Goal: Information Seeking & Learning: Learn about a topic

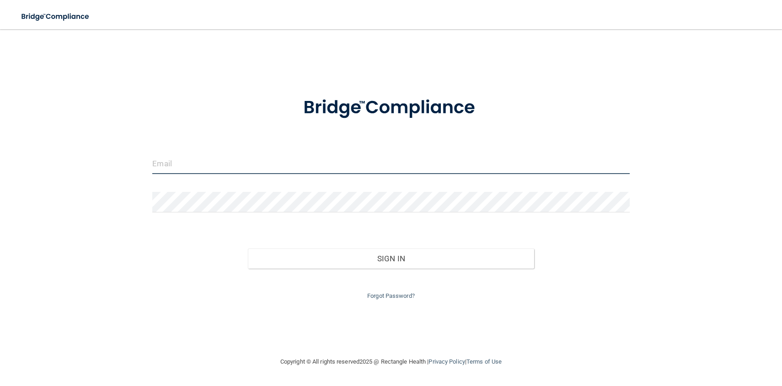
click at [223, 166] on input "email" at bounding box center [390, 164] width 477 height 21
type input "[EMAIL_ADDRESS][DOMAIN_NAME]"
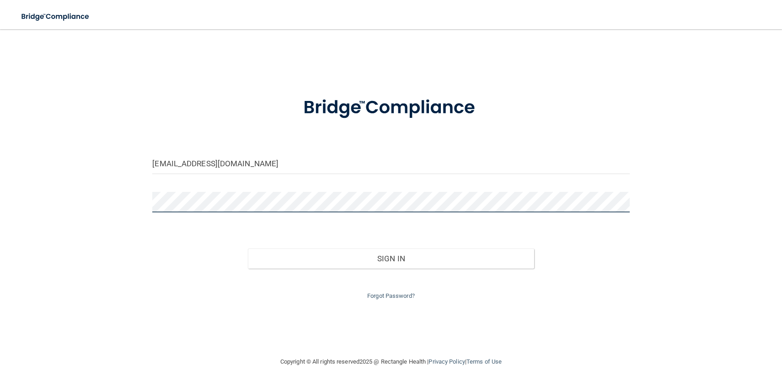
click at [248, 249] on button "Sign In" at bounding box center [391, 259] width 286 height 20
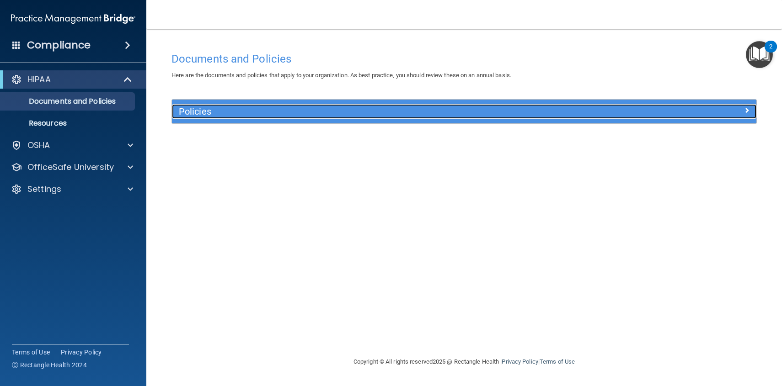
click at [470, 106] on div "Policies" at bounding box center [391, 111] width 438 height 15
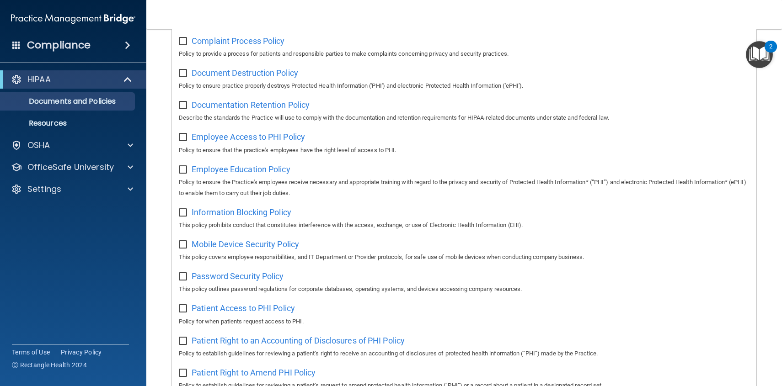
scroll to position [195, 0]
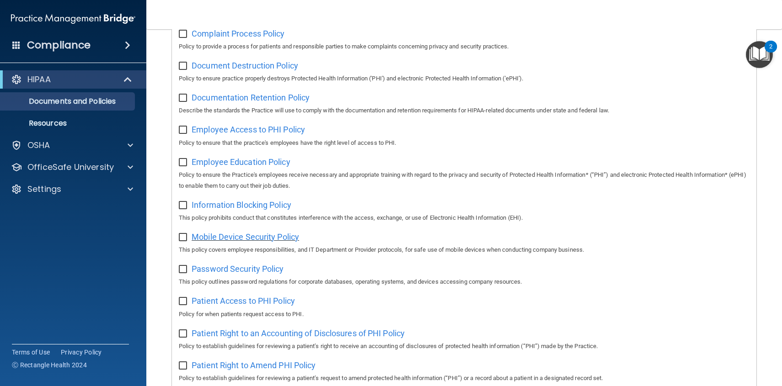
click at [241, 242] on span "Mobile Device Security Policy" at bounding box center [244, 237] width 107 height 10
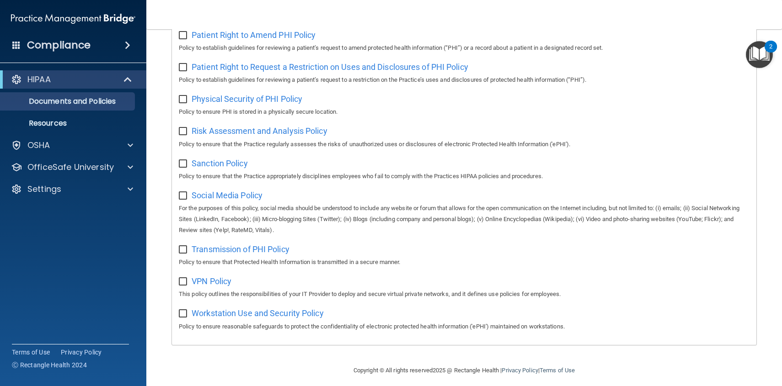
scroll to position [537, 0]
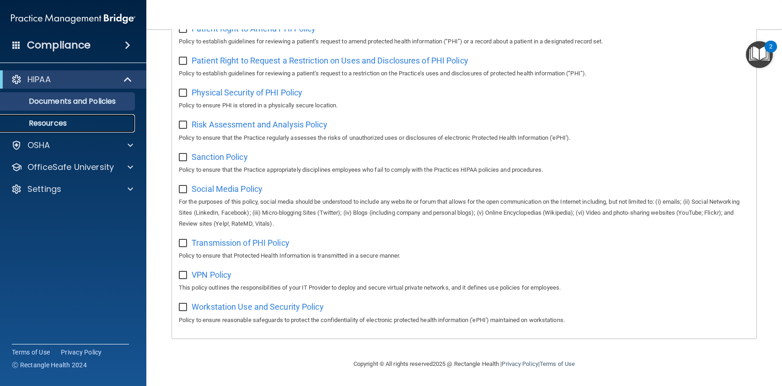
click at [77, 124] on p "Resources" at bounding box center [68, 123] width 125 height 9
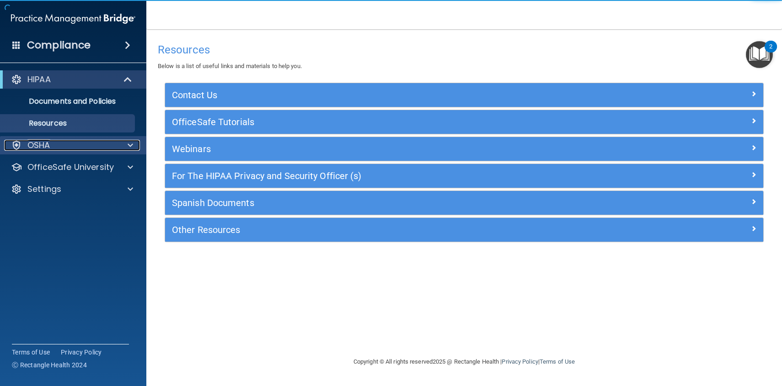
click at [94, 146] on div "OSHA" at bounding box center [60, 145] width 113 height 11
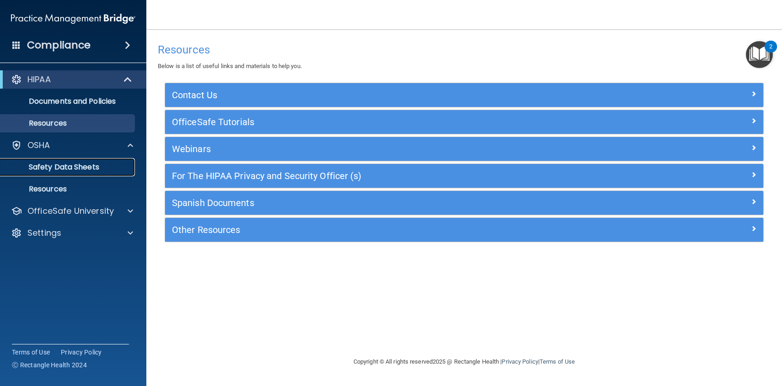
click at [79, 166] on p "Safety Data Sheets" at bounding box center [68, 167] width 125 height 9
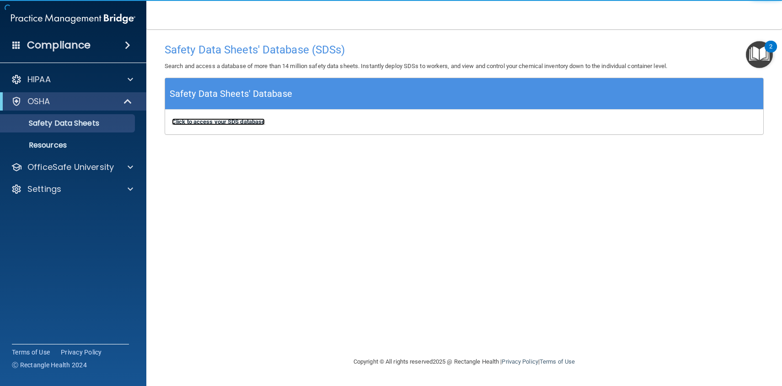
click at [215, 123] on b "Click to access your SDS database" at bounding box center [218, 121] width 93 height 7
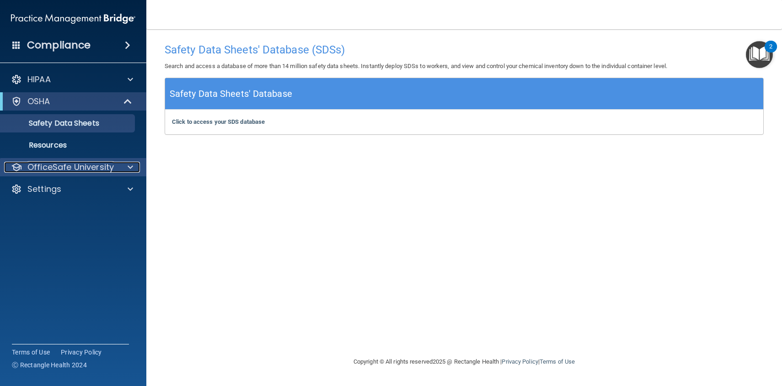
click at [103, 170] on p "OfficeSafe University" at bounding box center [70, 167] width 86 height 11
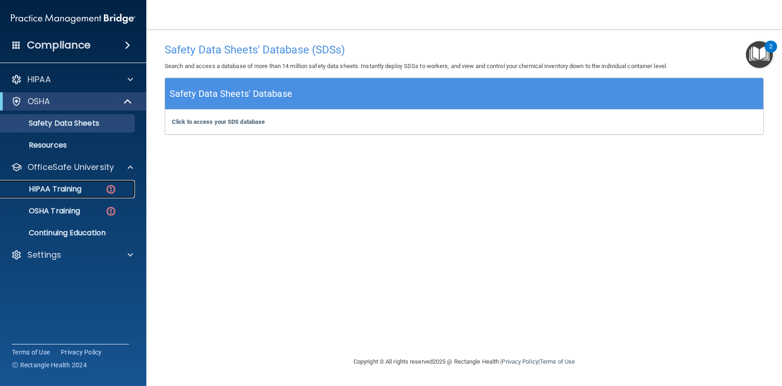
click at [73, 186] on p "HIPAA Training" at bounding box center [43, 189] width 75 height 9
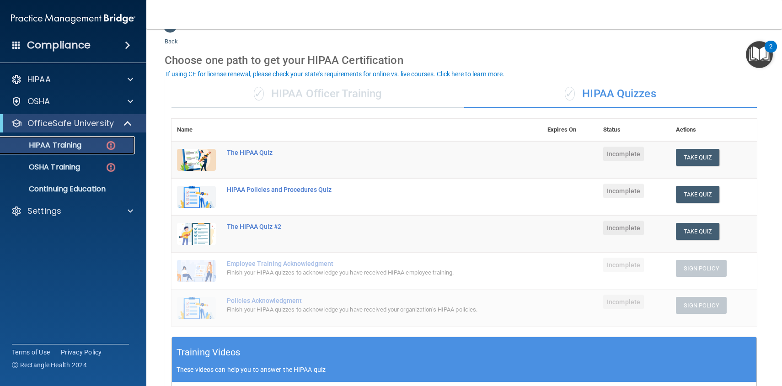
scroll to position [17, 0]
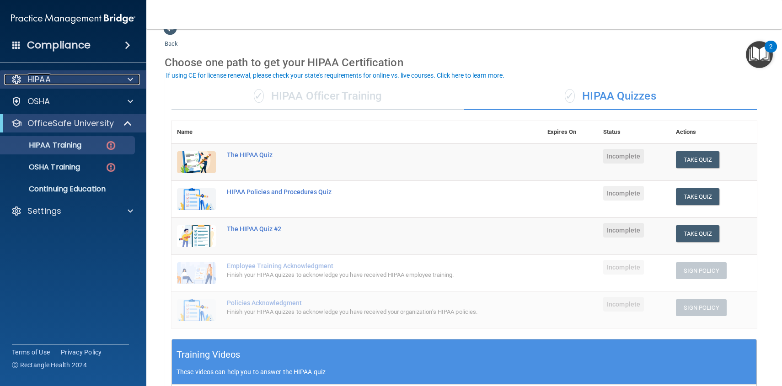
click at [103, 83] on div "HIPAA" at bounding box center [60, 79] width 113 height 11
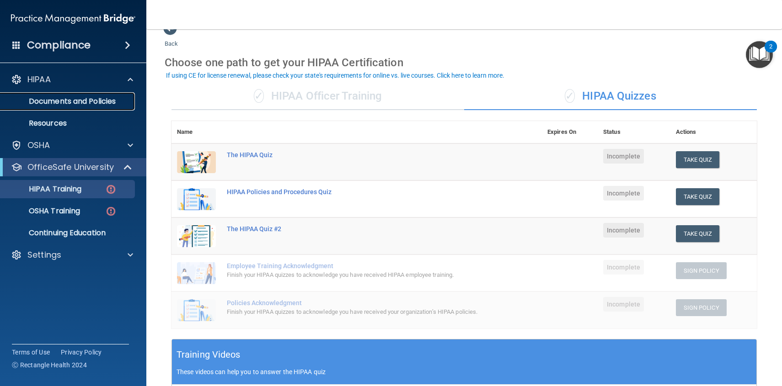
click at [98, 99] on p "Documents and Policies" at bounding box center [68, 101] width 125 height 9
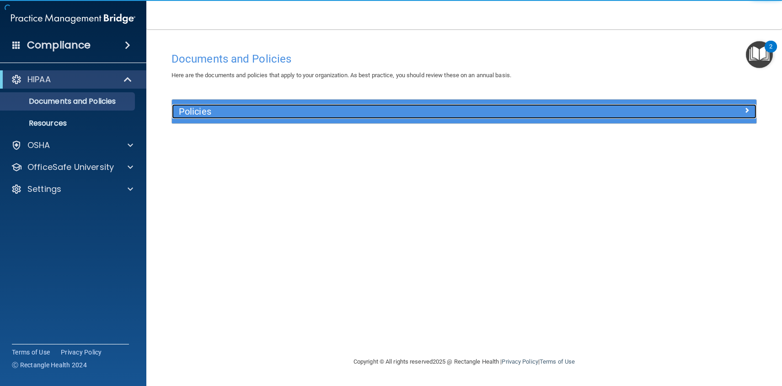
click at [274, 114] on h5 "Policies" at bounding box center [391, 111] width 425 height 10
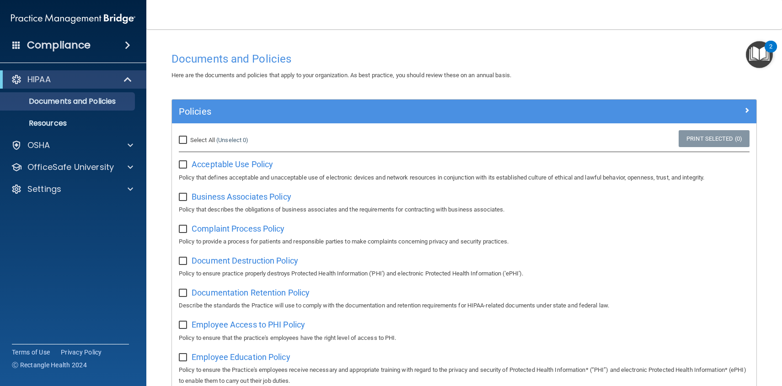
click at [767, 51] on div "2" at bounding box center [770, 47] width 12 height 12
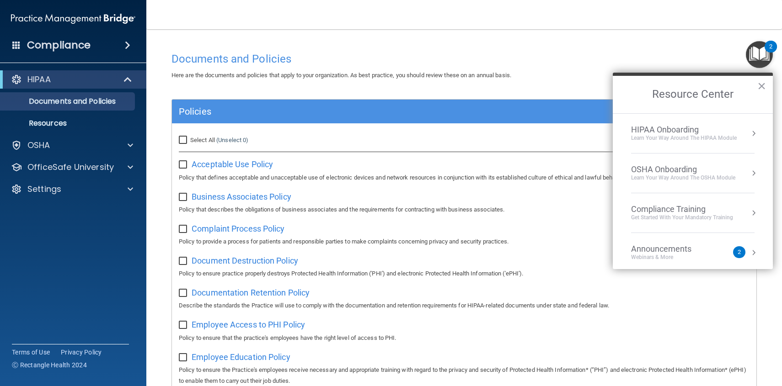
click at [707, 249] on div "Announcements" at bounding box center [670, 249] width 79 height 10
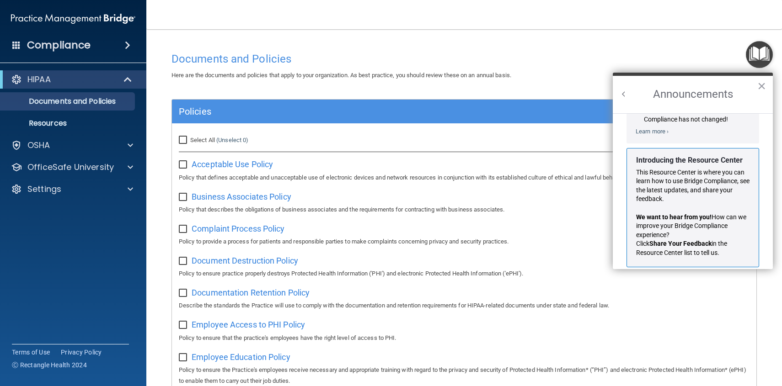
scroll to position [141, 0]
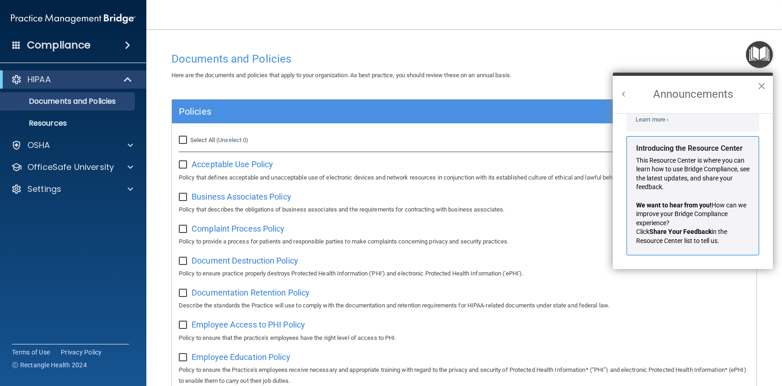
click at [759, 92] on button "×" at bounding box center [761, 86] width 9 height 15
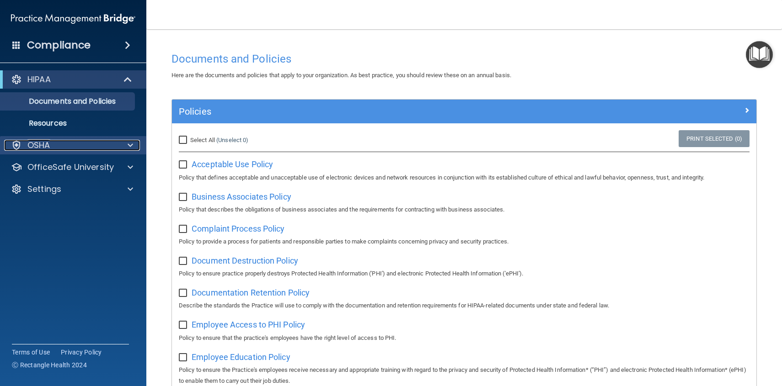
click at [122, 142] on div at bounding box center [128, 145] width 23 height 11
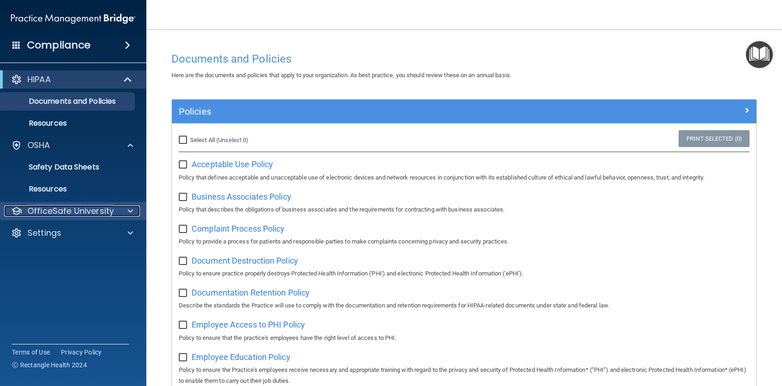
click at [106, 210] on p "OfficeSafe University" at bounding box center [70, 211] width 86 height 11
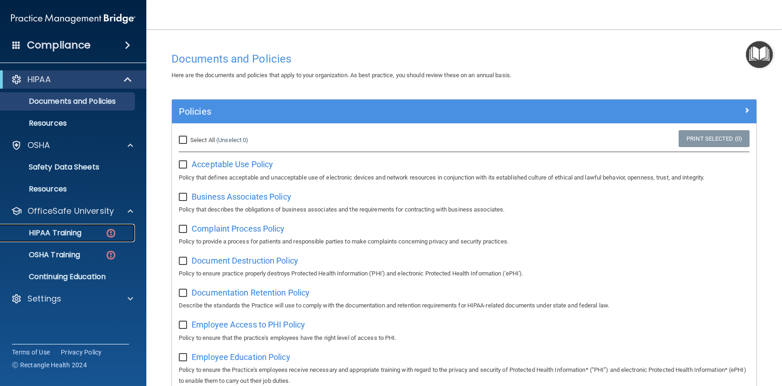
click at [106, 233] on img at bounding box center [110, 233] width 11 height 11
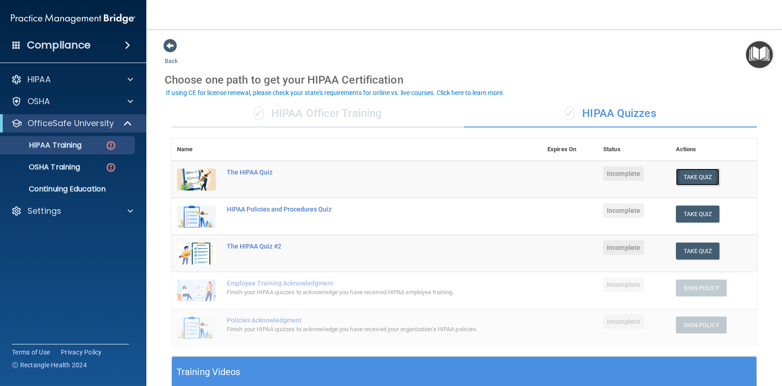
click at [699, 174] on button "Take Quiz" at bounding box center [697, 177] width 44 height 17
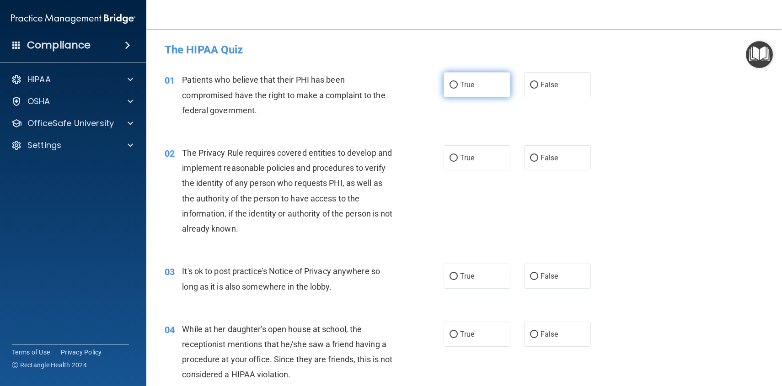
click at [493, 85] on label "True" at bounding box center [476, 84] width 67 height 25
click at [457, 85] on input "True" at bounding box center [453, 85] width 8 height 7
radio input "true"
click at [493, 85] on label "True" at bounding box center [476, 84] width 67 height 25
click at [457, 85] on input "True" at bounding box center [453, 85] width 8 height 7
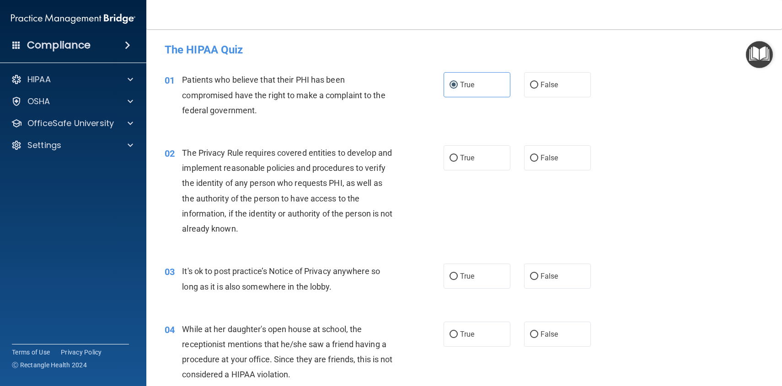
click at [99, 51] on div "Compliance" at bounding box center [73, 45] width 146 height 20
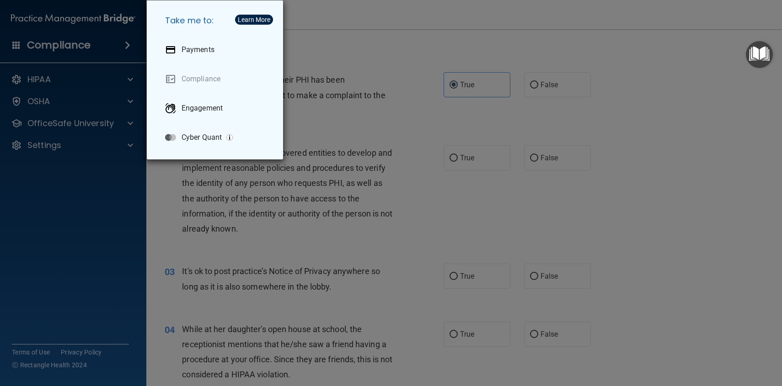
click at [17, 45] on div "Take me to: Payments Compliance Engagement Cyber Quant" at bounding box center [391, 193] width 782 height 386
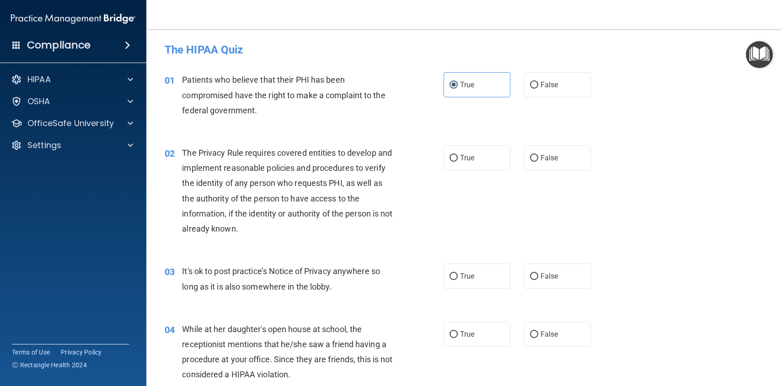
click at [17, 45] on span at bounding box center [16, 45] width 8 height 8
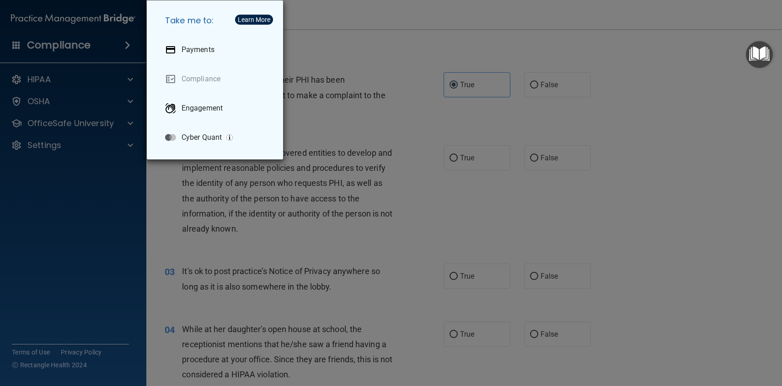
click at [17, 45] on div "Take me to: Payments Compliance Engagement Cyber Quant" at bounding box center [391, 193] width 782 height 386
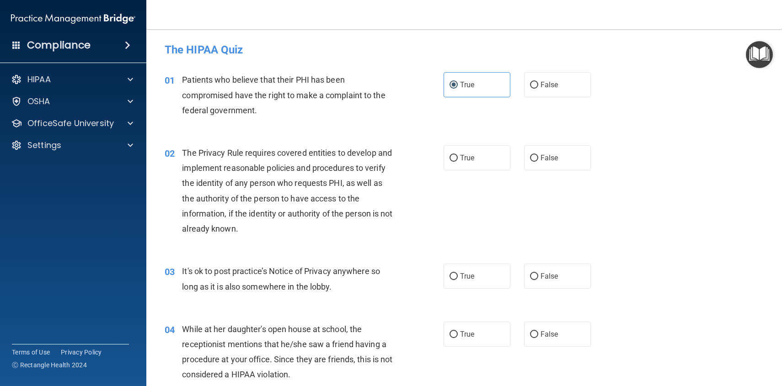
click at [76, 18] on img at bounding box center [73, 19] width 124 height 18
click at [57, 79] on div "HIPAA" at bounding box center [60, 79] width 113 height 11
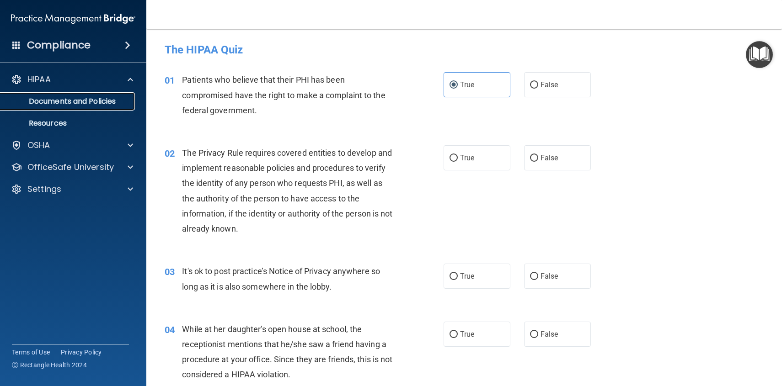
click at [56, 100] on p "Documents and Policies" at bounding box center [68, 101] width 125 height 9
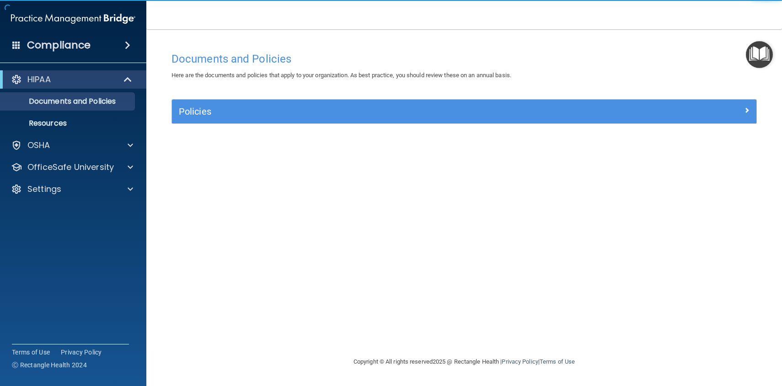
click at [223, 102] on div "Policies" at bounding box center [464, 112] width 584 height 24
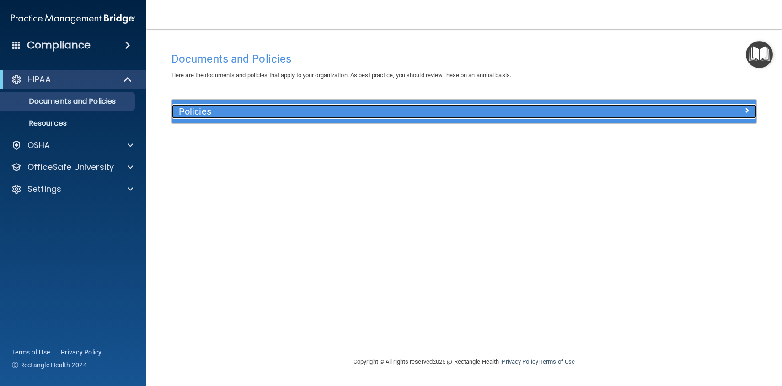
click at [222, 117] on div "Policies" at bounding box center [391, 111] width 438 height 15
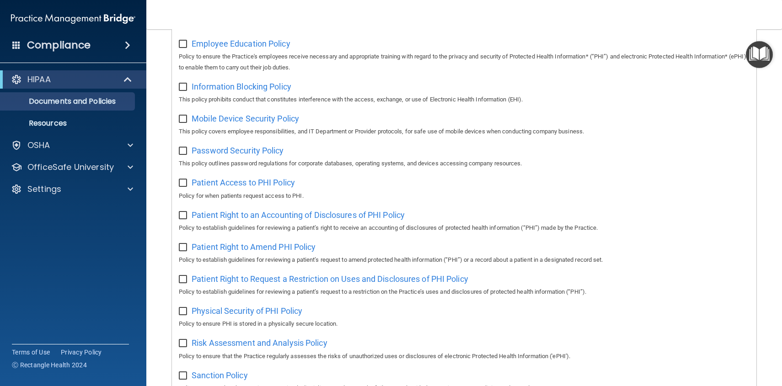
scroll to position [312, 0]
click at [258, 185] on span "Patient Access to PHI Policy" at bounding box center [242, 184] width 103 height 10
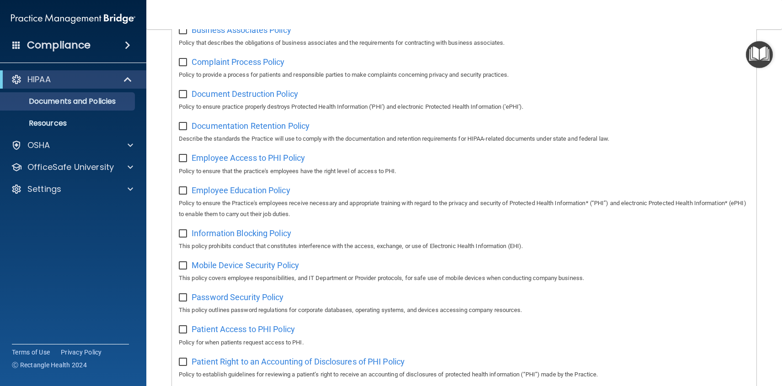
scroll to position [163, 0]
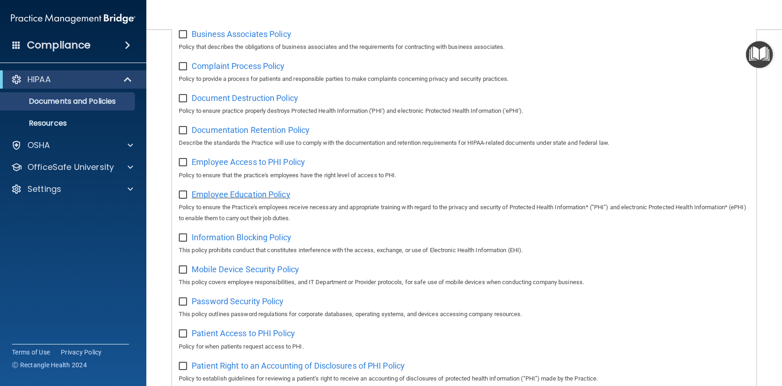
click at [273, 197] on span "Employee Education Policy" at bounding box center [240, 195] width 99 height 10
click at [123, 152] on div "OSHA" at bounding box center [73, 145] width 147 height 18
click at [68, 149] on div "OSHA" at bounding box center [60, 145] width 113 height 11
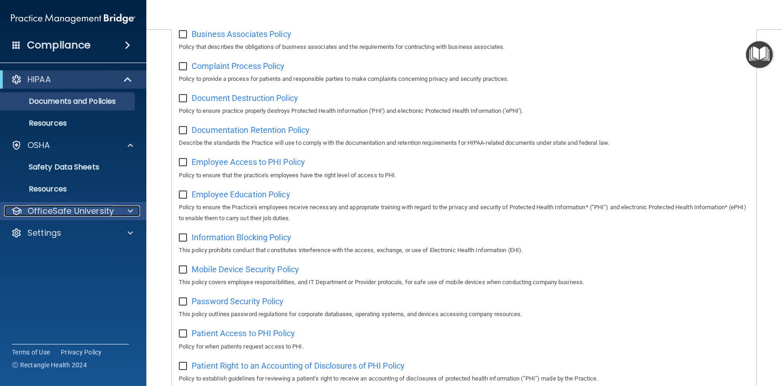
click at [89, 212] on p "OfficeSafe University" at bounding box center [70, 211] width 86 height 11
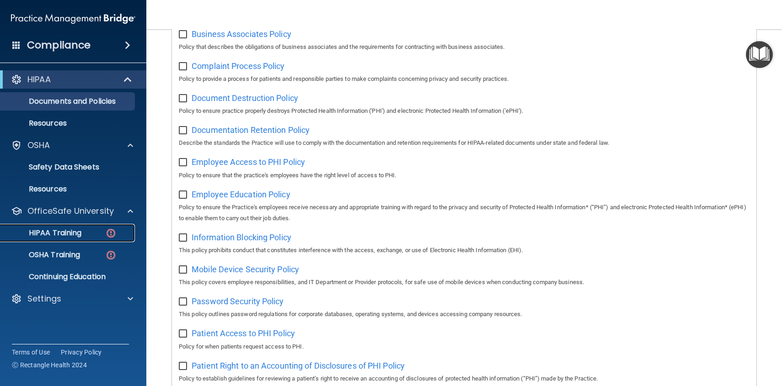
click at [77, 229] on p "HIPAA Training" at bounding box center [43, 233] width 75 height 9
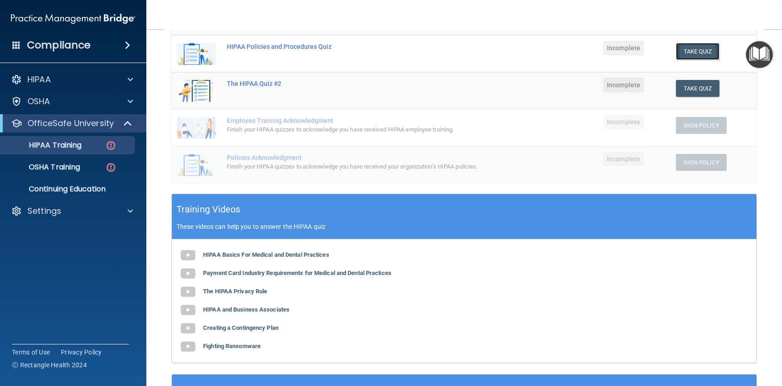
click at [683, 48] on button "Take Quiz" at bounding box center [697, 51] width 44 height 17
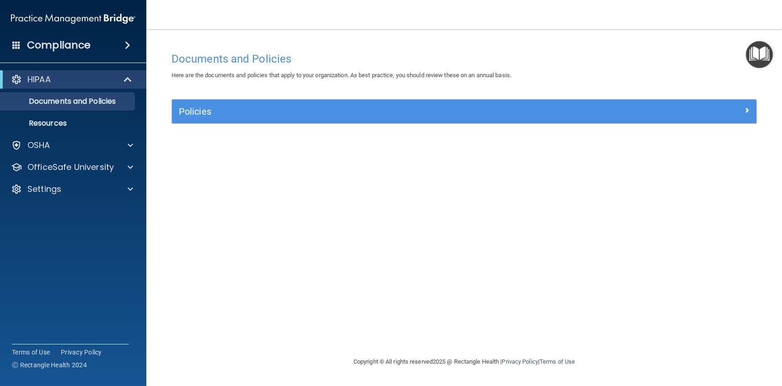
click at [206, 119] on div "Policies" at bounding box center [464, 112] width 584 height 24
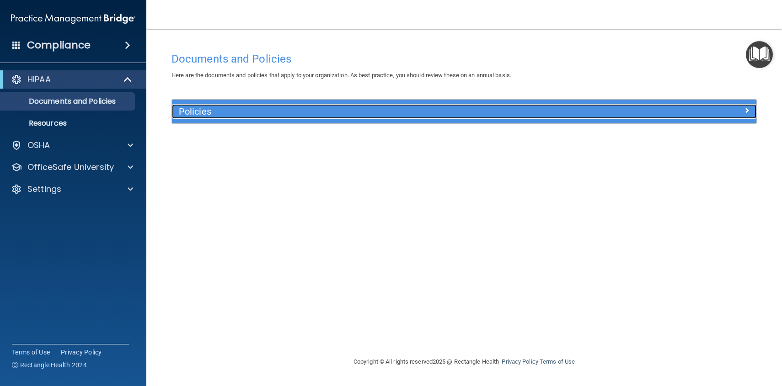
click at [686, 109] on div at bounding box center [683, 109] width 146 height 11
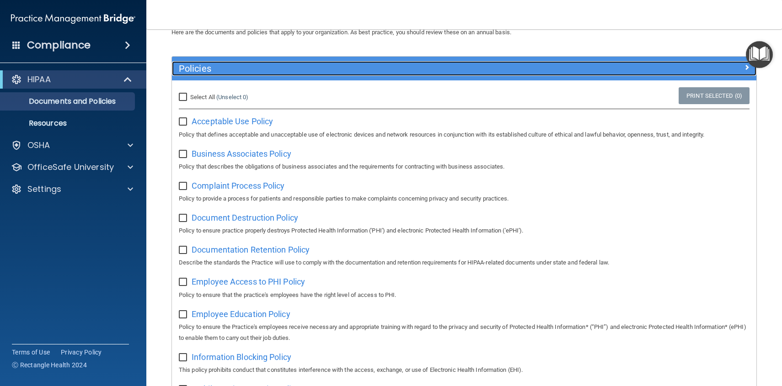
scroll to position [48, 0]
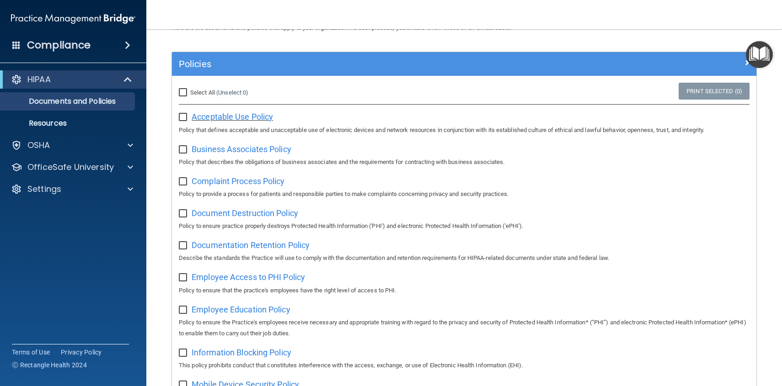
click at [260, 116] on span "Acceptable Use Policy" at bounding box center [231, 117] width 81 height 10
click at [131, 171] on span at bounding box center [130, 167] width 5 height 11
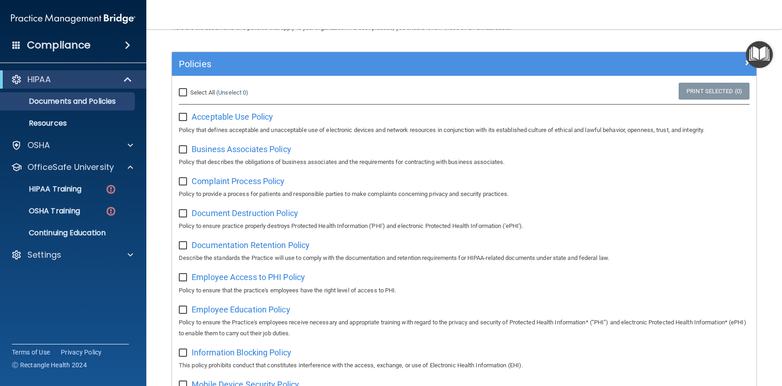
click at [182, 119] on input "checkbox" at bounding box center [184, 117] width 11 height 7
checkbox input "false"
click at [250, 149] on span "Business Associates Policy" at bounding box center [241, 149] width 100 height 10
click at [269, 183] on span "Complaint Process Policy" at bounding box center [237, 181] width 93 height 10
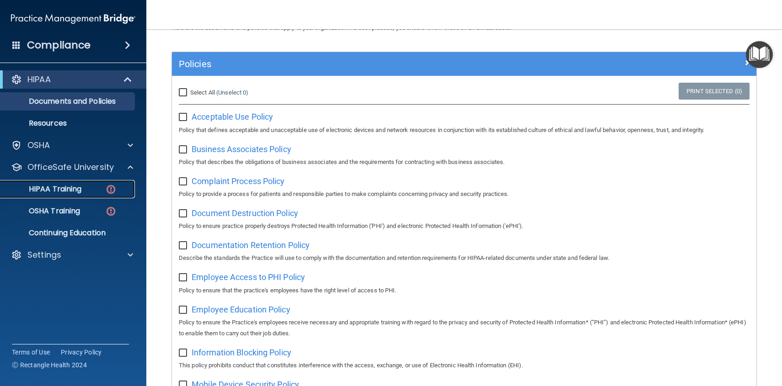
click at [56, 191] on p "HIPAA Training" at bounding box center [43, 189] width 75 height 9
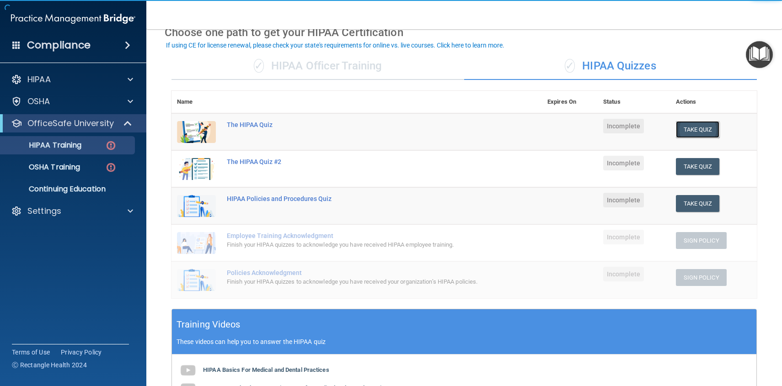
click at [689, 125] on button "Take Quiz" at bounding box center [697, 129] width 44 height 17
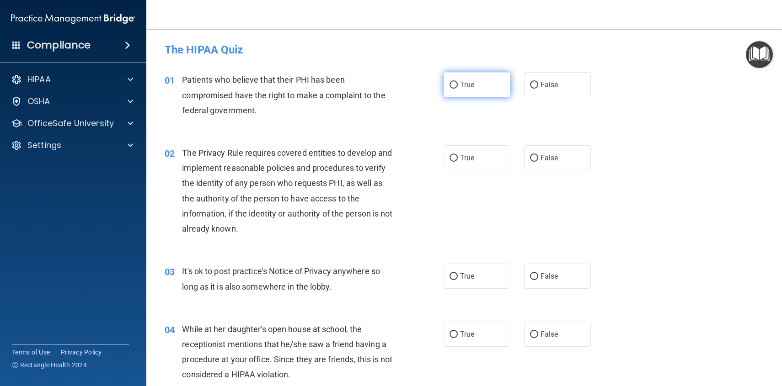
click at [455, 87] on input "True" at bounding box center [453, 85] width 8 height 7
radio input "true"
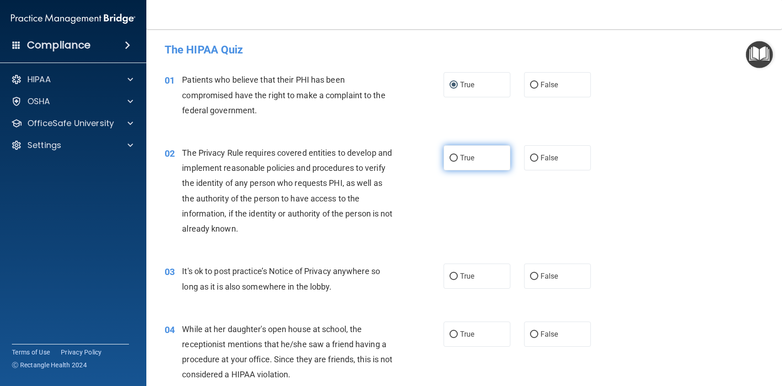
click at [454, 159] on input "True" at bounding box center [453, 158] width 8 height 7
radio input "true"
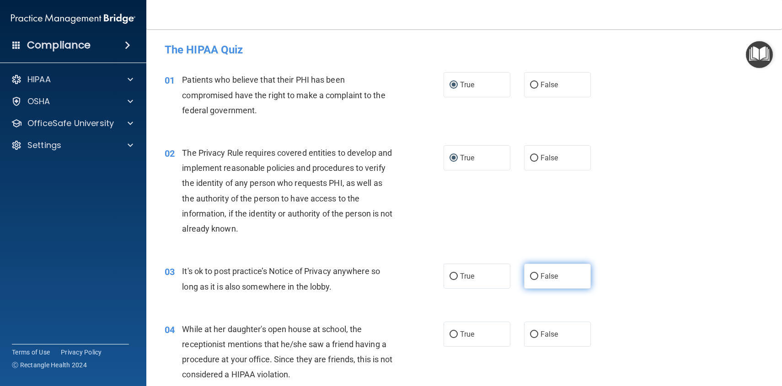
click at [534, 276] on input "False" at bounding box center [534, 276] width 8 height 7
radio input "true"
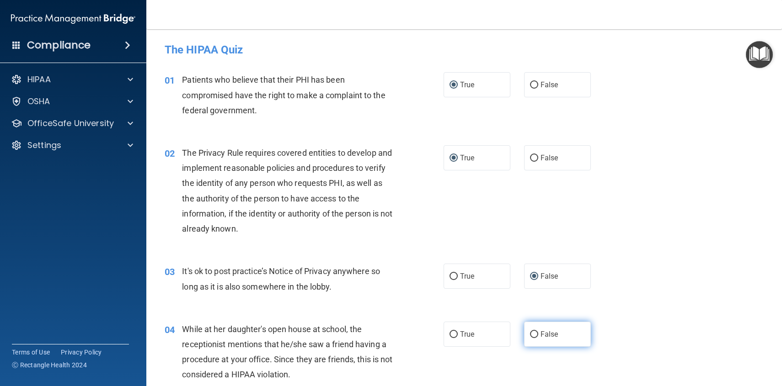
click at [536, 335] on input "False" at bounding box center [534, 334] width 8 height 7
radio input "true"
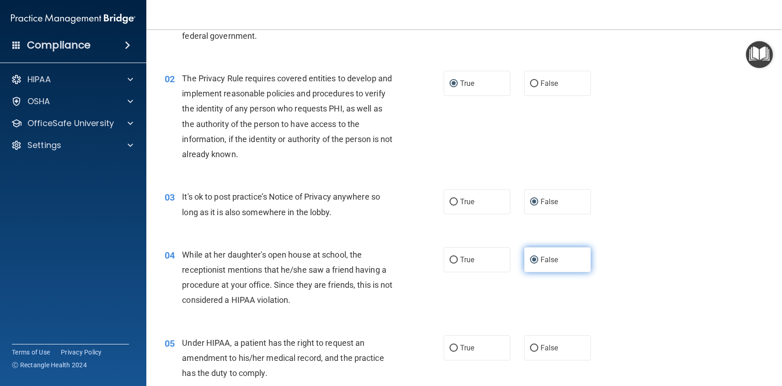
scroll to position [76, 0]
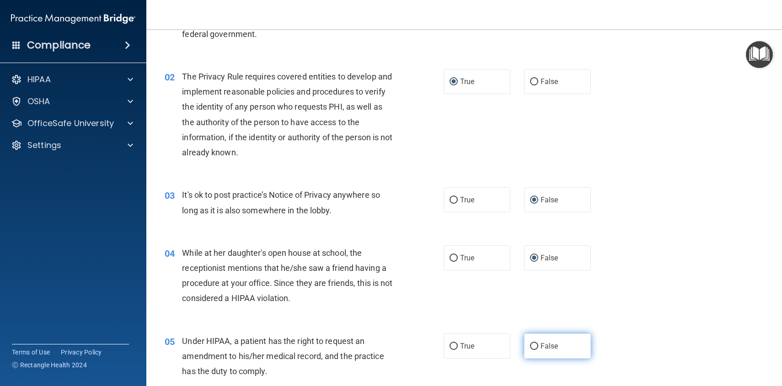
click at [534, 349] on input "False" at bounding box center [534, 346] width 8 height 7
radio input "true"
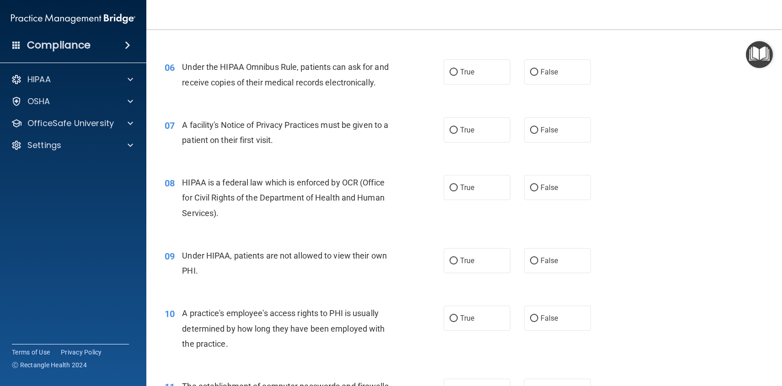
scroll to position [422, 0]
click at [453, 74] on input "True" at bounding box center [453, 73] width 8 height 7
radio input "true"
click at [454, 133] on input "True" at bounding box center [453, 131] width 8 height 7
radio input "true"
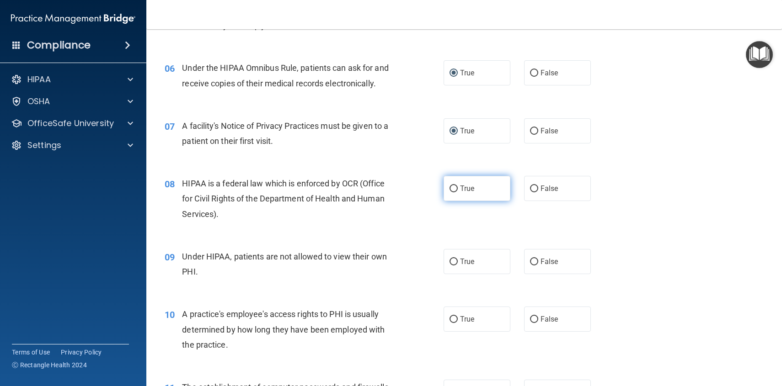
click at [454, 190] on input "True" at bounding box center [453, 189] width 8 height 7
radio input "true"
click at [532, 261] on input "False" at bounding box center [534, 262] width 8 height 7
radio input "true"
click at [535, 319] on input "False" at bounding box center [534, 319] width 8 height 7
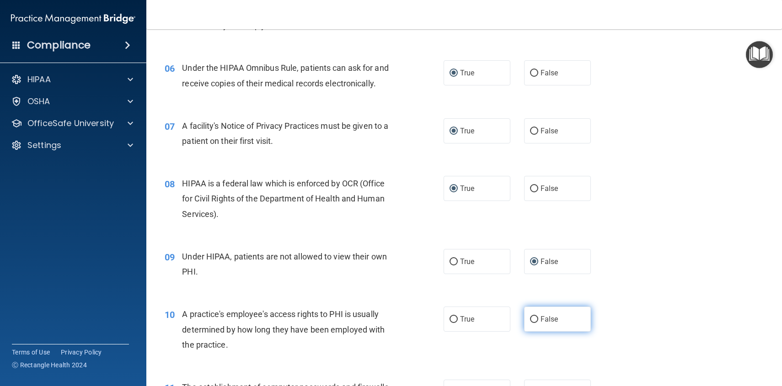
radio input "true"
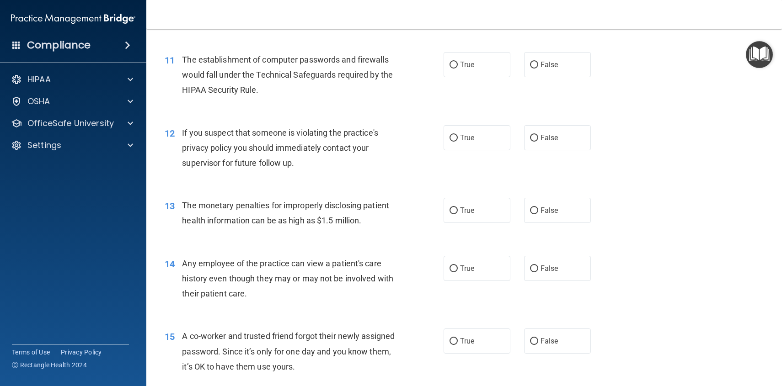
scroll to position [755, 0]
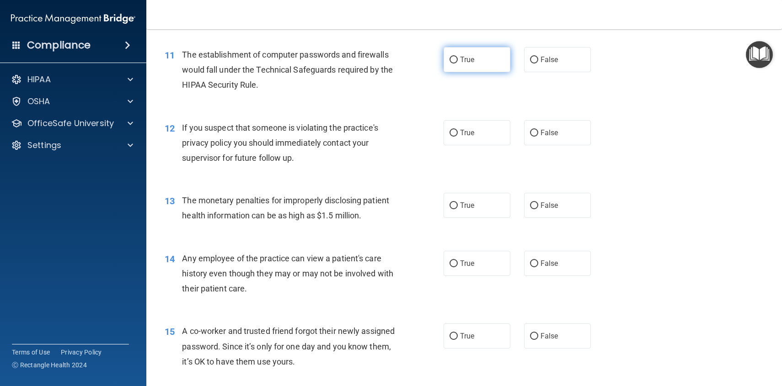
click at [455, 60] on input "True" at bounding box center [453, 60] width 8 height 7
radio input "true"
click at [453, 132] on input "True" at bounding box center [453, 133] width 8 height 7
radio input "true"
click at [453, 206] on input "True" at bounding box center [453, 205] width 8 height 7
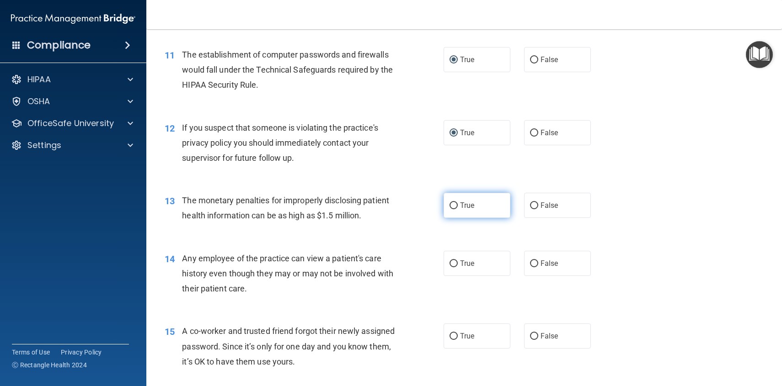
radio input "true"
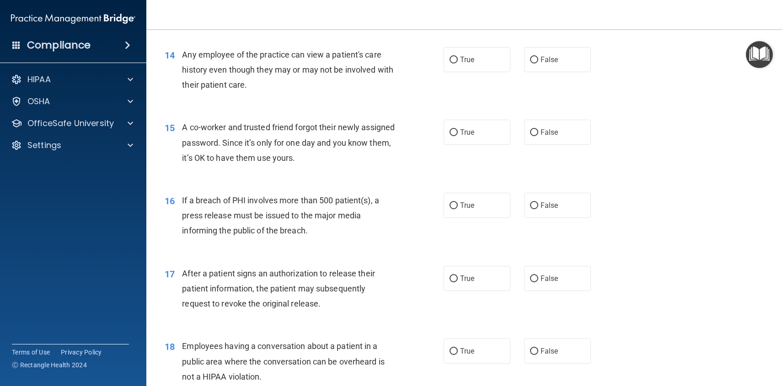
scroll to position [960, 0]
click at [452, 60] on input "True" at bounding box center [453, 59] width 8 height 7
radio input "true"
click at [534, 133] on input "False" at bounding box center [534, 131] width 8 height 7
radio input "true"
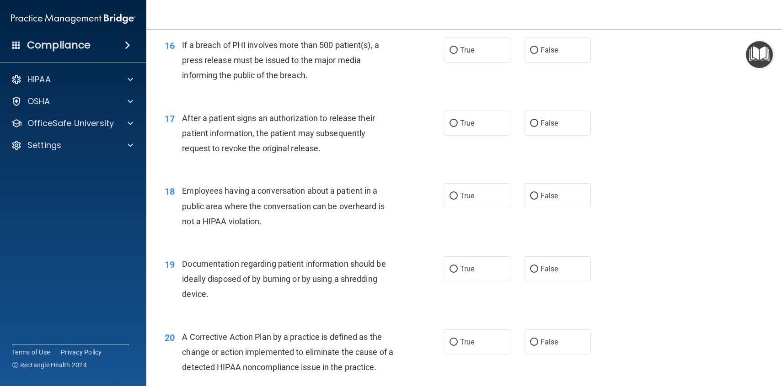
scroll to position [1115, 0]
click at [455, 49] on input "True" at bounding box center [453, 49] width 8 height 7
radio input "true"
click at [453, 122] on input "True" at bounding box center [453, 122] width 8 height 7
radio input "true"
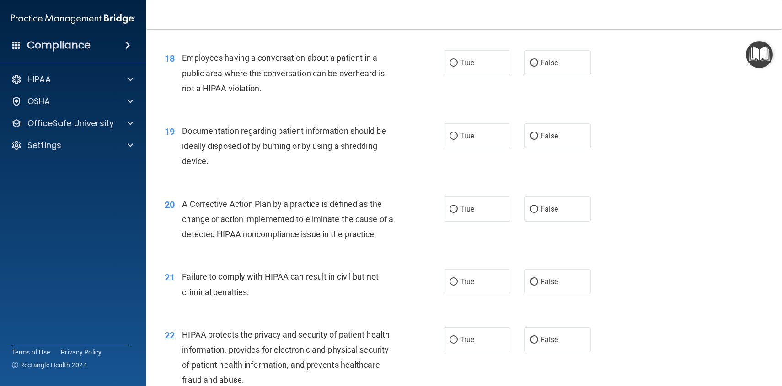
scroll to position [1250, 0]
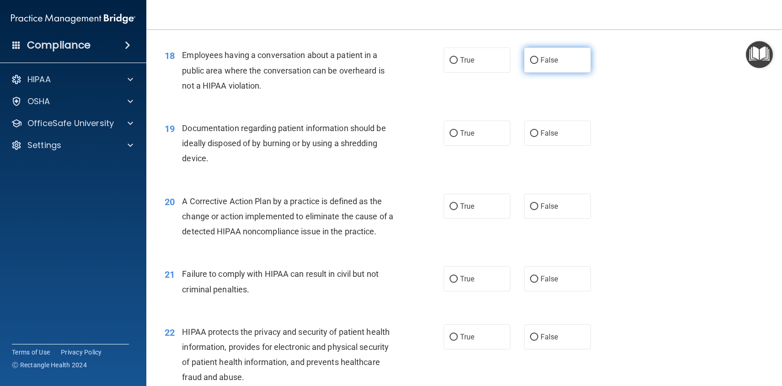
click at [533, 63] on input "False" at bounding box center [534, 60] width 8 height 7
radio input "true"
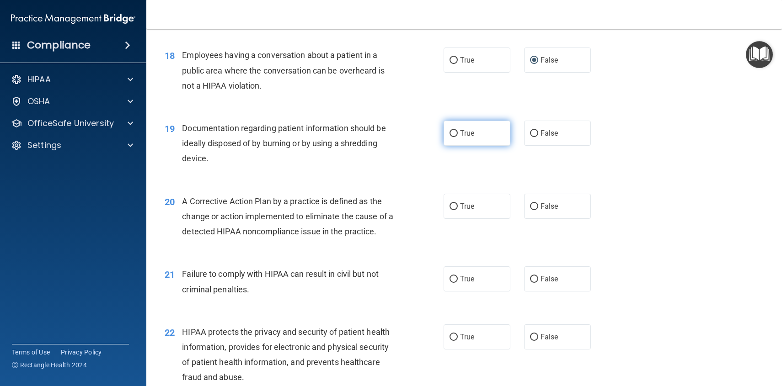
click at [455, 133] on input "True" at bounding box center [453, 133] width 8 height 7
radio input "true"
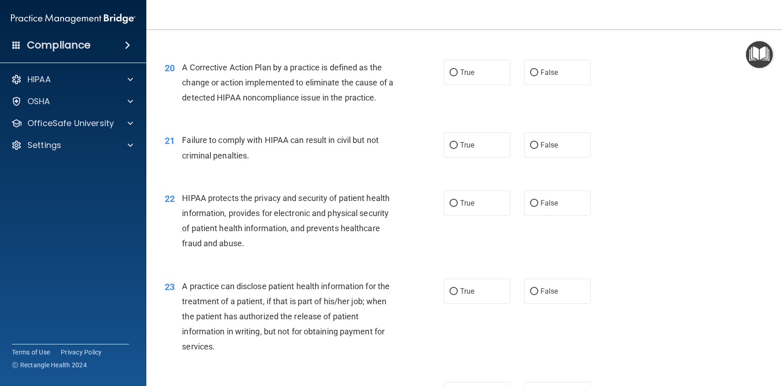
scroll to position [1383, 0]
click at [457, 75] on label "True" at bounding box center [476, 73] width 67 height 25
click at [457, 75] on input "True" at bounding box center [453, 73] width 8 height 7
radio input "true"
click at [532, 147] on input "False" at bounding box center [534, 146] width 8 height 7
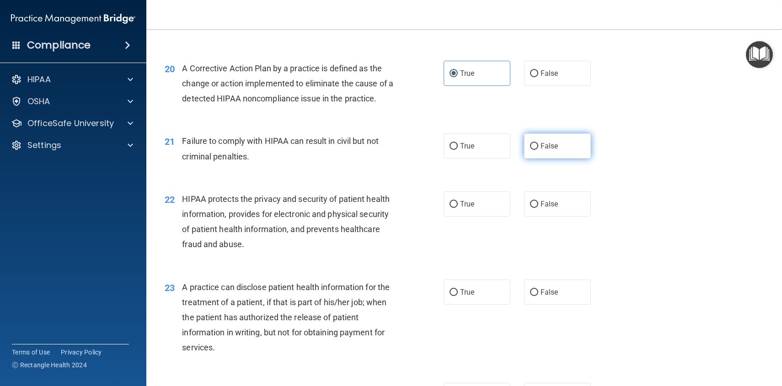
radio input "true"
click at [455, 204] on input "True" at bounding box center [453, 204] width 8 height 7
radio input "true"
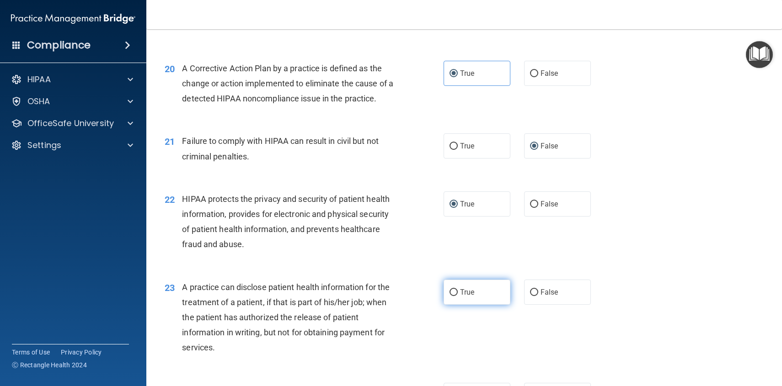
click at [456, 292] on input "True" at bounding box center [453, 292] width 8 height 7
radio input "true"
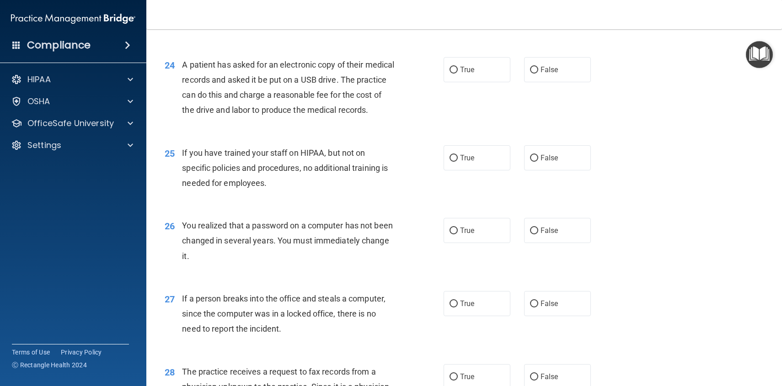
scroll to position [1703, 0]
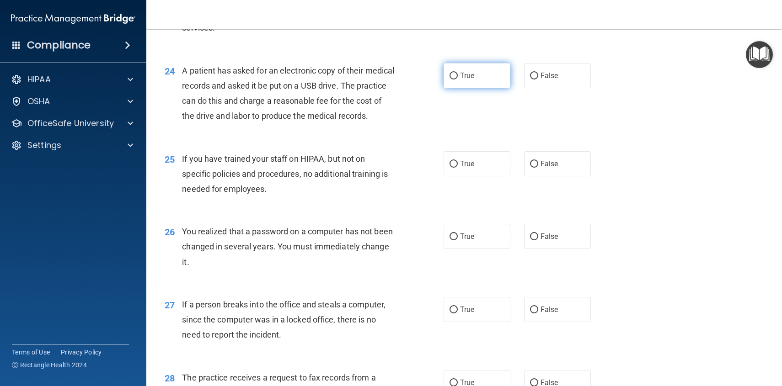
click at [453, 76] on input "True" at bounding box center [453, 76] width 8 height 7
radio input "true"
click at [534, 168] on input "False" at bounding box center [534, 164] width 8 height 7
radio input "true"
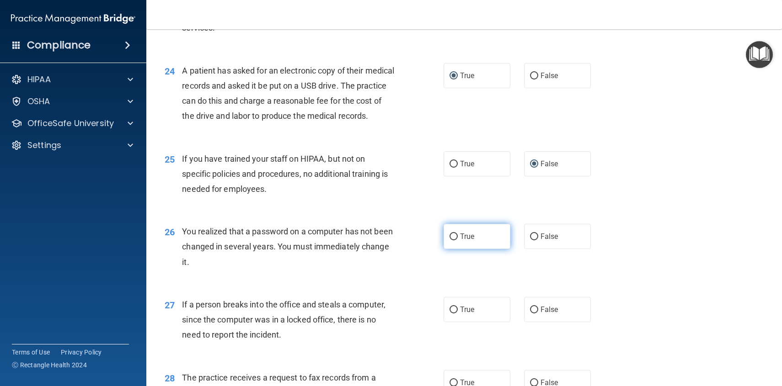
click at [452, 240] on input "True" at bounding box center [453, 237] width 8 height 7
radio input "true"
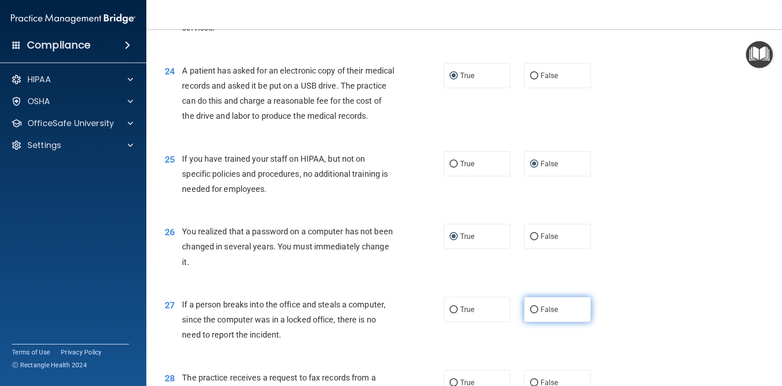
click at [534, 314] on input "False" at bounding box center [534, 310] width 8 height 7
radio input "true"
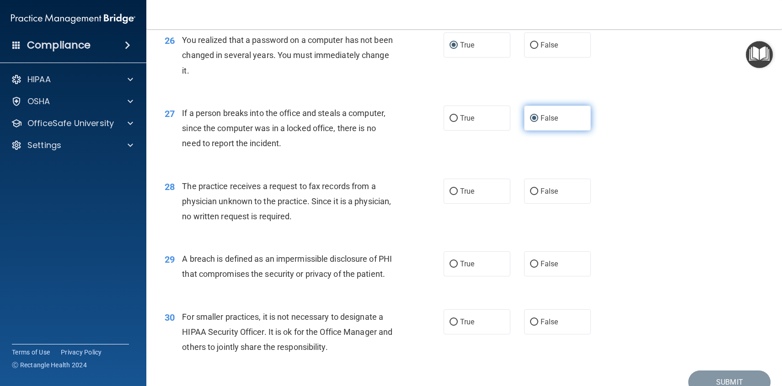
scroll to position [1969, 0]
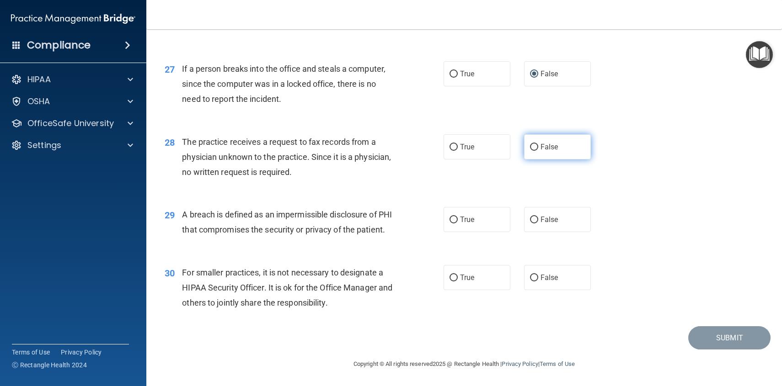
click at [533, 144] on input "False" at bounding box center [534, 147] width 8 height 7
radio input "true"
click at [455, 217] on input "True" at bounding box center [453, 220] width 8 height 7
radio input "true"
click at [535, 279] on input "False" at bounding box center [534, 278] width 8 height 7
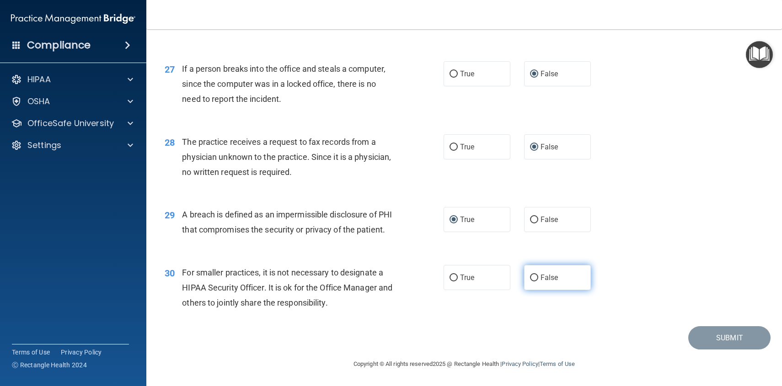
radio input "true"
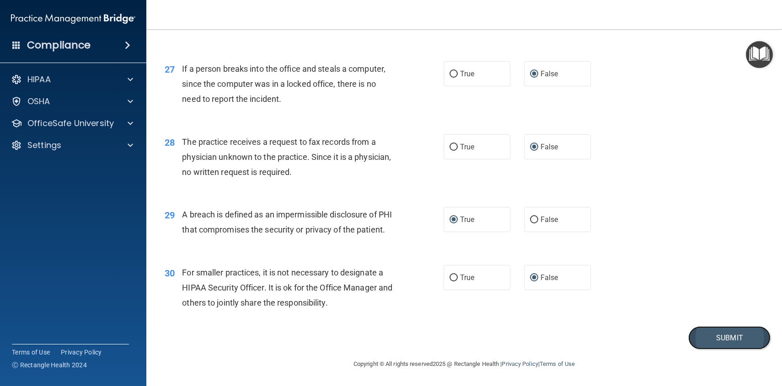
click at [718, 334] on button "Submit" at bounding box center [729, 337] width 82 height 23
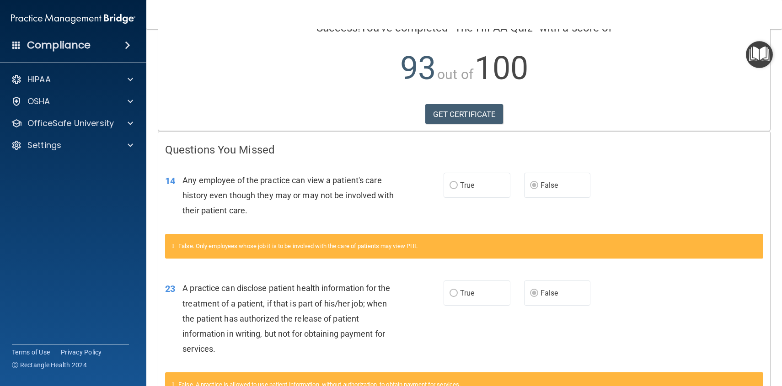
scroll to position [149, 0]
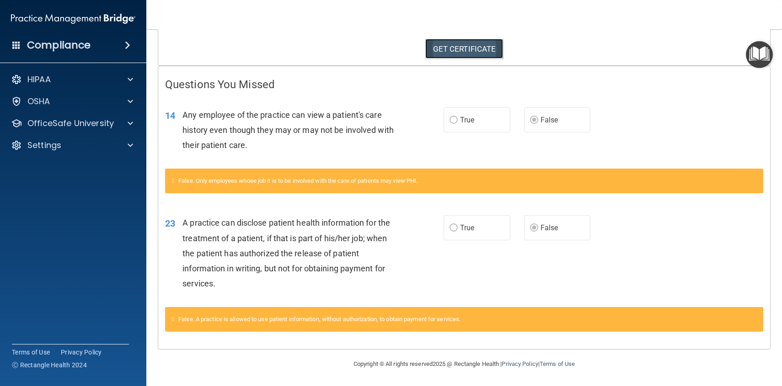
click at [467, 45] on link "GET CERTIFICATE" at bounding box center [464, 49] width 78 height 20
click at [113, 133] on div "HIPAA Documents and Policies Report an Incident Business Associates Emergency P…" at bounding box center [73, 114] width 147 height 95
click at [121, 132] on div "OfficeSafe University" at bounding box center [73, 123] width 147 height 18
click at [130, 125] on span at bounding box center [130, 123] width 5 height 11
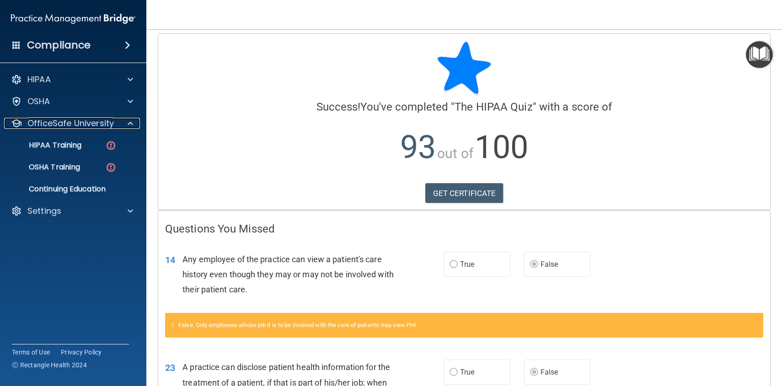
scroll to position [0, 0]
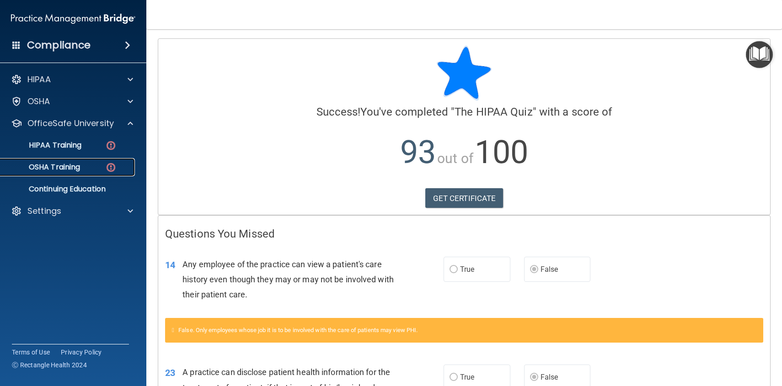
click at [54, 166] on p "OSHA Training" at bounding box center [43, 167] width 74 height 9
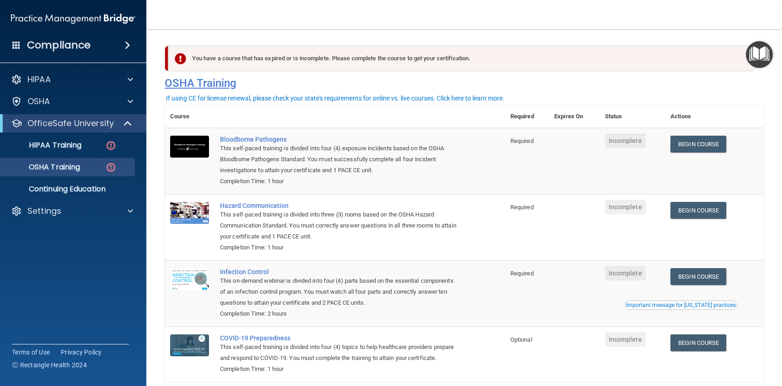
click at [193, 84] on h4 "OSHA Training" at bounding box center [464, 83] width 599 height 13
click at [67, 149] on p "HIPAA Training" at bounding box center [43, 145] width 75 height 9
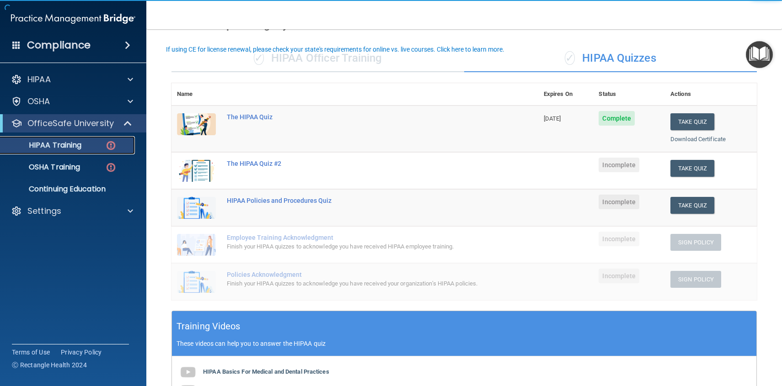
scroll to position [56, 0]
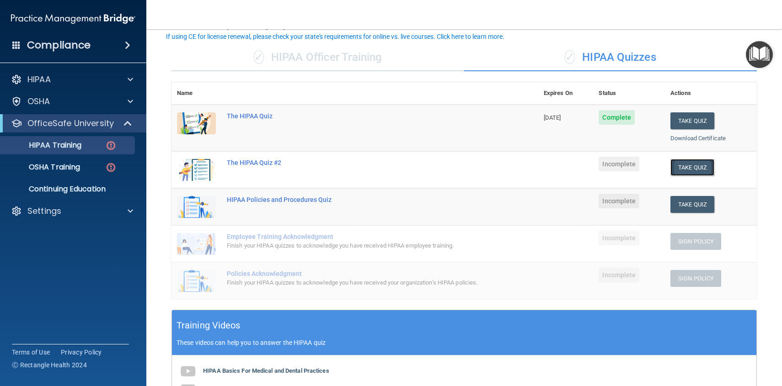
click at [690, 164] on button "Take Quiz" at bounding box center [692, 167] width 44 height 17
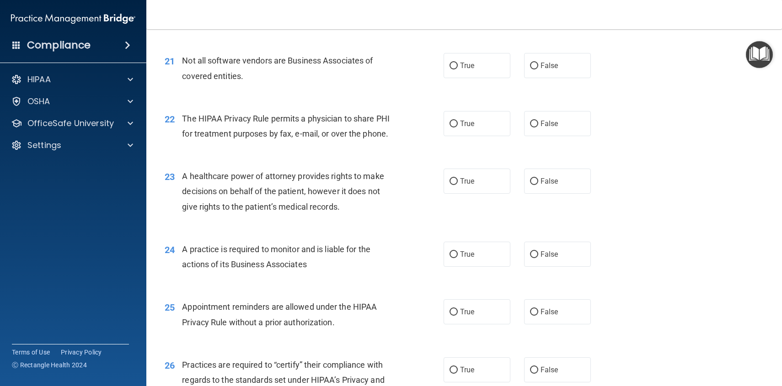
scroll to position [1909, 0]
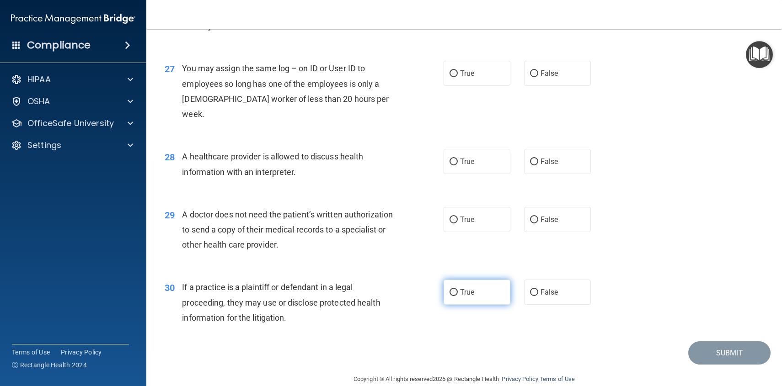
click at [452, 289] on input "True" at bounding box center [453, 292] width 8 height 7
radio input "true"
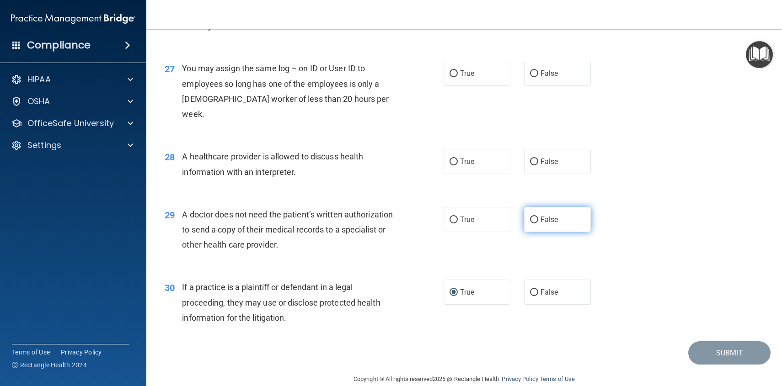
click at [534, 217] on input "False" at bounding box center [534, 220] width 8 height 7
radio input "true"
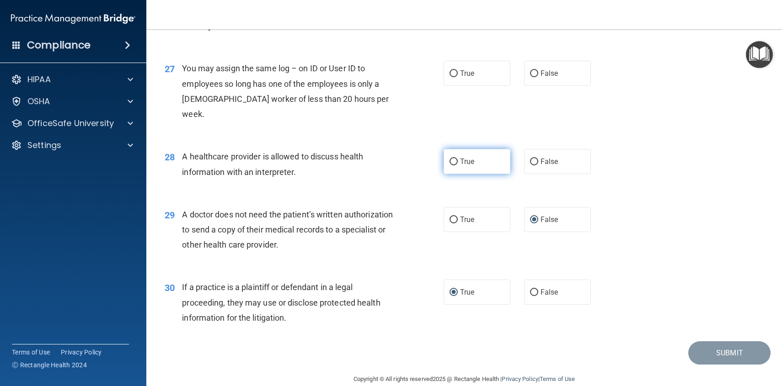
click at [454, 159] on input "True" at bounding box center [453, 162] width 8 height 7
radio input "true"
click at [536, 72] on input "False" at bounding box center [534, 73] width 8 height 7
radio input "true"
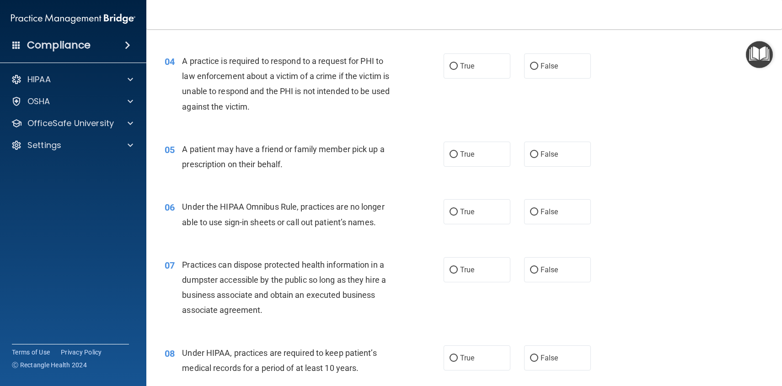
scroll to position [0, 0]
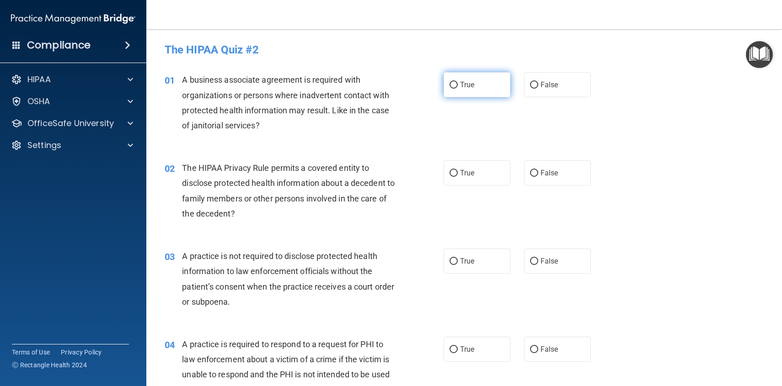
click at [454, 85] on input "True" at bounding box center [453, 85] width 8 height 7
radio input "true"
click at [453, 175] on input "True" at bounding box center [453, 173] width 8 height 7
radio input "true"
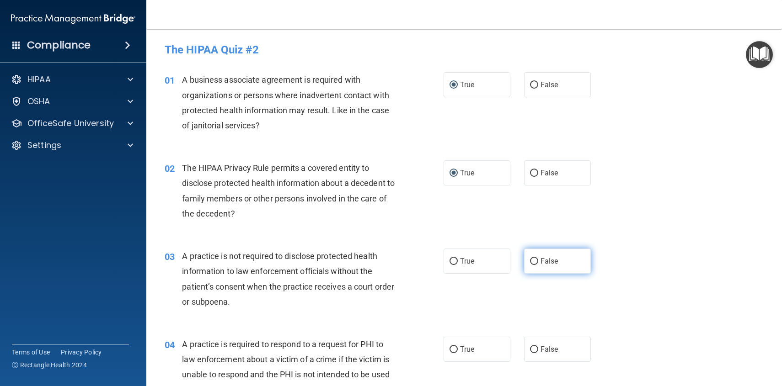
click at [534, 263] on input "False" at bounding box center [534, 261] width 8 height 7
radio input "true"
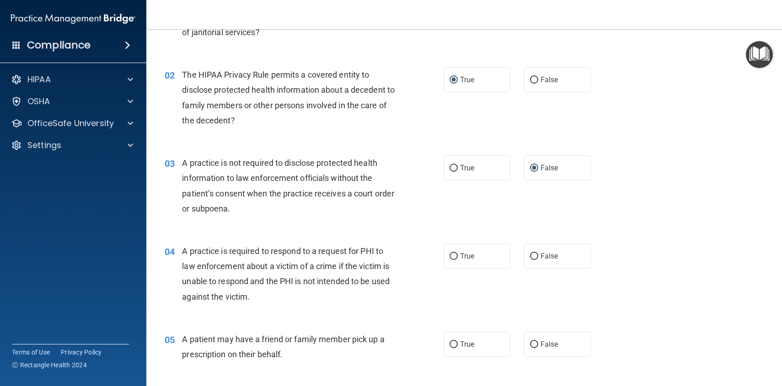
scroll to position [108, 0]
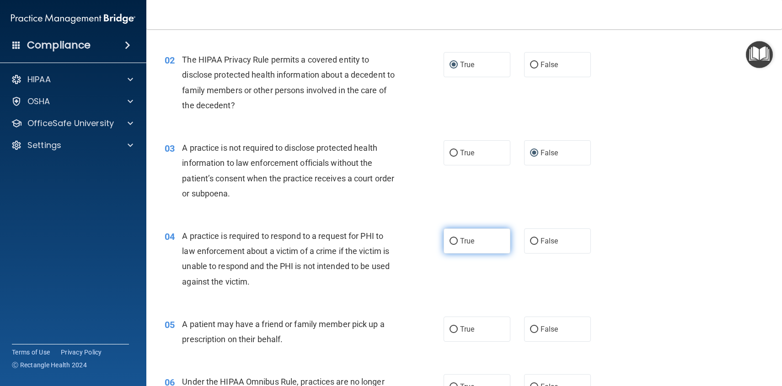
click at [454, 242] on input "True" at bounding box center [453, 241] width 8 height 7
radio input "true"
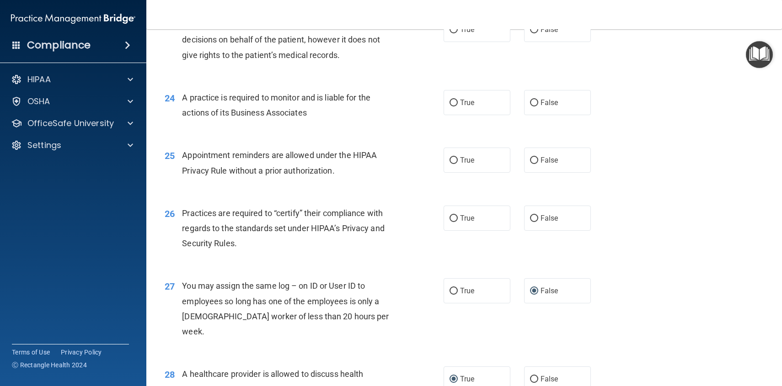
scroll to position [1709, 0]
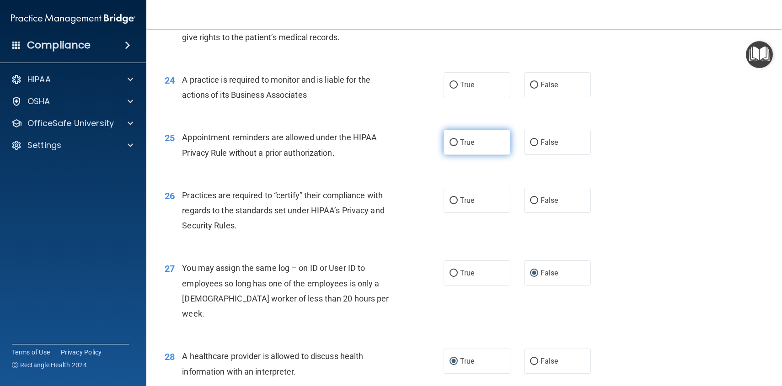
click at [454, 145] on input "True" at bounding box center [453, 142] width 8 height 7
radio input "true"
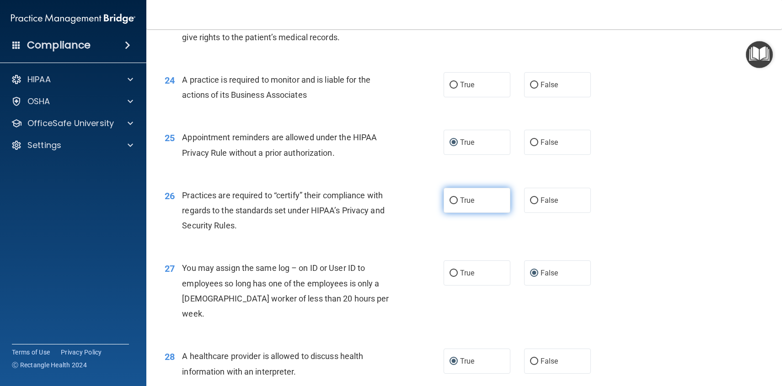
click at [453, 201] on input "True" at bounding box center [453, 200] width 8 height 7
radio input "true"
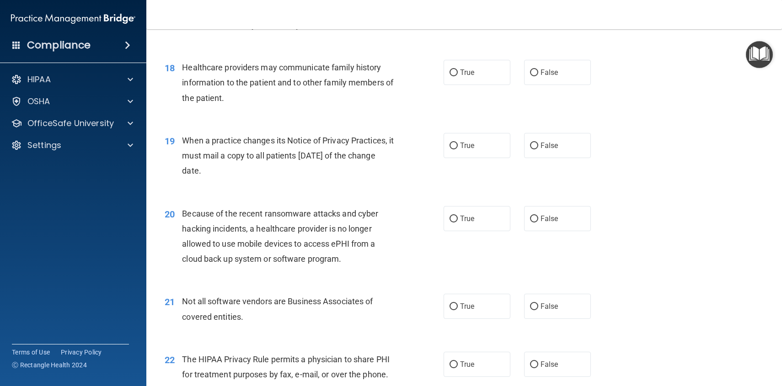
scroll to position [1295, 0]
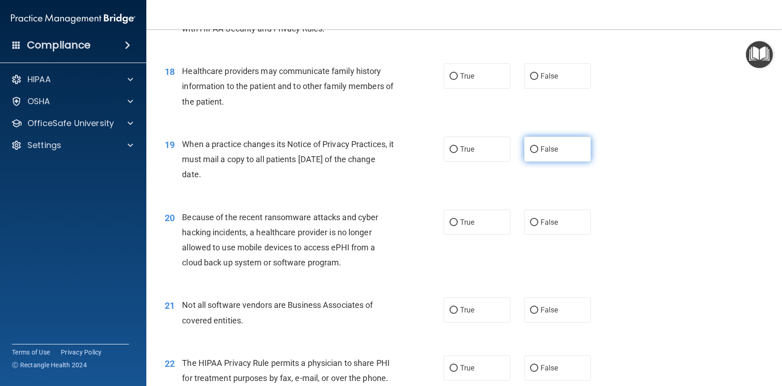
click at [536, 151] on input "False" at bounding box center [534, 149] width 8 height 7
radio input "true"
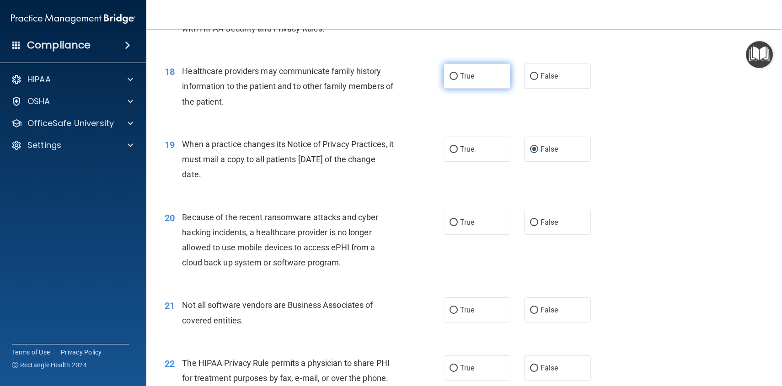
click at [452, 77] on input "True" at bounding box center [453, 76] width 8 height 7
radio input "true"
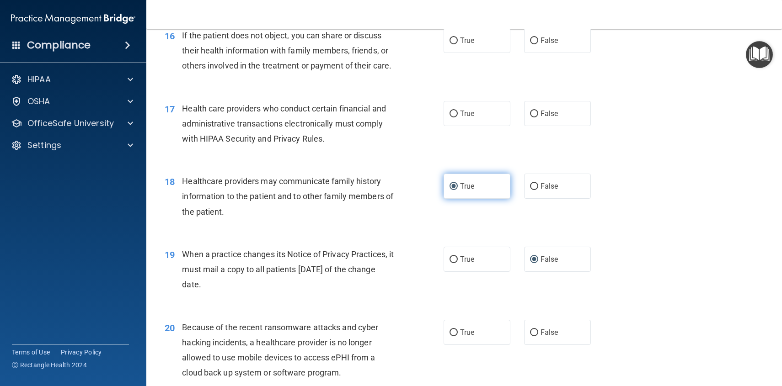
scroll to position [1182, 0]
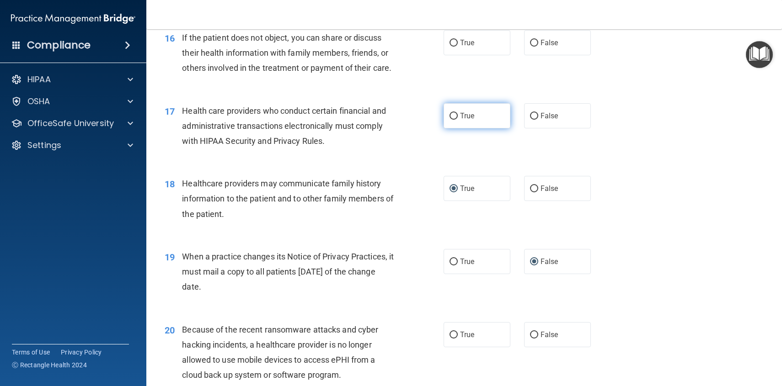
click at [452, 115] on input "True" at bounding box center [453, 116] width 8 height 7
radio input "true"
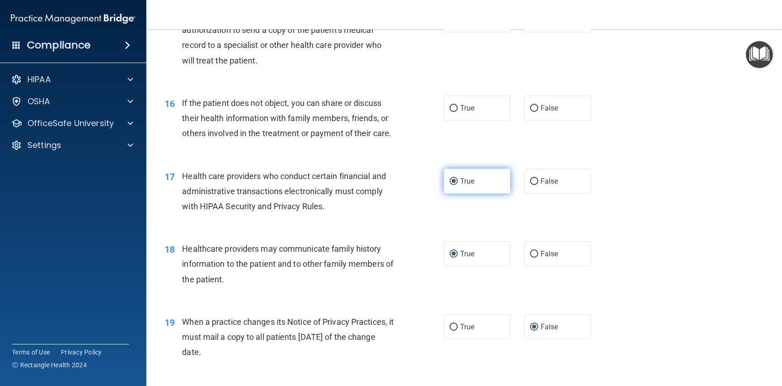
scroll to position [1113, 0]
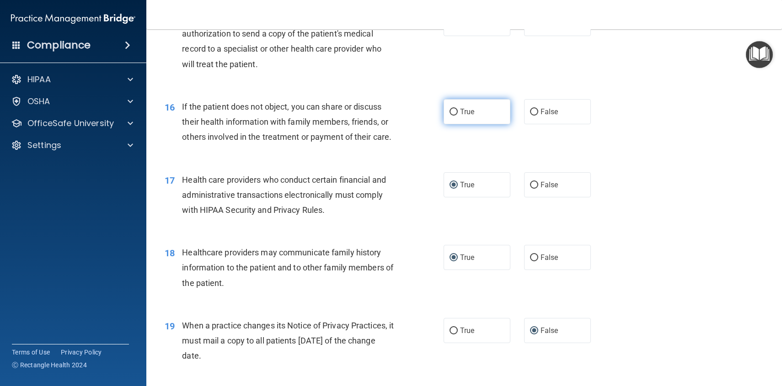
click at [455, 112] on input "True" at bounding box center [453, 112] width 8 height 7
radio input "true"
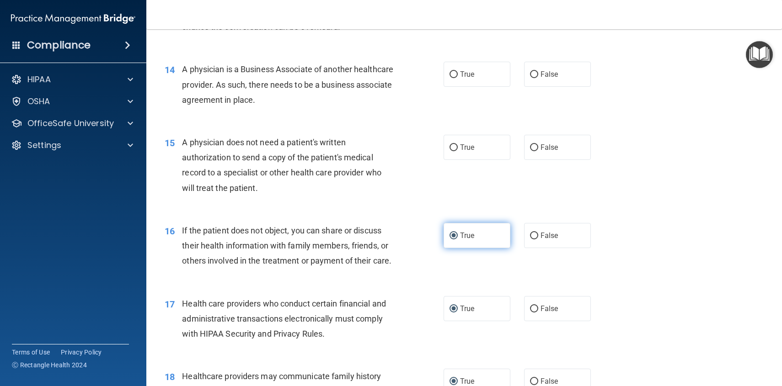
scroll to position [989, 0]
click at [452, 76] on input "True" at bounding box center [453, 75] width 8 height 7
radio input "true"
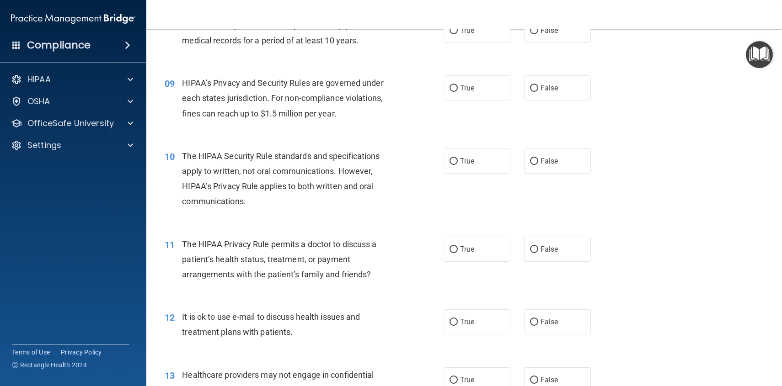
scroll to position [611, 0]
click at [453, 160] on input "True" at bounding box center [453, 161] width 8 height 7
radio input "true"
click at [454, 250] on input "True" at bounding box center [453, 249] width 8 height 7
radio input "true"
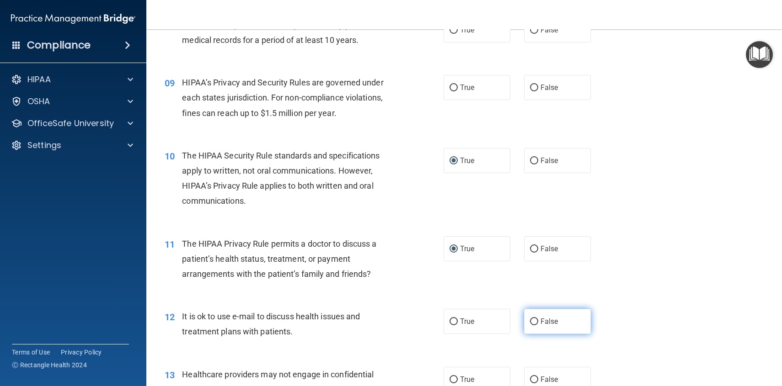
click at [535, 323] on input "False" at bounding box center [534, 322] width 8 height 7
radio input "true"
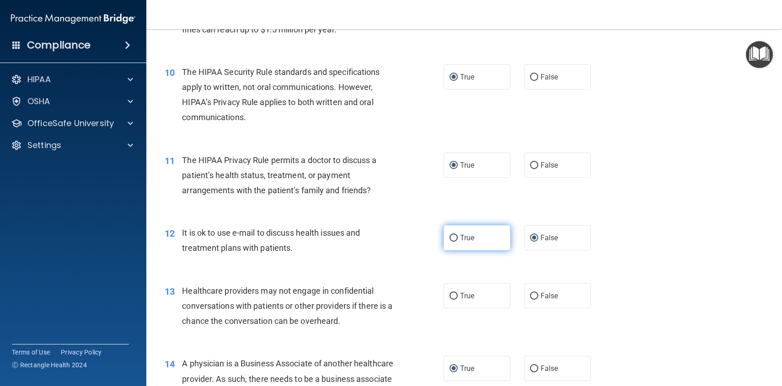
scroll to position [721, 0]
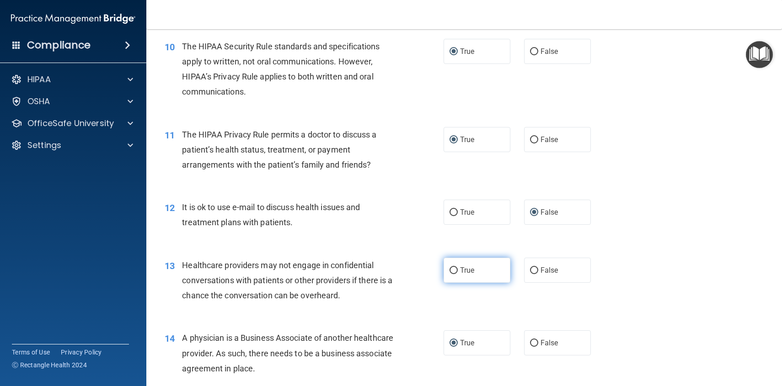
click at [454, 270] on input "True" at bounding box center [453, 270] width 8 height 7
radio input "true"
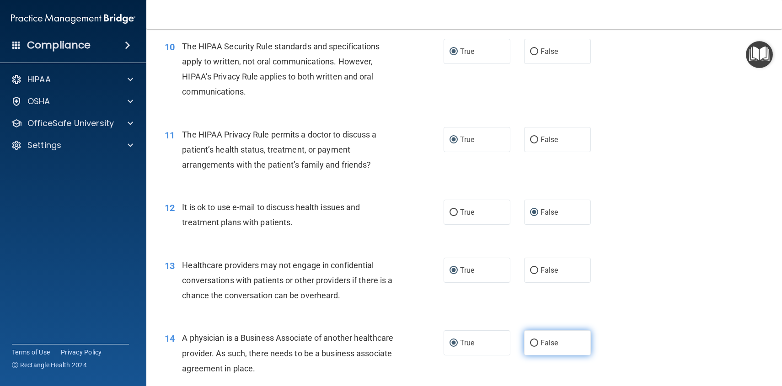
click at [534, 345] on input "False" at bounding box center [534, 343] width 8 height 7
radio input "true"
radio input "false"
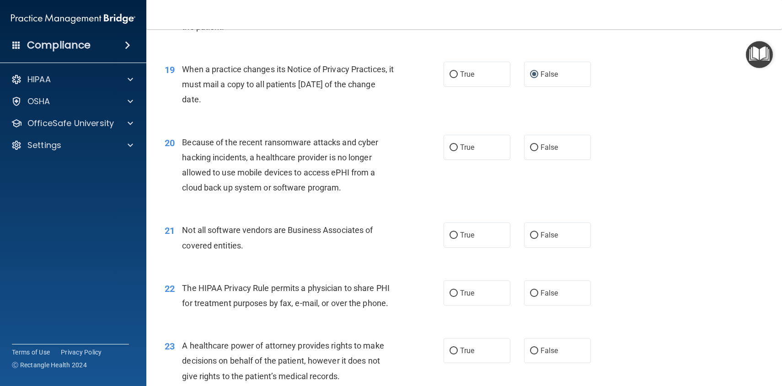
scroll to position [1372, 0]
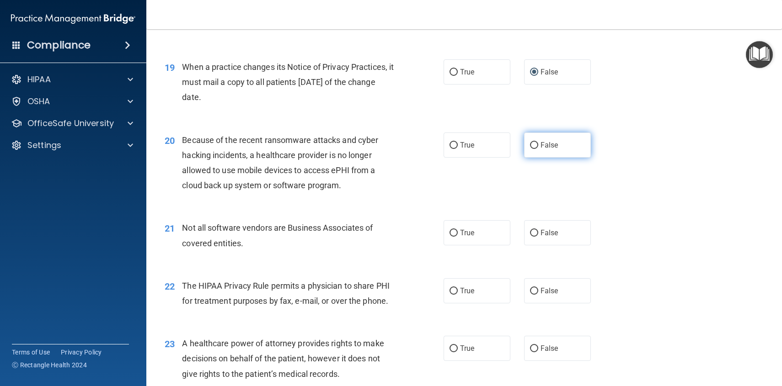
click at [533, 147] on input "False" at bounding box center [534, 145] width 8 height 7
radio input "true"
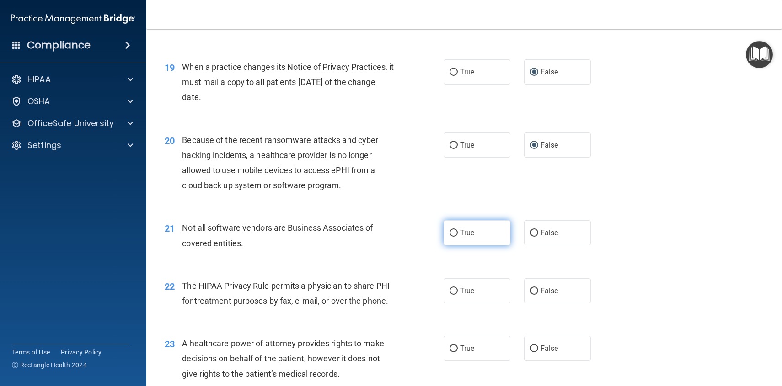
click at [455, 236] on input "True" at bounding box center [453, 233] width 8 height 7
radio input "true"
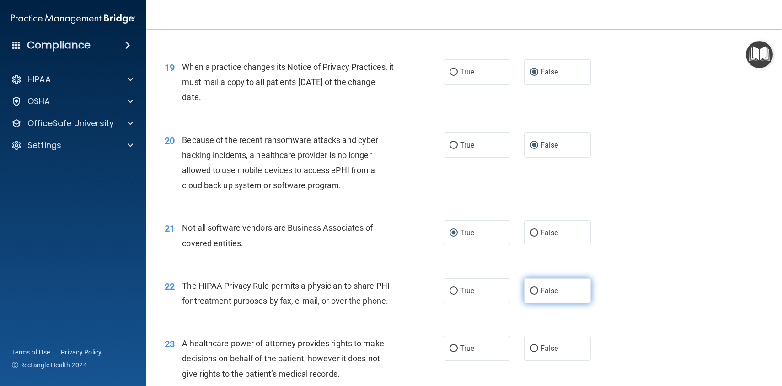
click at [535, 289] on input "False" at bounding box center [534, 291] width 8 height 7
radio input "true"
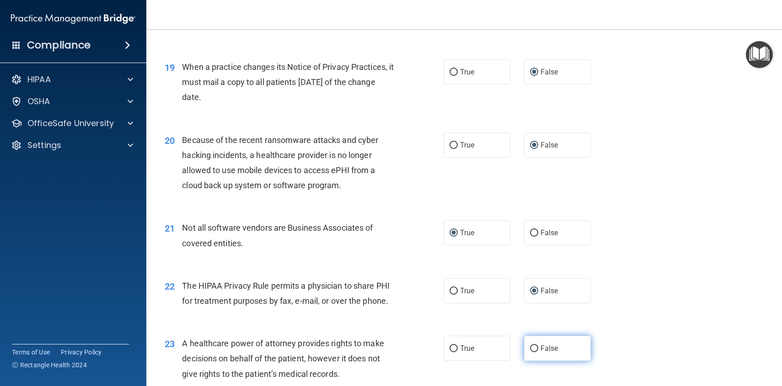
click at [535, 350] on input "False" at bounding box center [534, 349] width 8 height 7
radio input "true"
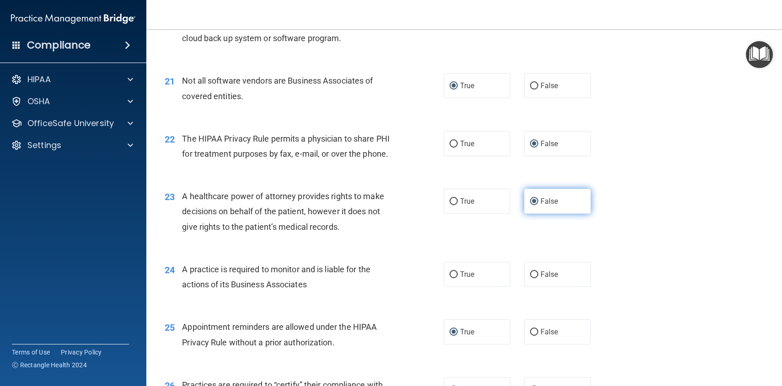
scroll to position [1533, 0]
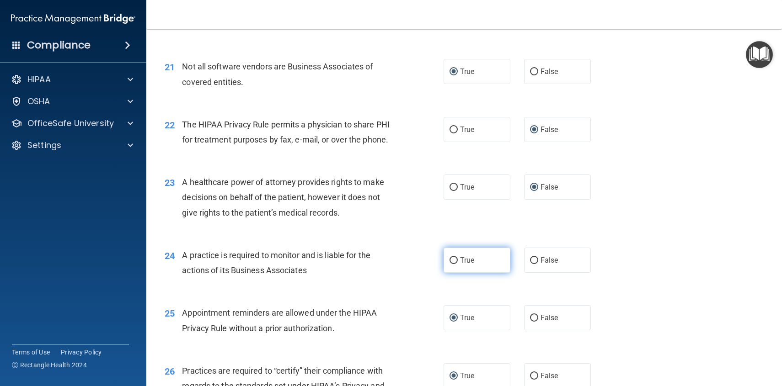
click at [453, 259] on input "True" at bounding box center [453, 260] width 8 height 7
radio input "true"
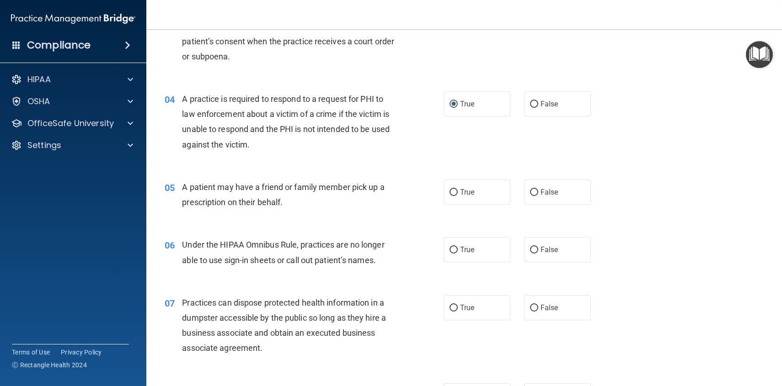
scroll to position [246, 0]
click at [453, 191] on input "True" at bounding box center [453, 191] width 8 height 7
radio input "true"
click at [535, 251] on input "False" at bounding box center [534, 249] width 8 height 7
radio input "true"
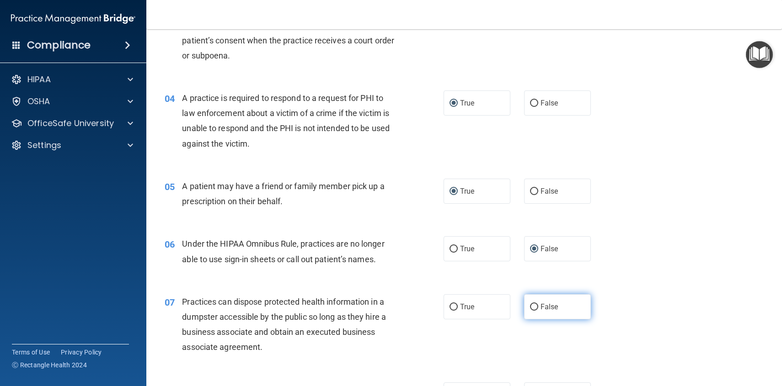
click at [536, 307] on input "False" at bounding box center [534, 307] width 8 height 7
radio input "true"
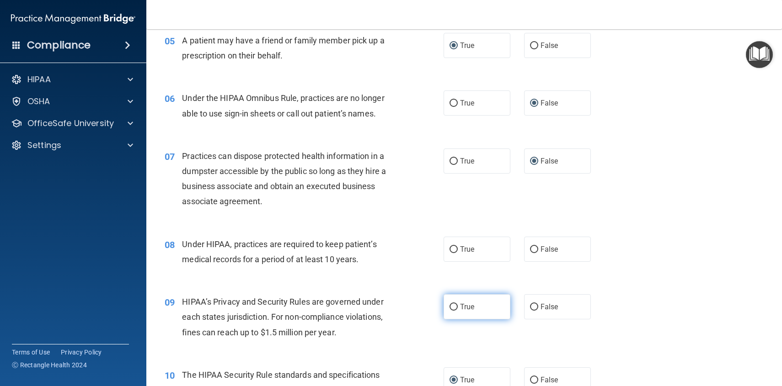
scroll to position [397, 0]
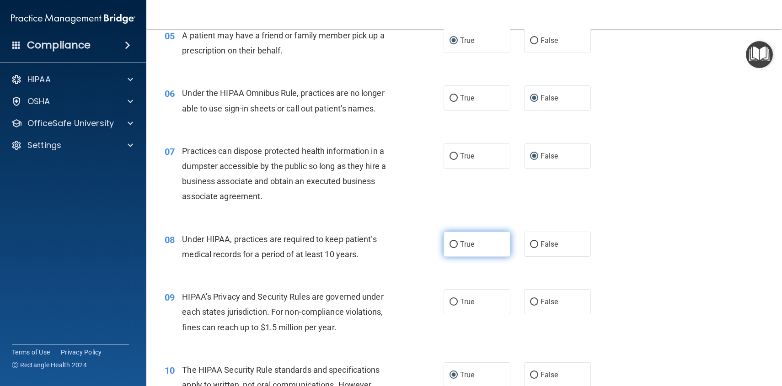
click at [454, 246] on input "True" at bounding box center [453, 244] width 8 height 7
radio input "true"
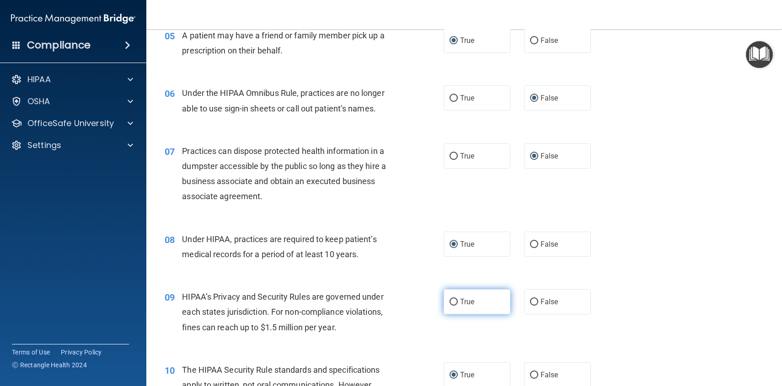
click at [453, 303] on input "True" at bounding box center [453, 302] width 8 height 7
radio input "true"
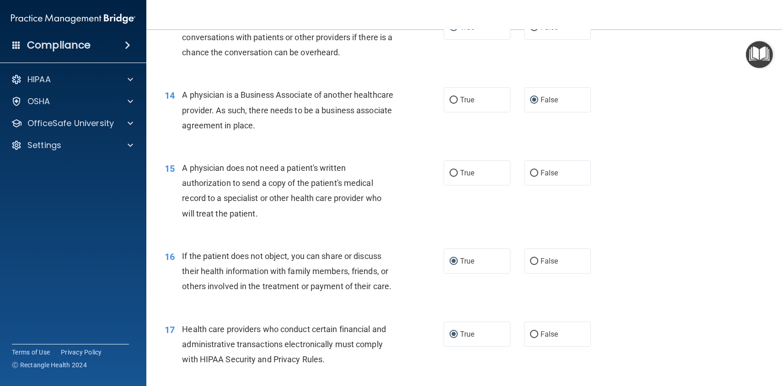
scroll to position [960, 0]
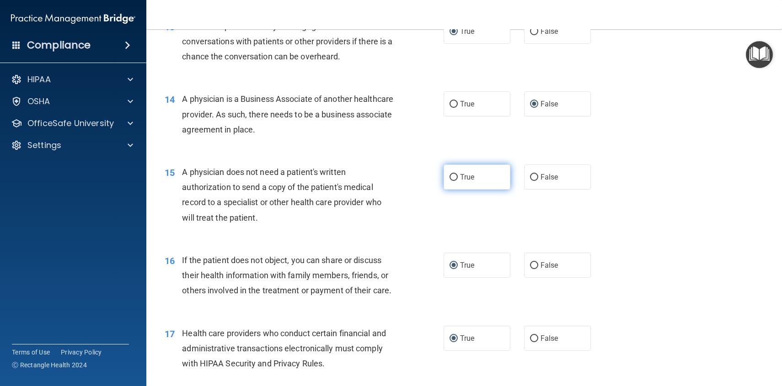
click at [453, 178] on input "True" at bounding box center [453, 177] width 8 height 7
radio input "true"
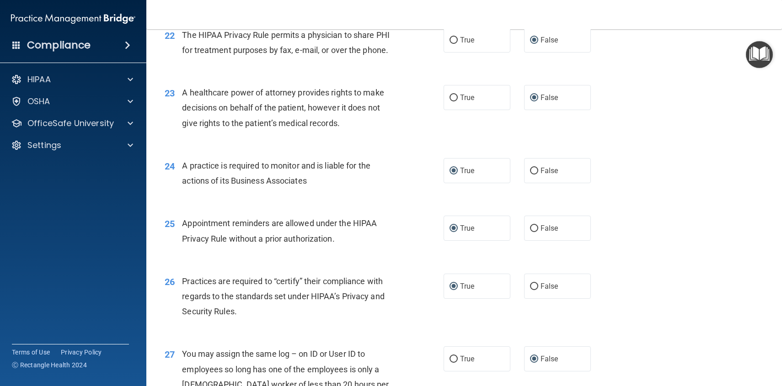
scroll to position [1909, 0]
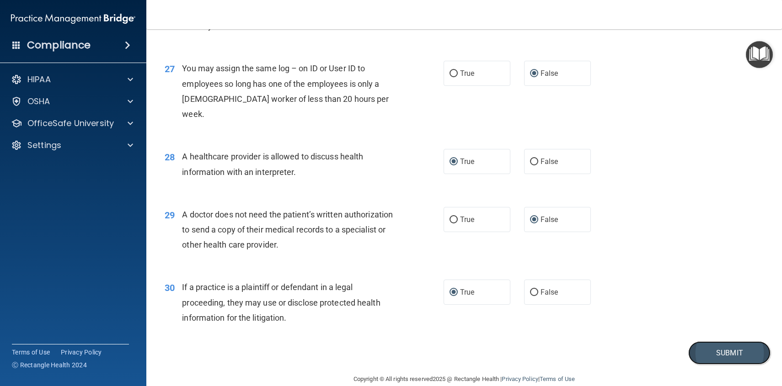
click at [728, 341] on button "Submit" at bounding box center [729, 352] width 82 height 23
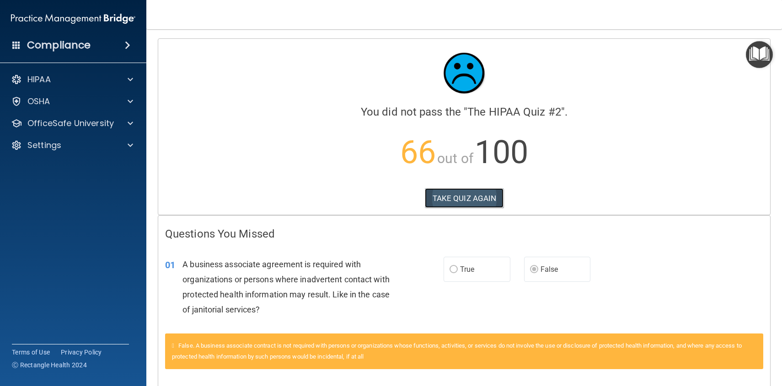
click at [477, 200] on button "TAKE QUIZ AGAIN" at bounding box center [464, 198] width 79 height 20
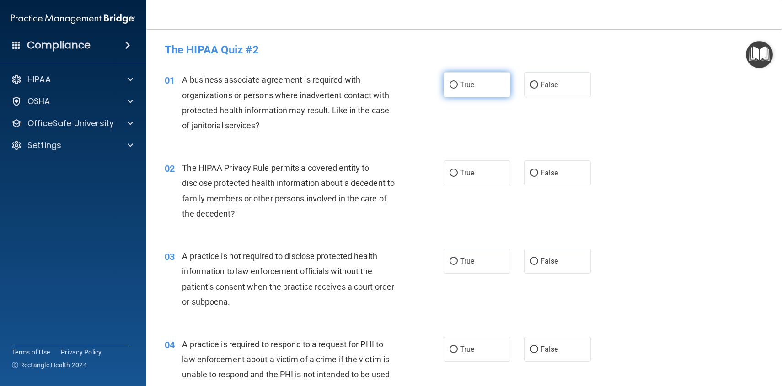
click at [451, 84] on input "True" at bounding box center [453, 85] width 8 height 7
radio input "true"
click at [451, 174] on input "True" at bounding box center [453, 173] width 8 height 7
radio input "true"
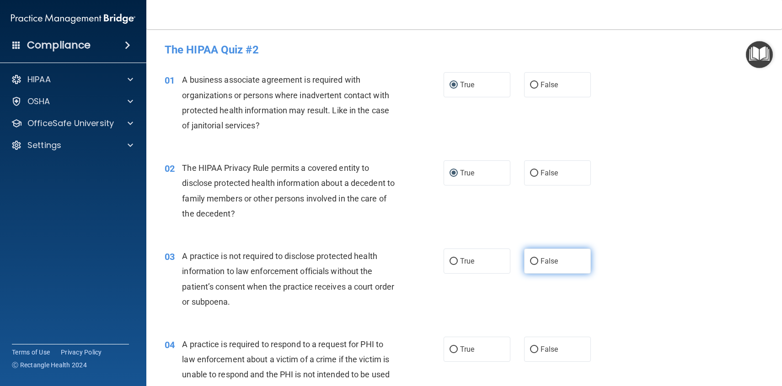
click at [534, 258] on input "False" at bounding box center [534, 261] width 8 height 7
radio input "true"
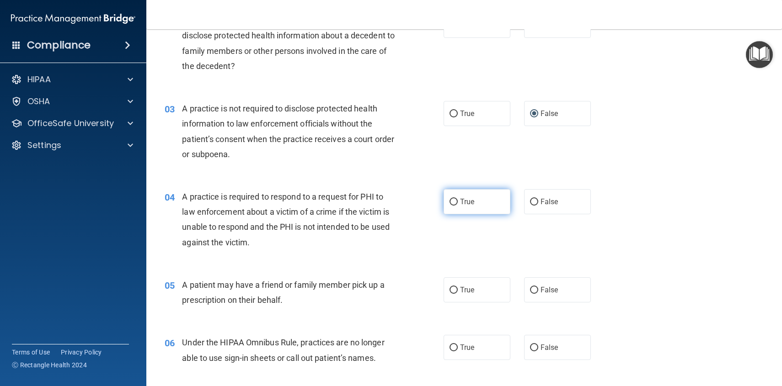
scroll to position [157, 0]
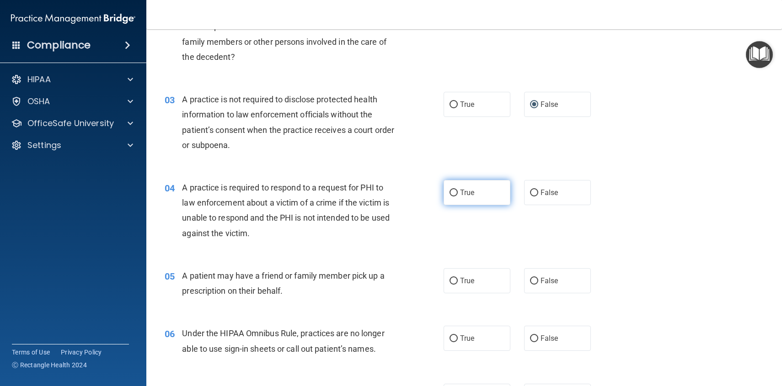
click at [457, 195] on input "True" at bounding box center [453, 193] width 8 height 7
radio input "true"
click at [456, 280] on input "True" at bounding box center [453, 281] width 8 height 7
radio input "true"
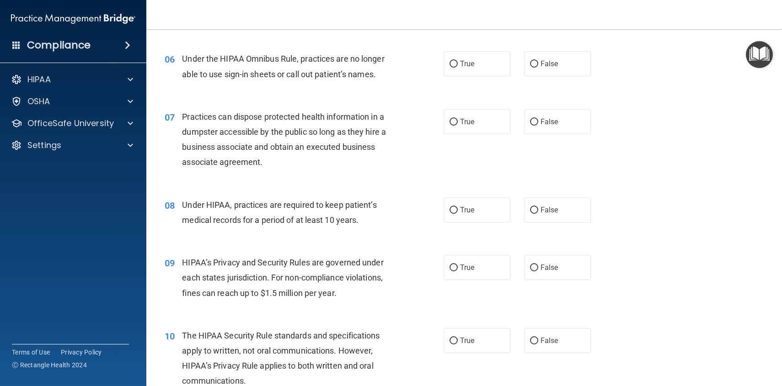
scroll to position [432, 0]
click at [537, 62] on input "False" at bounding box center [534, 63] width 8 height 7
radio input "true"
click at [534, 122] on input "False" at bounding box center [534, 121] width 8 height 7
radio input "true"
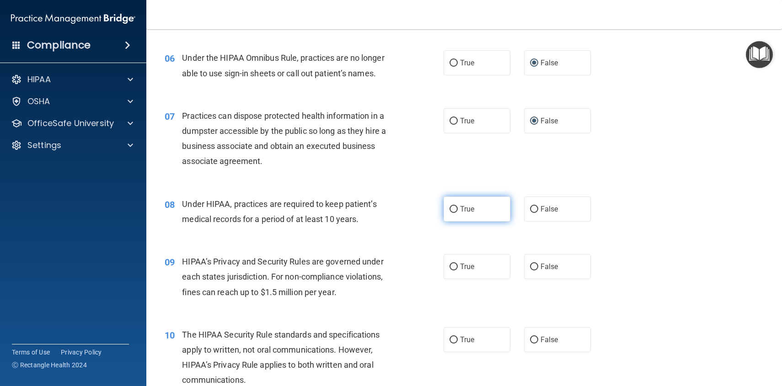
click at [454, 210] on input "True" at bounding box center [453, 209] width 8 height 7
radio input "true"
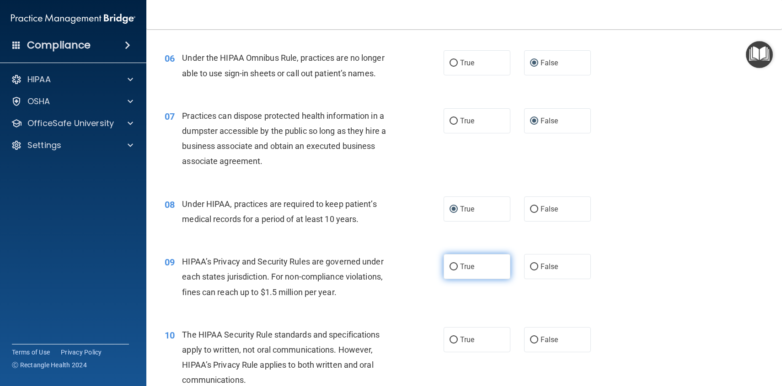
click at [453, 266] on input "True" at bounding box center [453, 267] width 8 height 7
radio input "true"
click at [455, 340] on input "True" at bounding box center [453, 340] width 8 height 7
radio input "true"
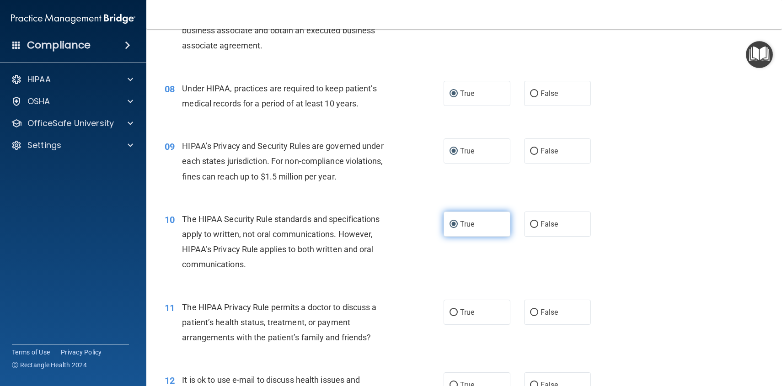
scroll to position [549, 0]
click at [455, 310] on input "True" at bounding box center [453, 311] width 8 height 7
radio input "true"
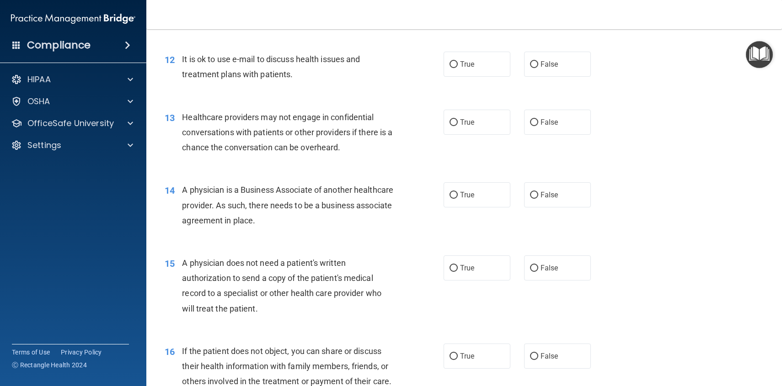
scroll to position [871, 0]
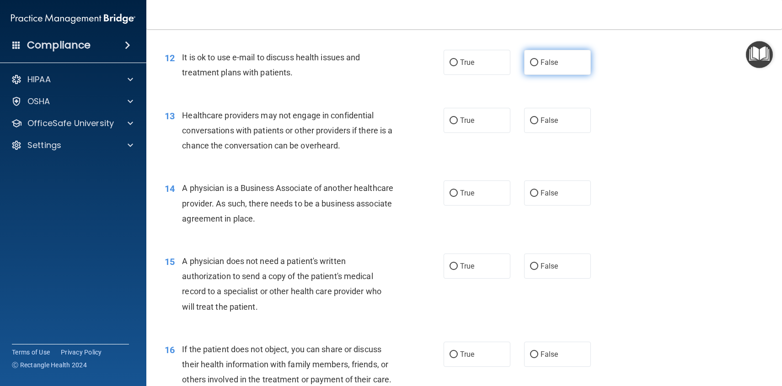
click at [535, 61] on input "False" at bounding box center [534, 62] width 8 height 7
radio input "true"
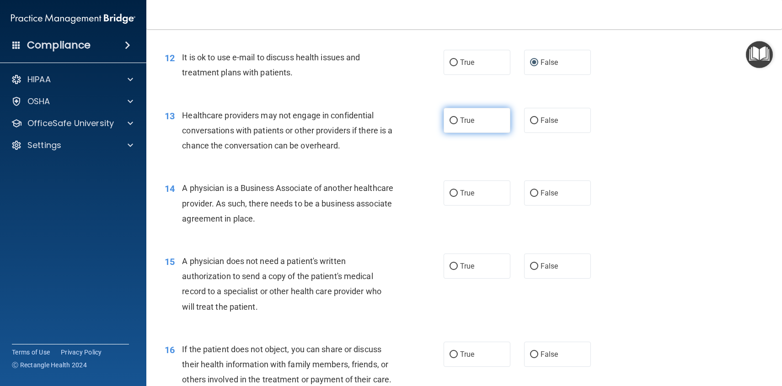
click at [456, 120] on input "True" at bounding box center [453, 120] width 8 height 7
radio input "true"
click at [535, 194] on input "False" at bounding box center [534, 193] width 8 height 7
radio input "true"
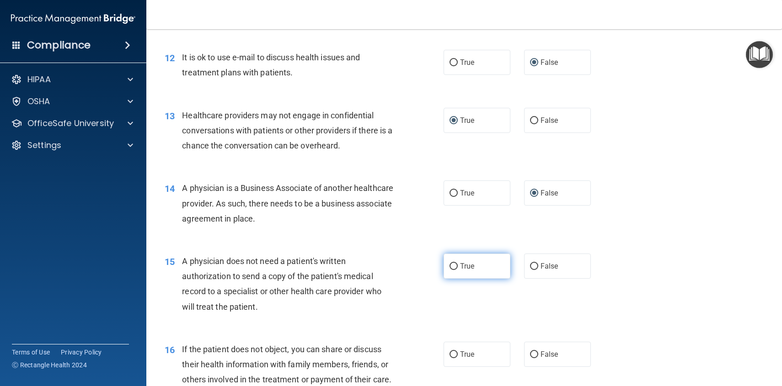
click at [453, 264] on input "True" at bounding box center [453, 266] width 8 height 7
radio input "true"
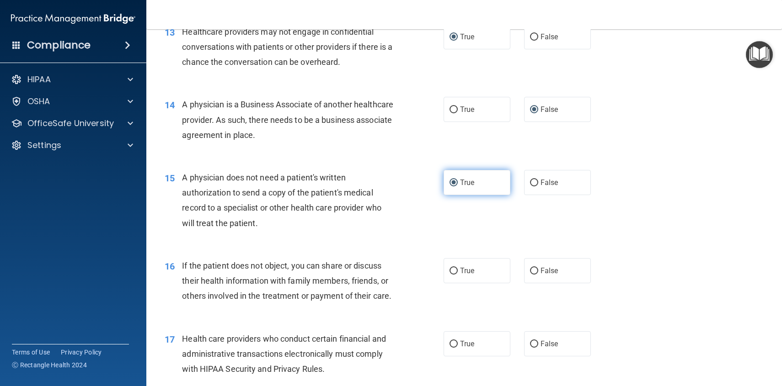
scroll to position [957, 0]
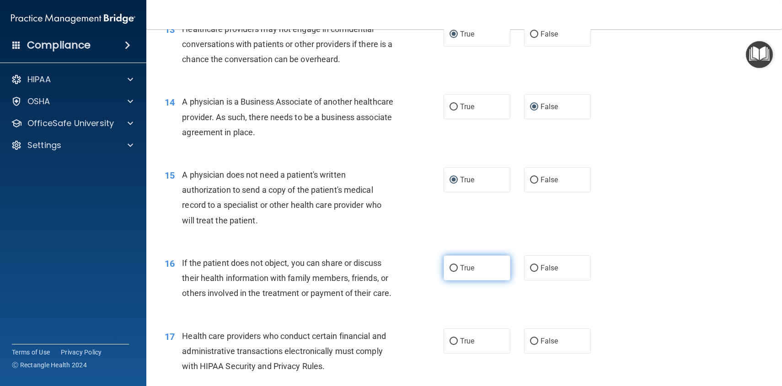
click at [456, 269] on input "True" at bounding box center [453, 268] width 8 height 7
radio input "true"
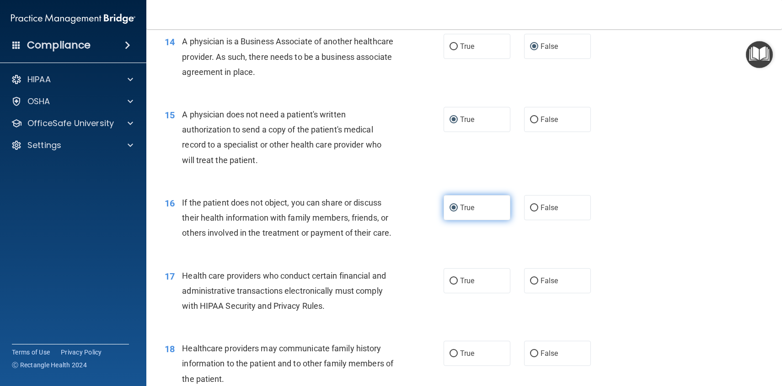
scroll to position [1027, 0]
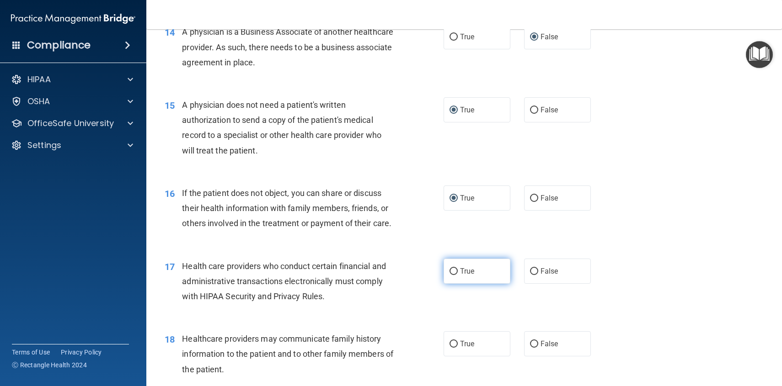
click at [455, 270] on input "True" at bounding box center [453, 271] width 8 height 7
radio input "true"
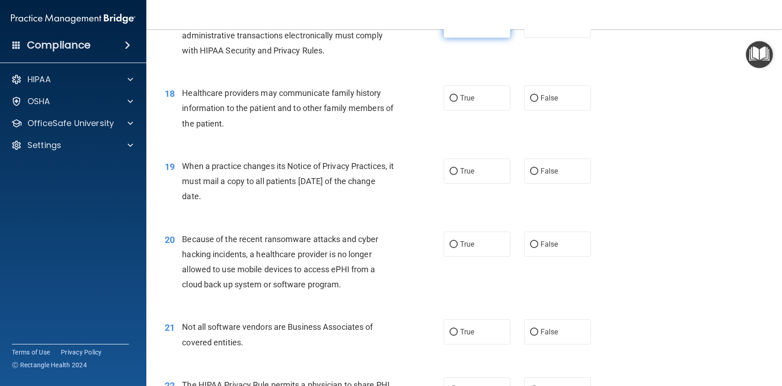
scroll to position [1274, 0]
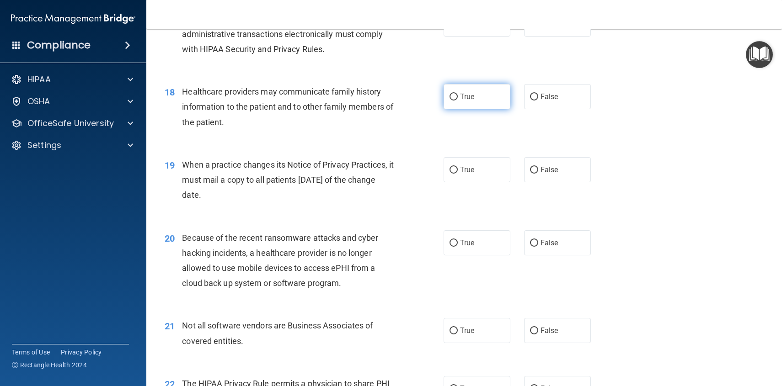
click at [453, 96] on input "True" at bounding box center [453, 97] width 8 height 7
radio input "true"
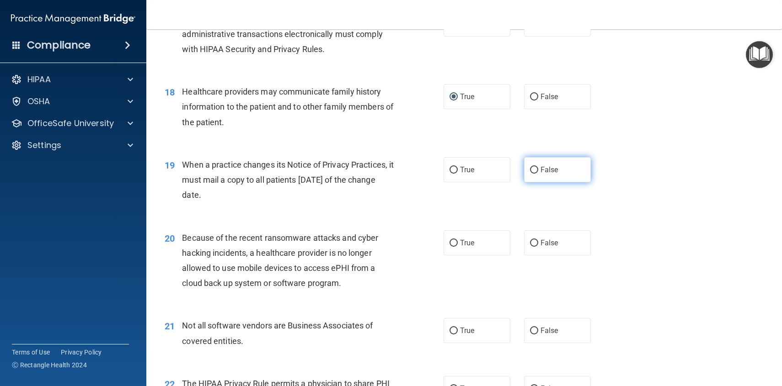
click at [535, 171] on input "False" at bounding box center [534, 170] width 8 height 7
radio input "true"
click at [534, 243] on input "False" at bounding box center [534, 243] width 8 height 7
radio input "true"
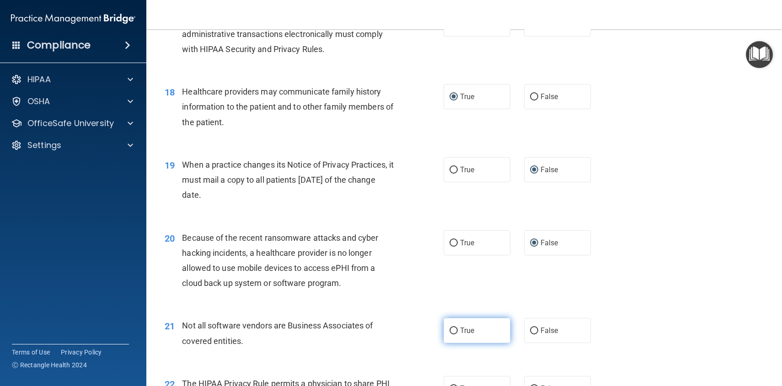
click at [453, 329] on input "True" at bounding box center [453, 331] width 8 height 7
radio input "true"
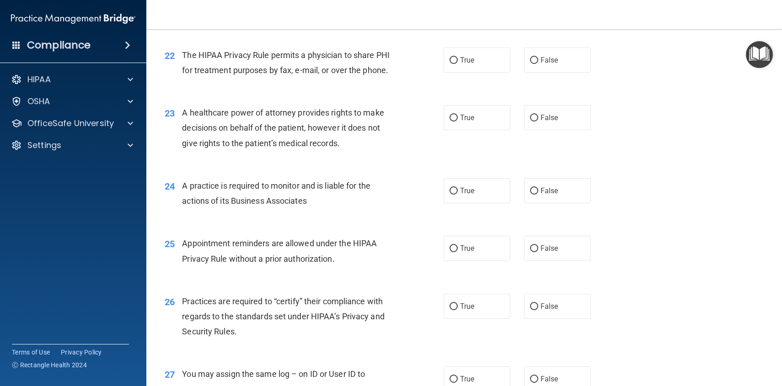
scroll to position [1610, 0]
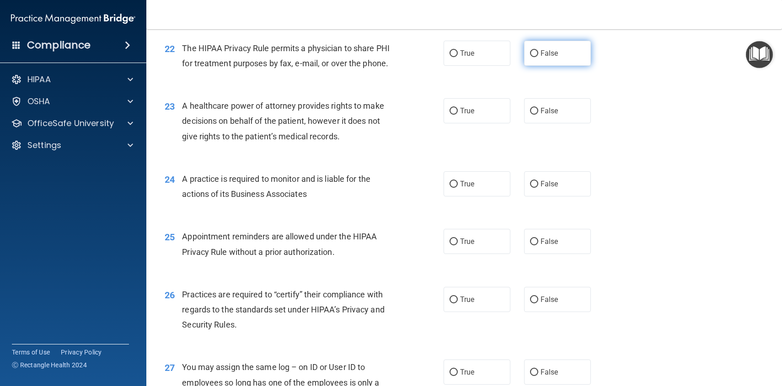
click at [534, 55] on input "False" at bounding box center [534, 53] width 8 height 7
radio input "true"
click at [534, 113] on input "False" at bounding box center [534, 111] width 8 height 7
radio input "true"
click at [456, 184] on input "True" at bounding box center [453, 184] width 8 height 7
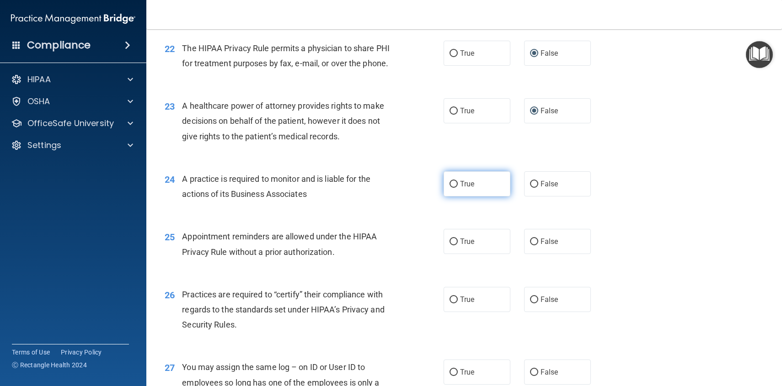
radio input "true"
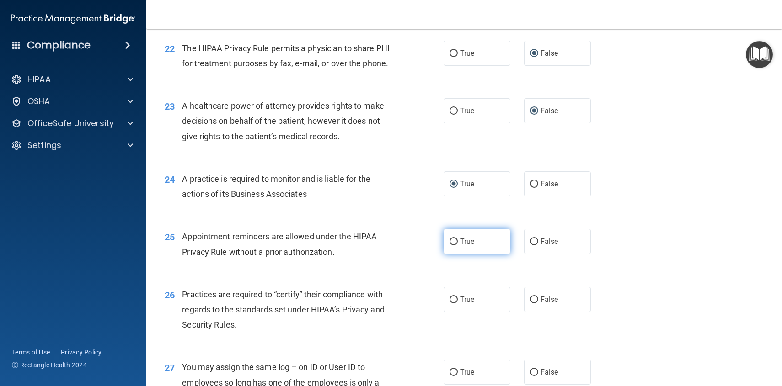
click at [450, 244] on input "True" at bounding box center [453, 242] width 8 height 7
radio input "true"
click at [453, 301] on input "True" at bounding box center [453, 300] width 8 height 7
radio input "true"
click at [534, 372] on input "False" at bounding box center [534, 372] width 8 height 7
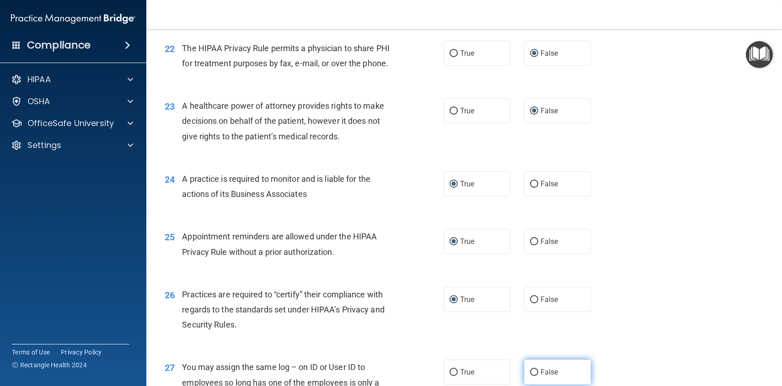
radio input "true"
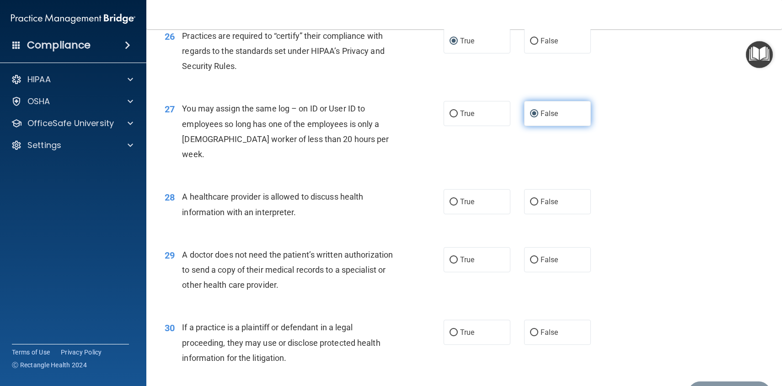
scroll to position [1909, 0]
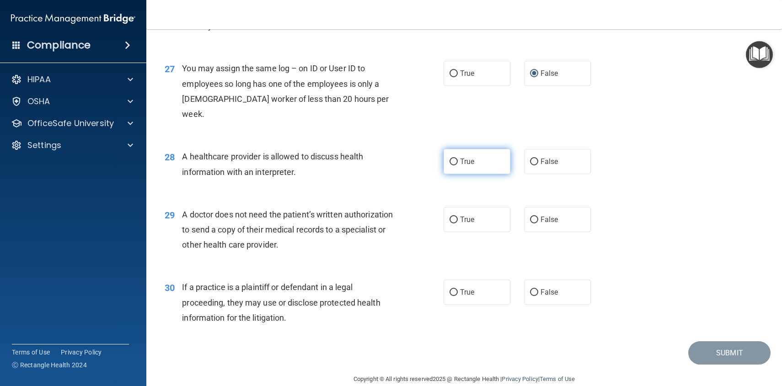
click at [453, 159] on input "True" at bounding box center [453, 162] width 8 height 7
radio input "true"
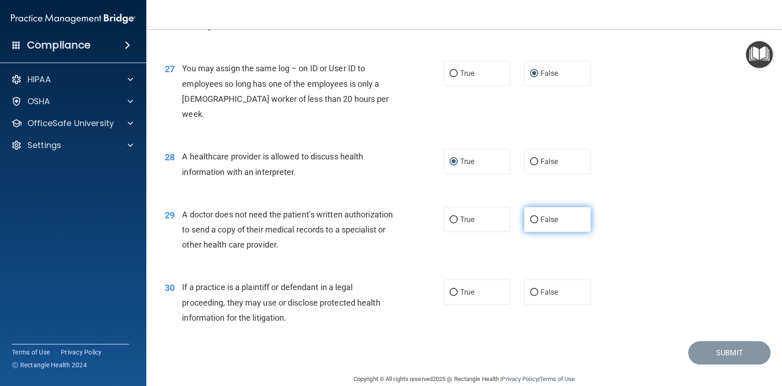
click at [533, 217] on input "False" at bounding box center [534, 220] width 8 height 7
radio input "true"
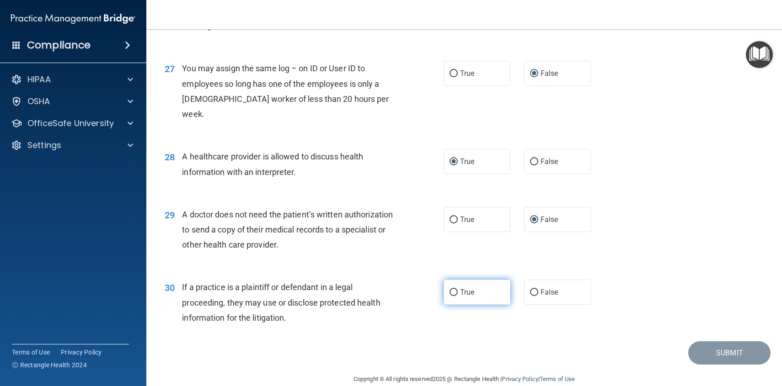
click at [454, 289] on input "True" at bounding box center [453, 292] width 8 height 7
radio input "true"
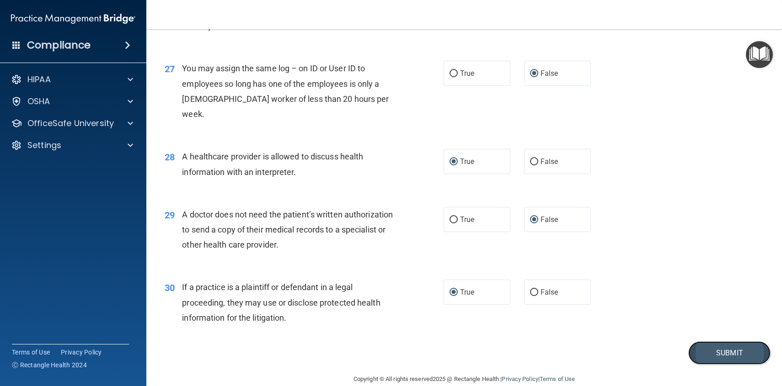
click at [720, 341] on button "Submit" at bounding box center [729, 352] width 82 height 23
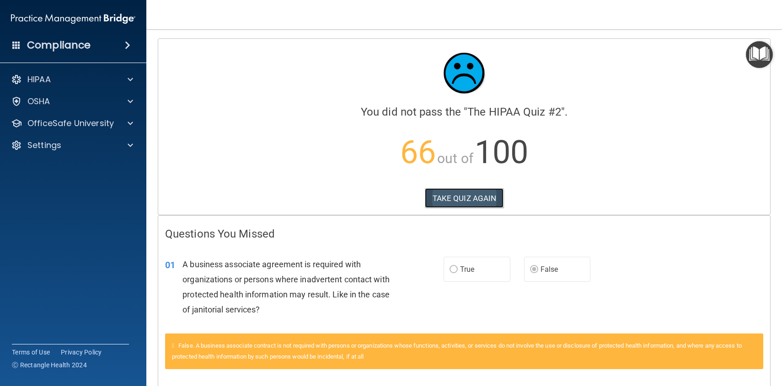
click at [476, 196] on button "TAKE QUIZ AGAIN" at bounding box center [464, 198] width 79 height 20
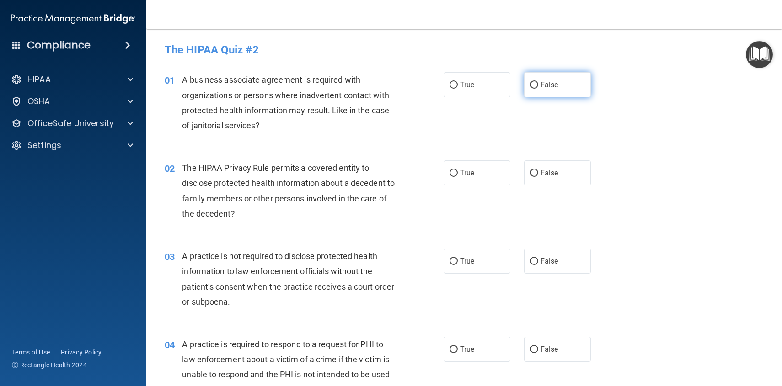
click at [536, 85] on input "False" at bounding box center [534, 85] width 8 height 7
radio input "true"
click at [456, 173] on input "True" at bounding box center [453, 173] width 8 height 7
radio input "true"
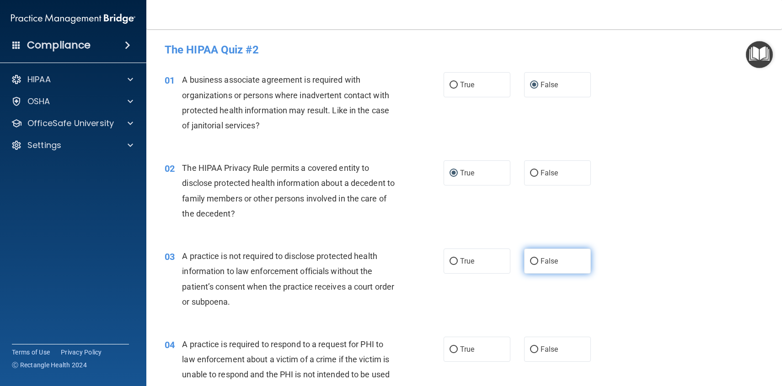
click at [534, 261] on input "False" at bounding box center [534, 261] width 8 height 7
radio input "true"
click at [452, 351] on input "True" at bounding box center [453, 349] width 8 height 7
radio input "true"
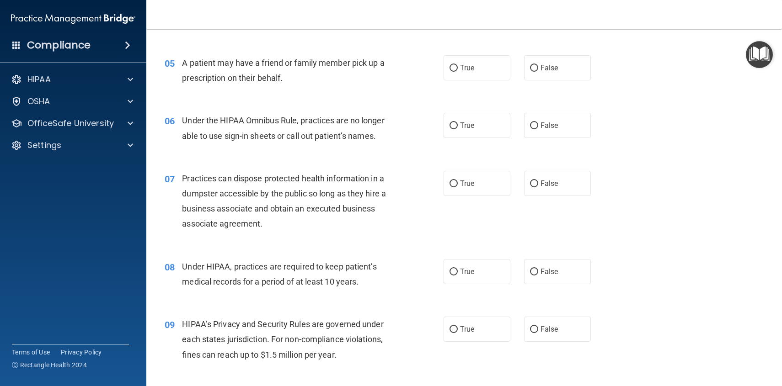
scroll to position [372, 0]
click at [453, 67] on input "True" at bounding box center [453, 66] width 8 height 7
radio input "true"
click at [533, 125] on input "False" at bounding box center [534, 124] width 8 height 7
radio input "true"
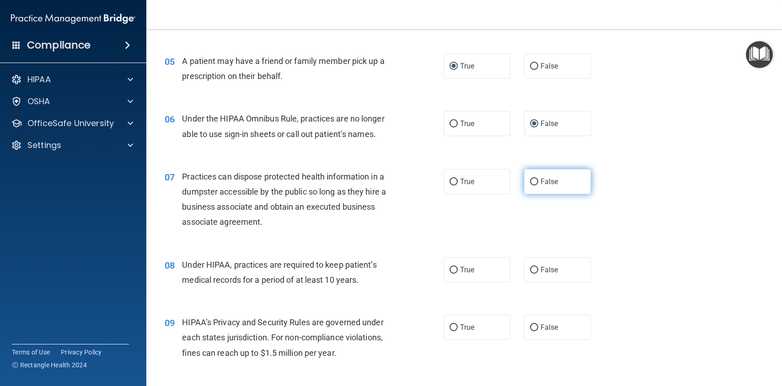
click at [532, 183] on input "False" at bounding box center [534, 182] width 8 height 7
radio input "true"
click at [535, 271] on input "False" at bounding box center [534, 270] width 8 height 7
radio input "true"
click at [534, 330] on input "False" at bounding box center [534, 327] width 8 height 7
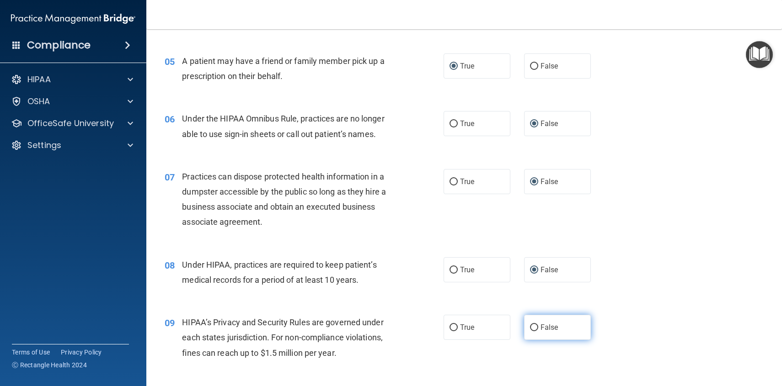
radio input "true"
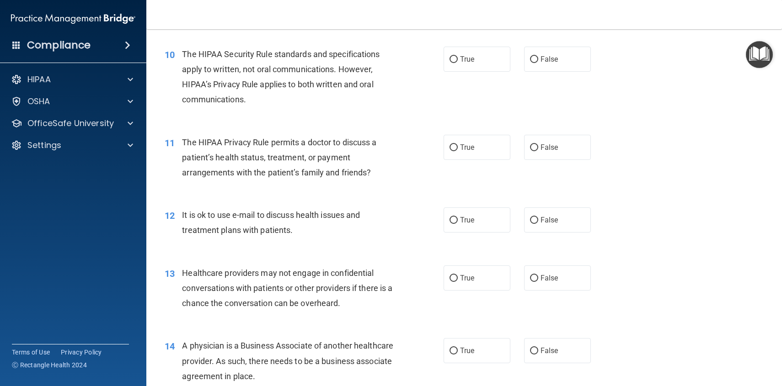
scroll to position [714, 0]
click at [535, 58] on input "False" at bounding box center [534, 58] width 8 height 7
radio input "true"
click at [456, 145] on input "True" at bounding box center [453, 147] width 8 height 7
radio input "true"
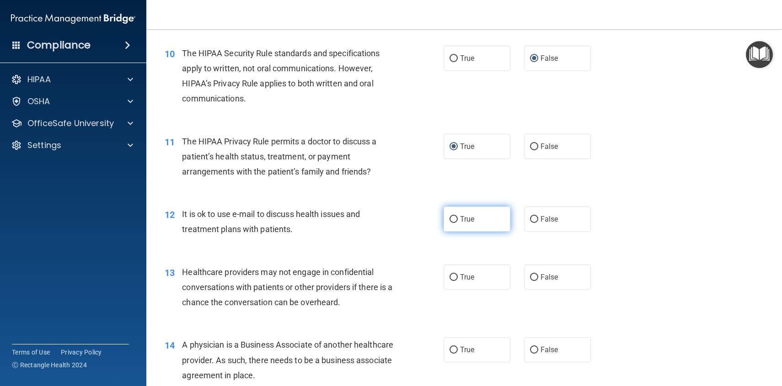
click at [452, 219] on input "True" at bounding box center [453, 219] width 8 height 7
radio input "true"
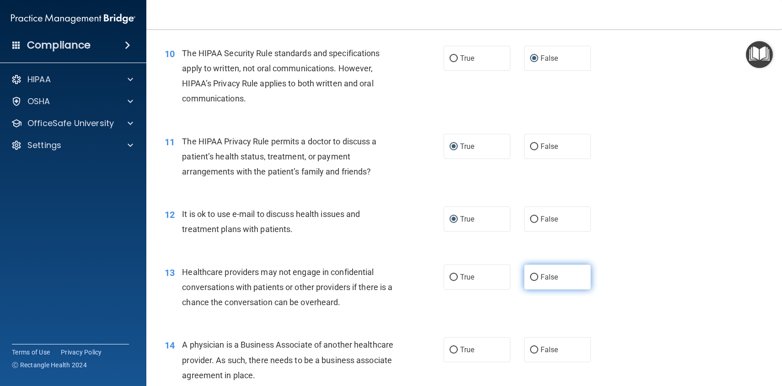
click at [534, 278] on input "False" at bounding box center [534, 277] width 8 height 7
radio input "true"
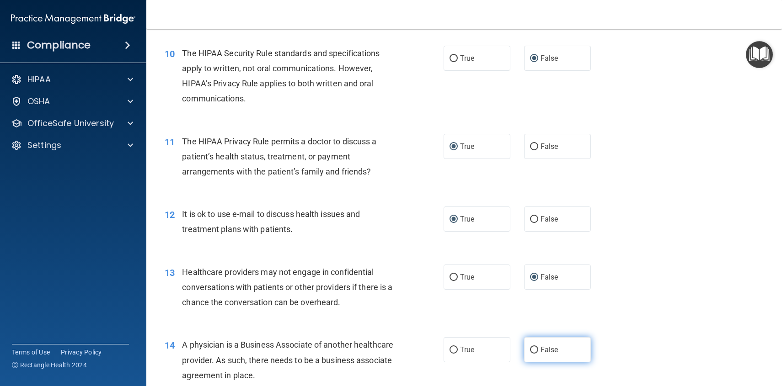
click at [533, 350] on input "False" at bounding box center [534, 350] width 8 height 7
radio input "true"
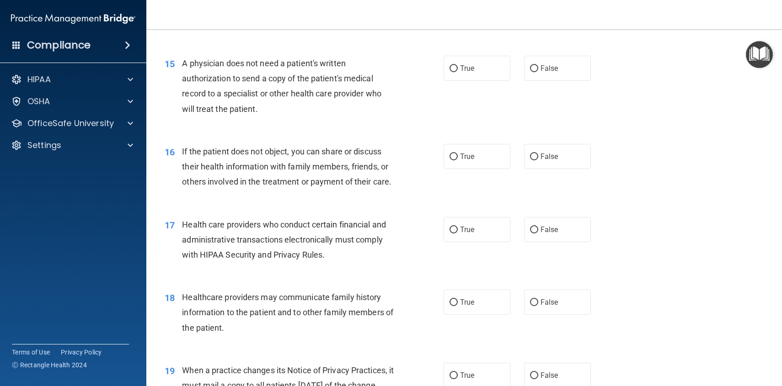
scroll to position [1070, 0]
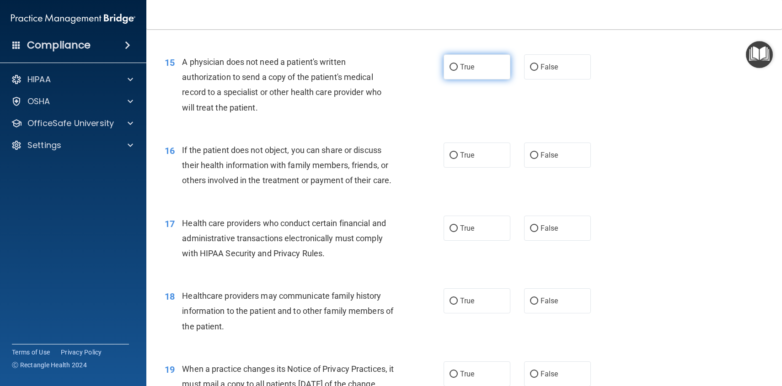
click at [453, 67] on input "True" at bounding box center [453, 67] width 8 height 7
radio input "true"
click at [455, 156] on input "True" at bounding box center [453, 155] width 8 height 7
radio input "true"
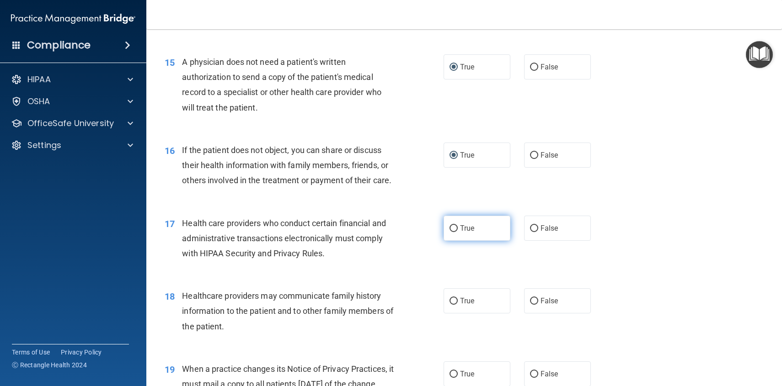
click at [453, 228] on input "True" at bounding box center [453, 228] width 8 height 7
radio input "true"
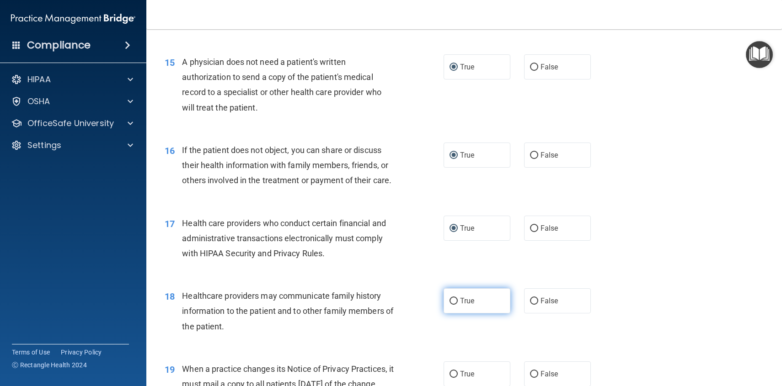
click at [453, 298] on input "True" at bounding box center [453, 301] width 8 height 7
radio input "true"
click at [534, 373] on input "False" at bounding box center [534, 374] width 8 height 7
radio input "true"
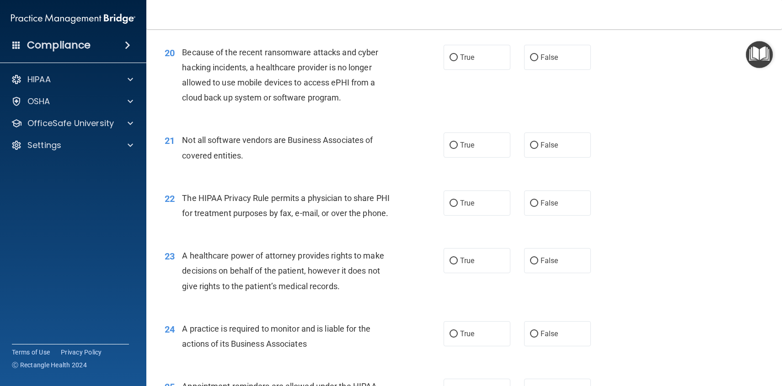
scroll to position [1462, 0]
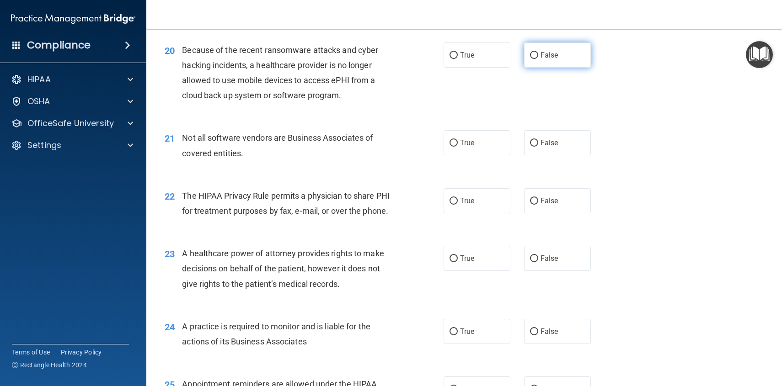
click at [534, 53] on input "False" at bounding box center [534, 55] width 8 height 7
radio input "true"
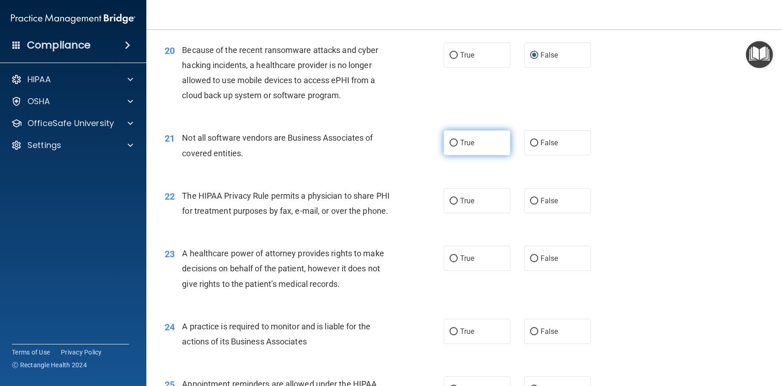
click at [452, 145] on input "True" at bounding box center [453, 143] width 8 height 7
radio input "true"
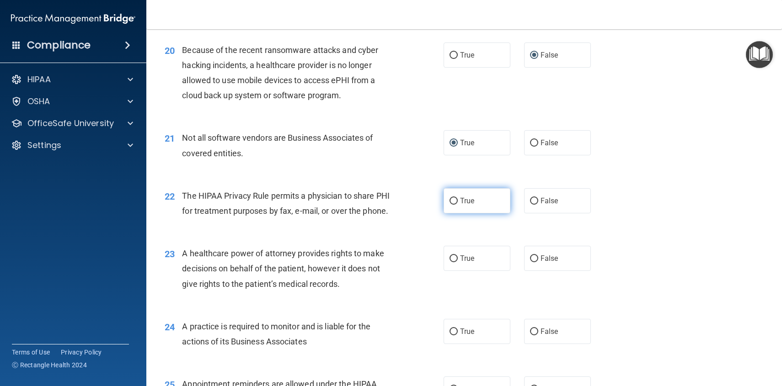
click at [452, 201] on input "True" at bounding box center [453, 201] width 8 height 7
radio input "true"
click at [533, 255] on input "False" at bounding box center [534, 258] width 8 height 7
radio input "true"
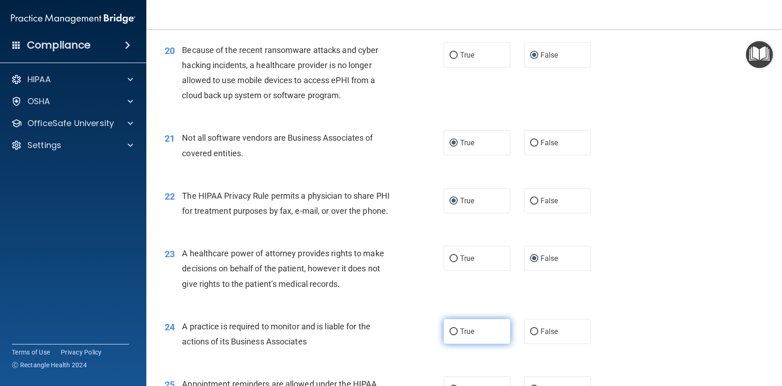
click at [452, 333] on input "True" at bounding box center [453, 332] width 8 height 7
radio input "true"
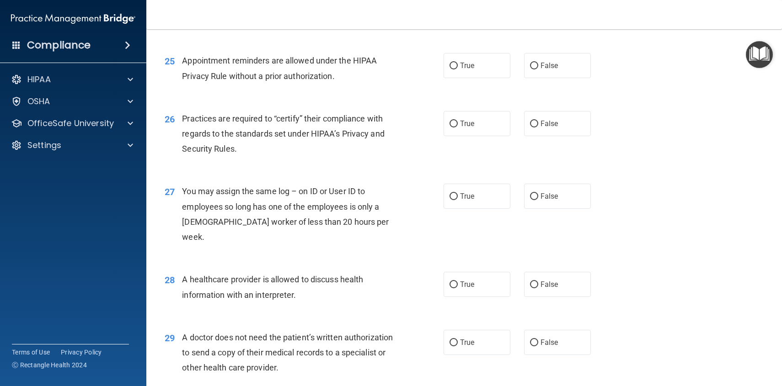
scroll to position [1792, 0]
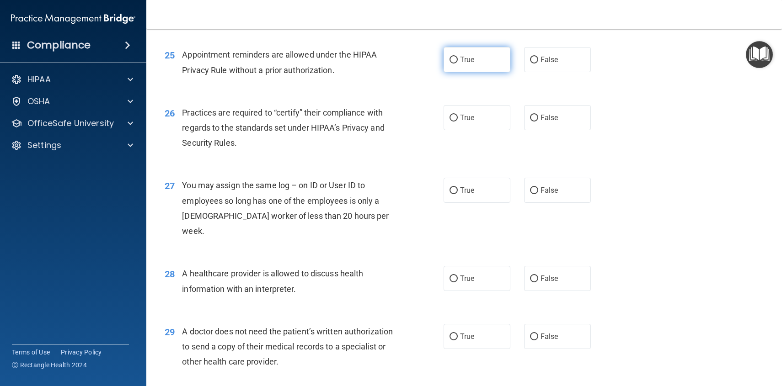
click at [454, 60] on input "True" at bounding box center [453, 60] width 8 height 7
radio input "true"
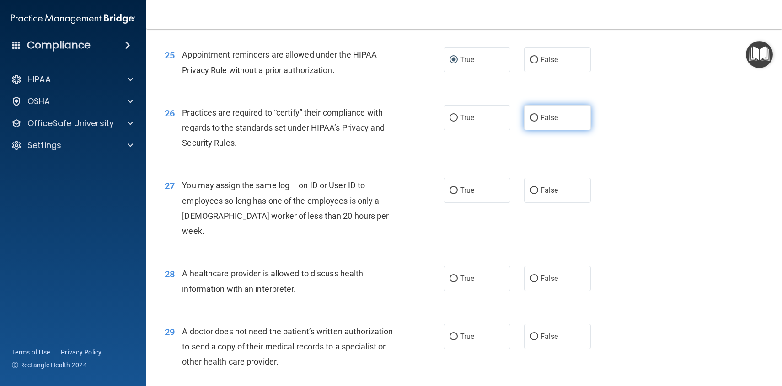
click at [534, 117] on input "False" at bounding box center [534, 118] width 8 height 7
radio input "true"
click at [534, 194] on input "False" at bounding box center [534, 190] width 8 height 7
radio input "true"
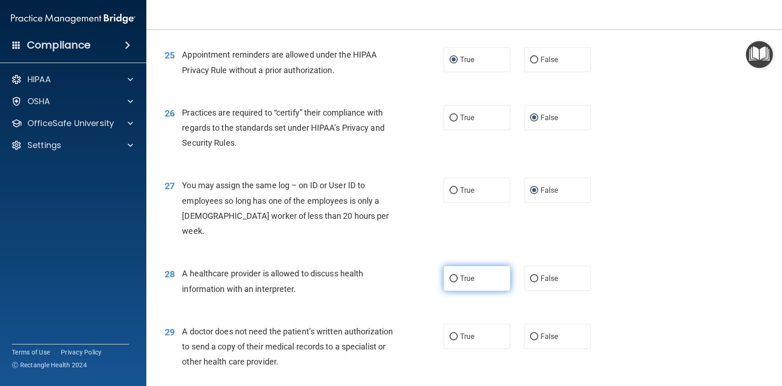
click at [456, 276] on input "True" at bounding box center [453, 279] width 8 height 7
radio input "true"
click at [454, 334] on input "True" at bounding box center [453, 337] width 8 height 7
radio input "true"
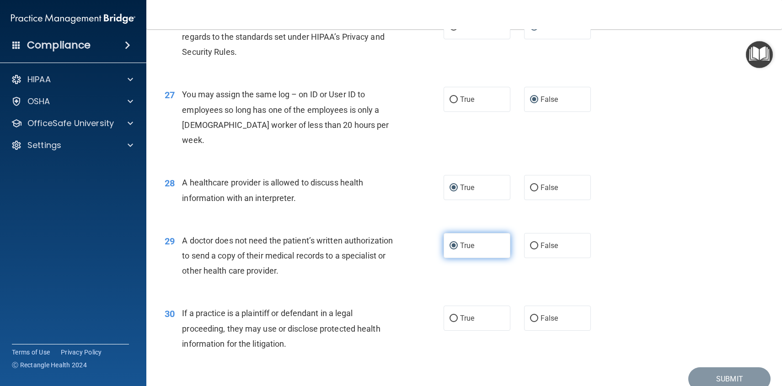
scroll to position [1909, 0]
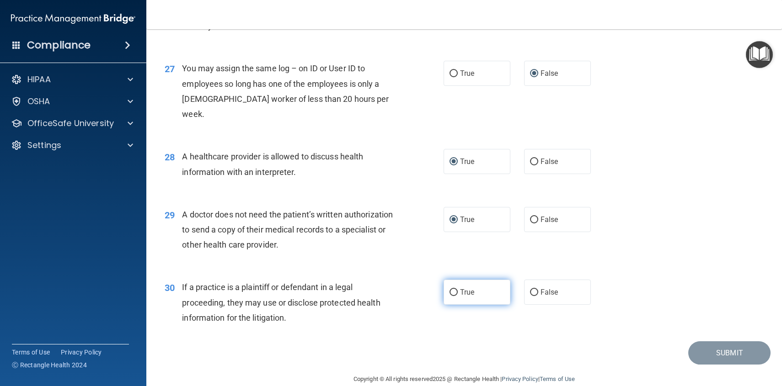
click at [455, 289] on input "True" at bounding box center [453, 292] width 8 height 7
radio input "true"
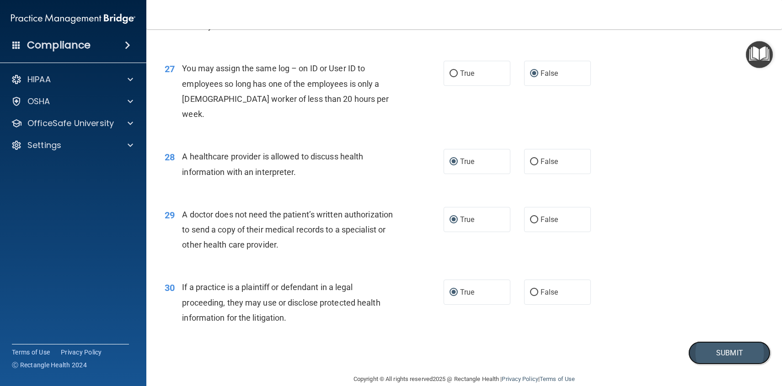
click at [718, 341] on button "Submit" at bounding box center [729, 352] width 82 height 23
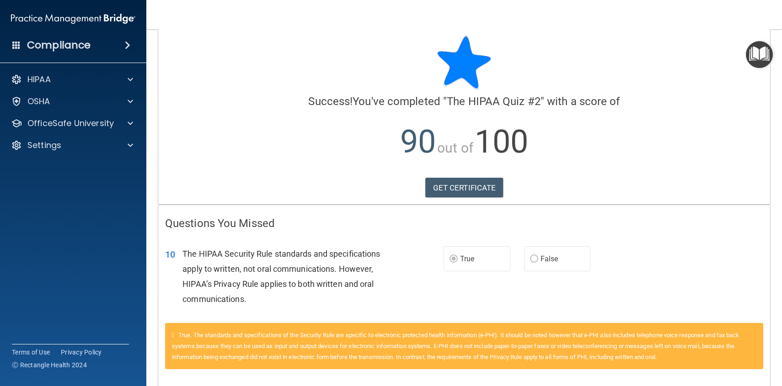
scroll to position [9, 0]
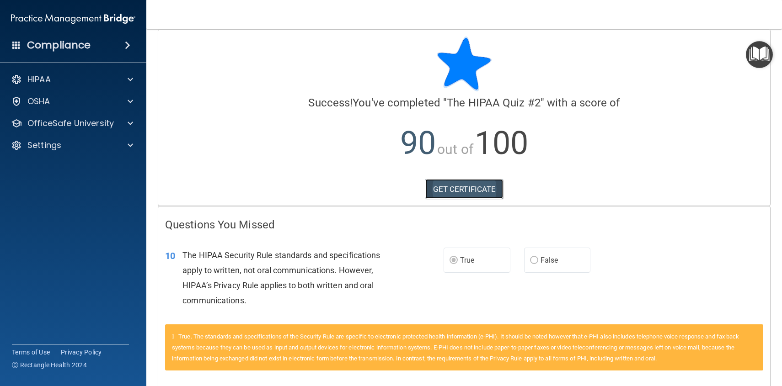
click at [464, 186] on link "GET CERTIFICATE" at bounding box center [464, 189] width 78 height 20
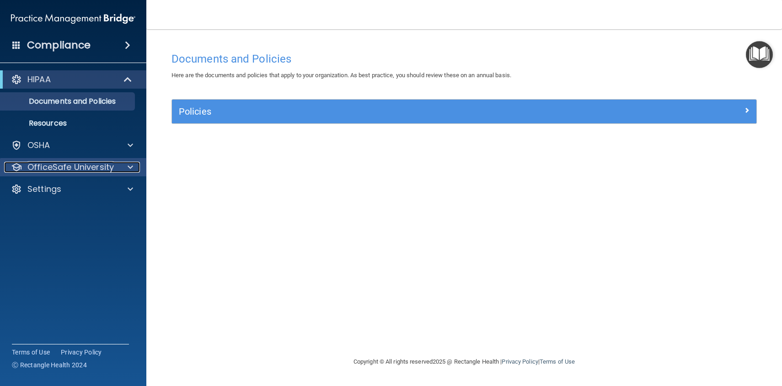
click at [96, 167] on p "OfficeSafe University" at bounding box center [70, 167] width 86 height 11
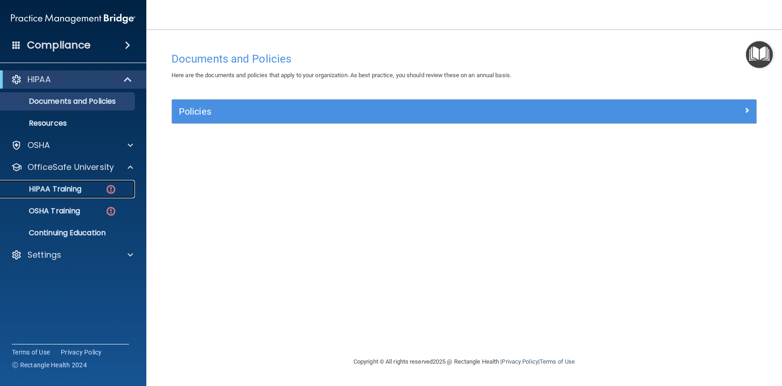
click at [65, 188] on p "HIPAA Training" at bounding box center [43, 189] width 75 height 9
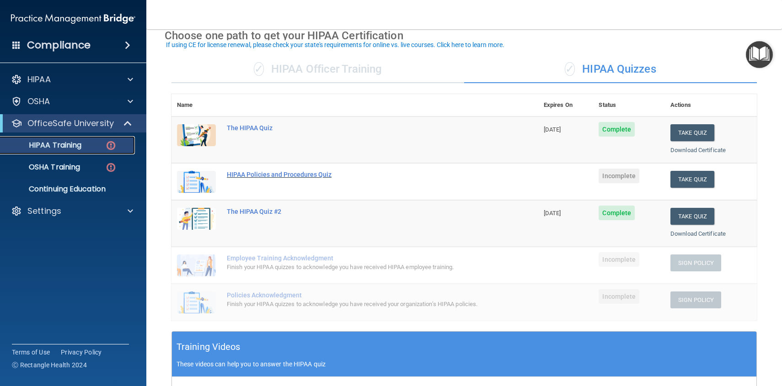
scroll to position [54, 0]
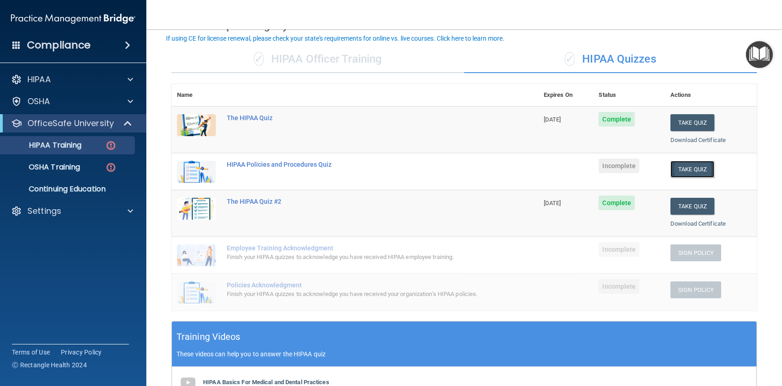
click at [691, 169] on button "Take Quiz" at bounding box center [692, 169] width 44 height 17
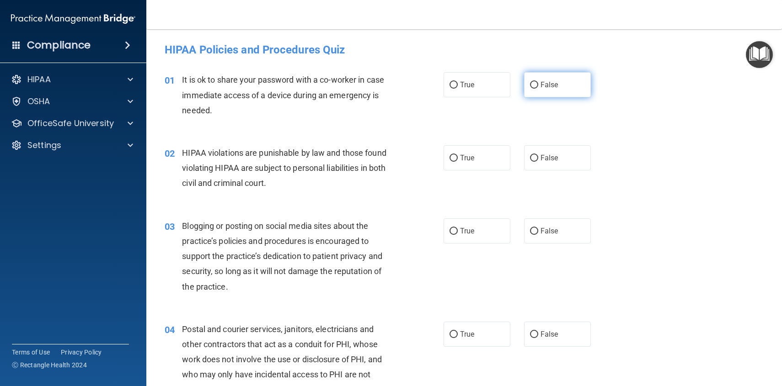
click at [536, 83] on input "False" at bounding box center [534, 85] width 8 height 7
radio input "true"
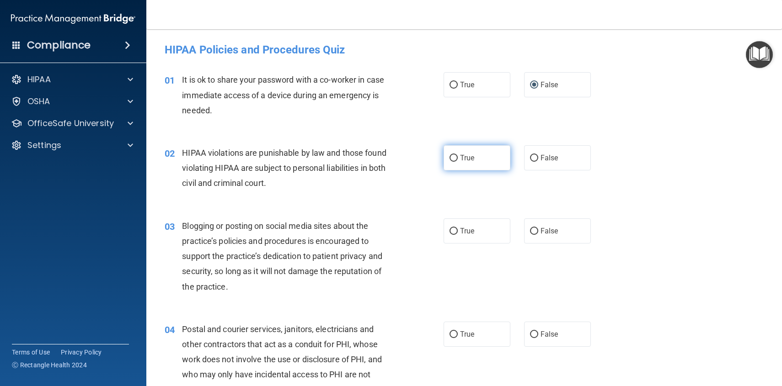
click at [455, 155] on input "True" at bounding box center [453, 158] width 8 height 7
radio input "true"
click at [534, 231] on input "False" at bounding box center [534, 231] width 8 height 7
radio input "true"
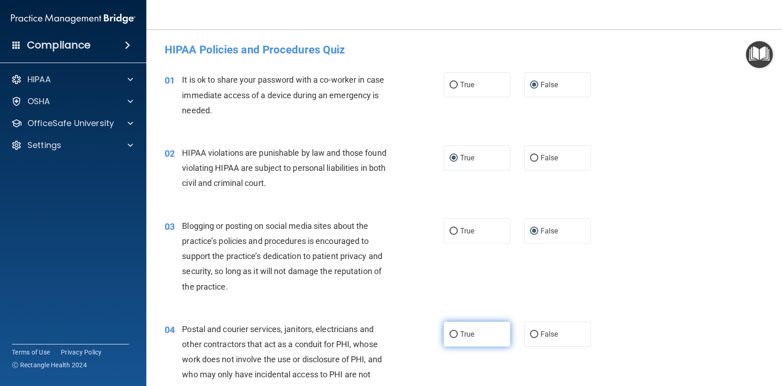
click at [454, 335] on input "True" at bounding box center [453, 334] width 8 height 7
radio input "true"
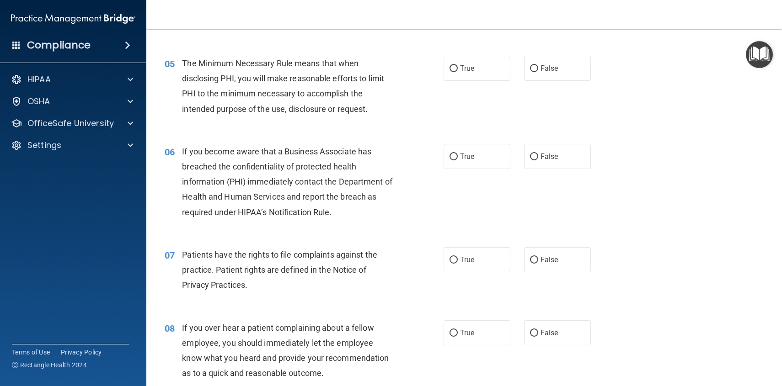
scroll to position [373, 0]
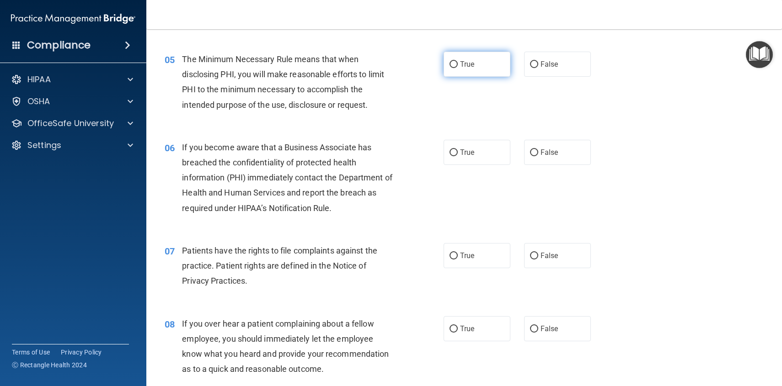
click at [454, 66] on input "True" at bounding box center [453, 64] width 8 height 7
radio input "true"
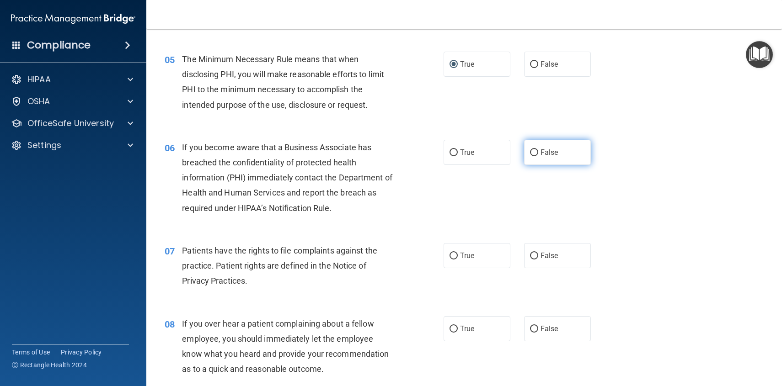
click at [534, 153] on input "False" at bounding box center [534, 152] width 8 height 7
radio input "true"
click at [453, 255] on input "True" at bounding box center [453, 256] width 8 height 7
radio input "true"
click at [533, 330] on input "False" at bounding box center [534, 329] width 8 height 7
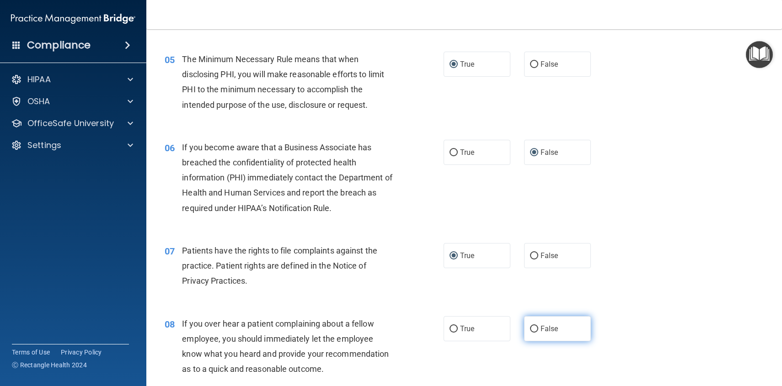
radio input "true"
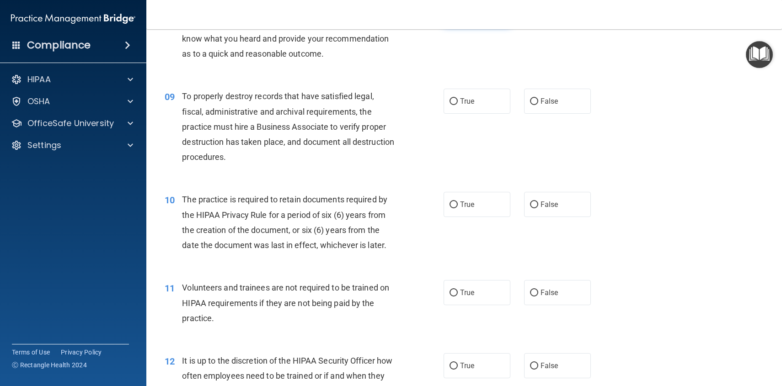
scroll to position [712, 0]
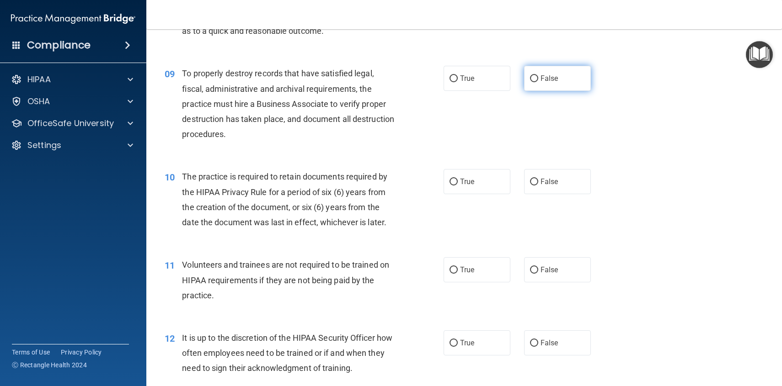
click at [534, 79] on input "False" at bounding box center [534, 78] width 8 height 7
radio input "true"
click at [455, 182] on input "True" at bounding box center [453, 182] width 8 height 7
radio input "true"
click at [537, 270] on input "False" at bounding box center [534, 270] width 8 height 7
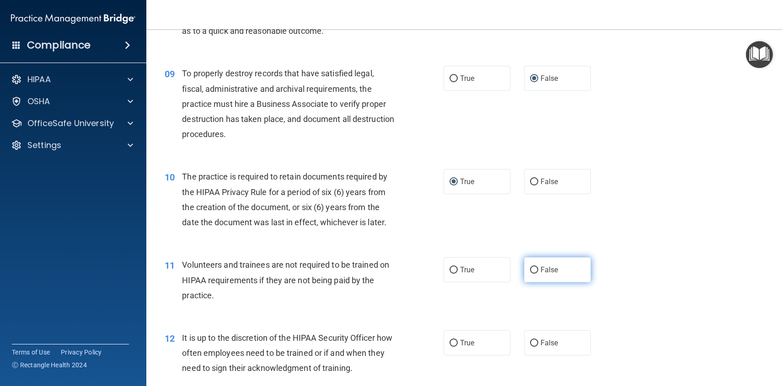
radio input "true"
click at [535, 342] on input "False" at bounding box center [534, 343] width 8 height 7
radio input "true"
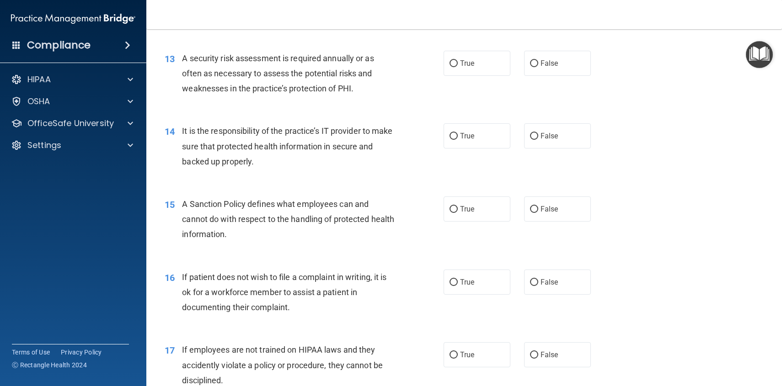
scroll to position [1066, 0]
click at [452, 61] on input "True" at bounding box center [453, 61] width 8 height 7
radio input "true"
click at [534, 133] on input "False" at bounding box center [534, 134] width 8 height 7
radio input "true"
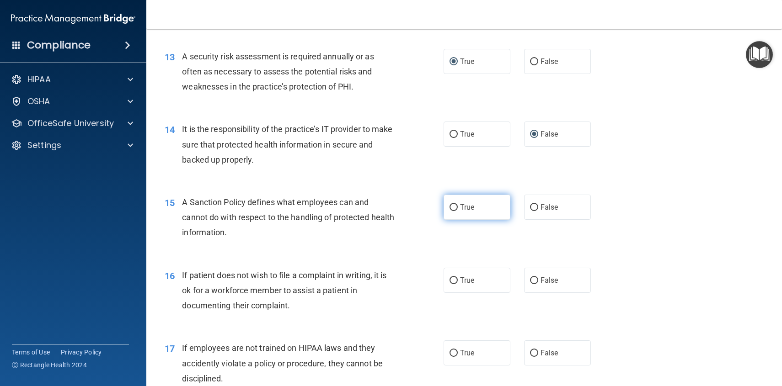
click at [457, 207] on input "True" at bounding box center [453, 207] width 8 height 7
radio input "true"
click at [454, 282] on input "True" at bounding box center [453, 280] width 8 height 7
radio input "true"
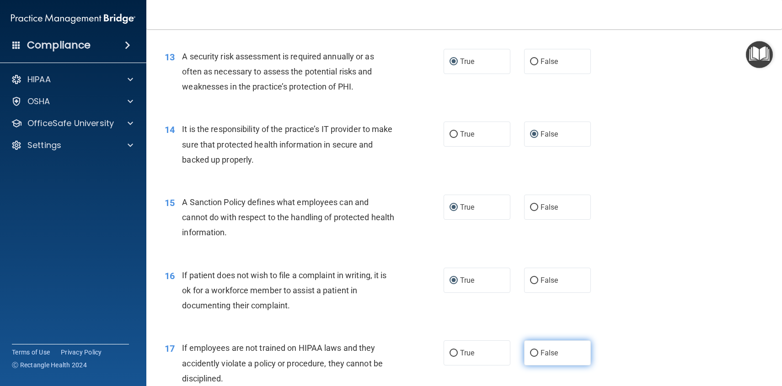
click at [536, 352] on input "False" at bounding box center [534, 353] width 8 height 7
radio input "true"
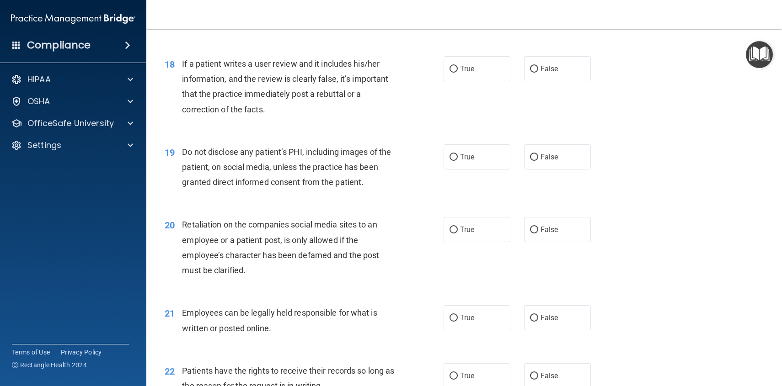
scroll to position [1425, 0]
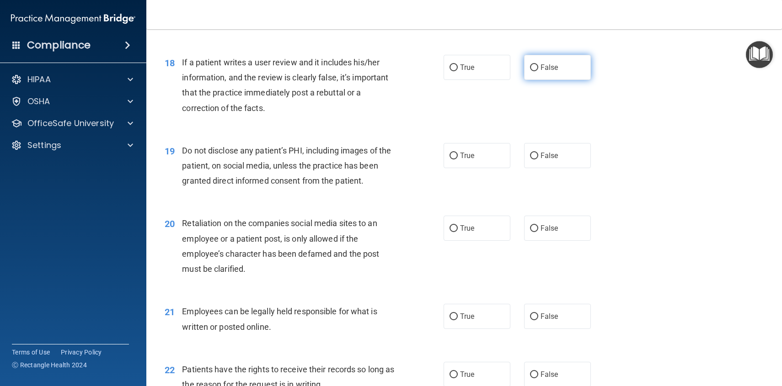
click at [534, 67] on input "False" at bounding box center [534, 67] width 8 height 7
radio input "true"
click at [454, 155] on input "True" at bounding box center [453, 156] width 8 height 7
radio input "true"
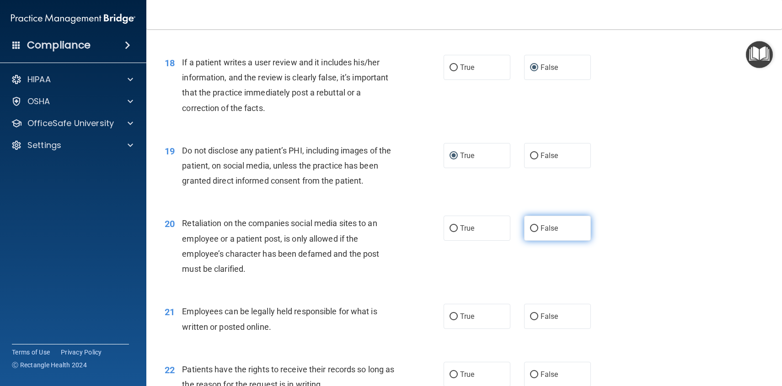
click at [534, 228] on input "False" at bounding box center [534, 228] width 8 height 7
radio input "true"
click at [453, 317] on input "True" at bounding box center [453, 317] width 8 height 7
radio input "true"
click at [453, 375] on input "True" at bounding box center [453, 375] width 8 height 7
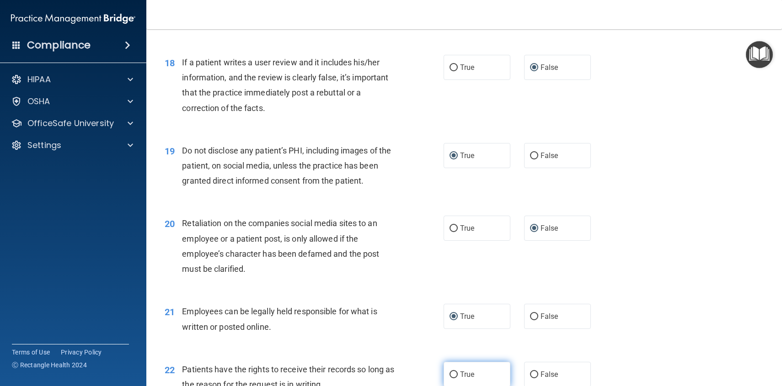
radio input "true"
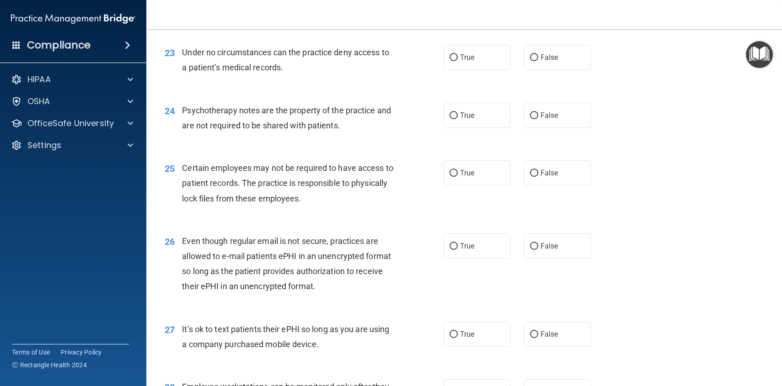
scroll to position [1801, 0]
click at [535, 57] on input "False" at bounding box center [534, 56] width 8 height 7
radio input "true"
click at [533, 117] on input "False" at bounding box center [534, 114] width 8 height 7
radio input "true"
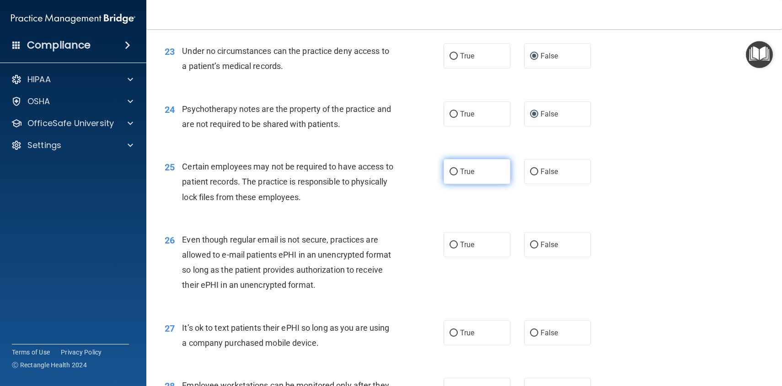
click at [454, 172] on input "True" at bounding box center [453, 172] width 8 height 7
radio input "true"
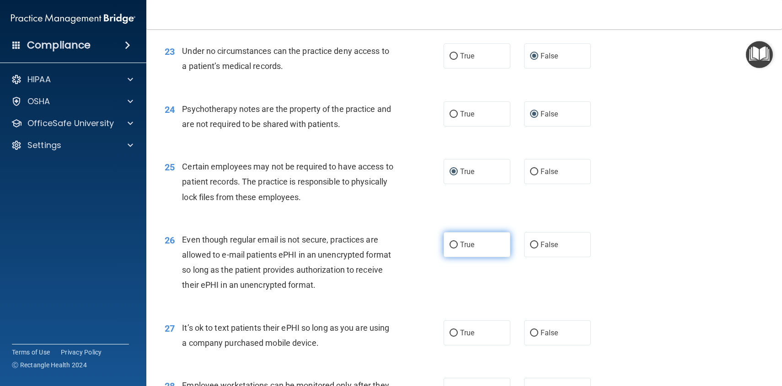
click at [454, 244] on input "True" at bounding box center [453, 245] width 8 height 7
radio input "true"
click at [534, 332] on input "False" at bounding box center [534, 333] width 8 height 7
radio input "true"
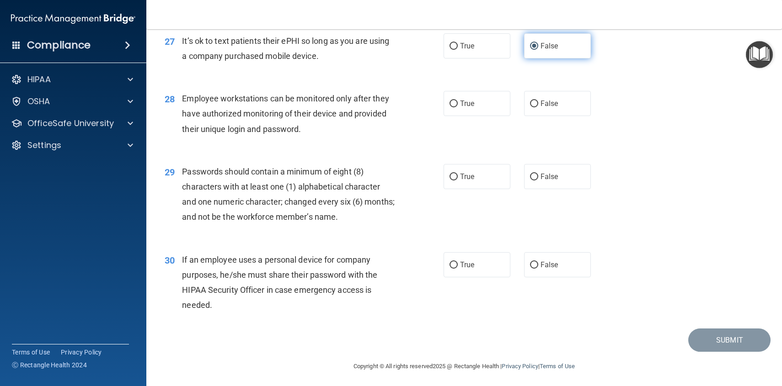
scroll to position [2091, 0]
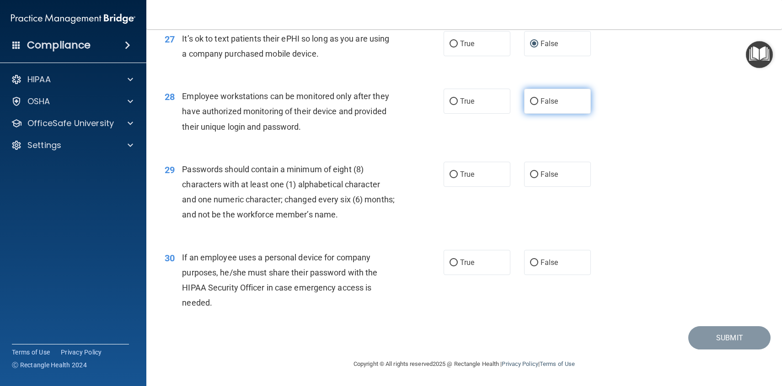
click at [534, 103] on input "False" at bounding box center [534, 101] width 8 height 7
radio input "true"
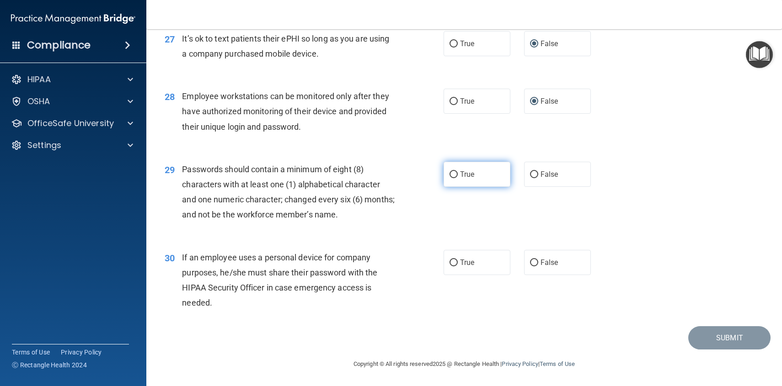
click at [453, 175] on input "True" at bounding box center [453, 174] width 8 height 7
radio input "true"
click at [534, 263] on input "False" at bounding box center [534, 263] width 8 height 7
radio input "true"
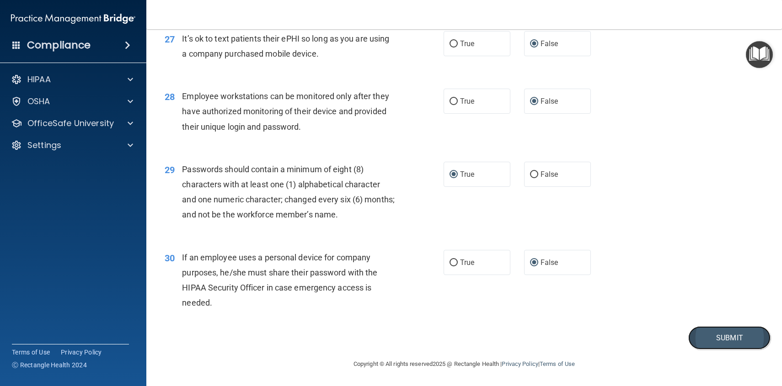
click at [730, 342] on button "Submit" at bounding box center [729, 337] width 82 height 23
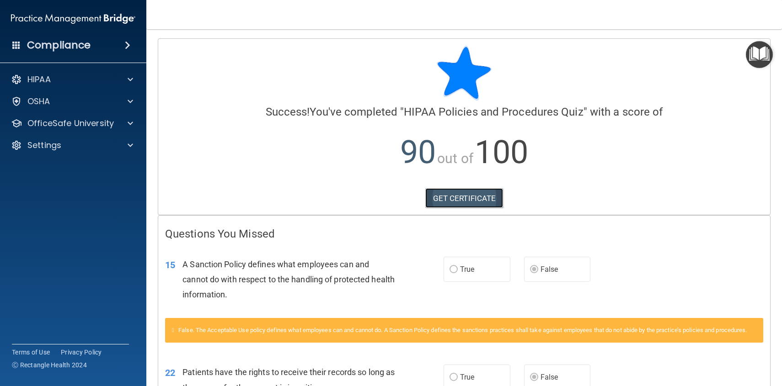
click at [470, 199] on link "GET CERTIFICATE" at bounding box center [464, 198] width 78 height 20
click at [99, 42] on div "Compliance" at bounding box center [73, 45] width 146 height 20
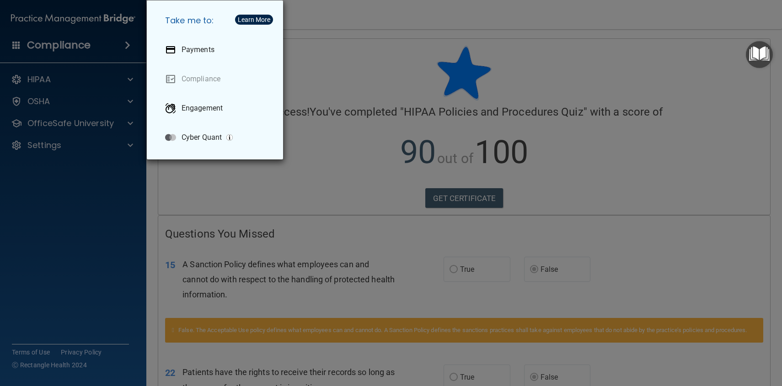
click at [58, 84] on div "Take me to: Payments Compliance Engagement Cyber Quant" at bounding box center [391, 193] width 782 height 386
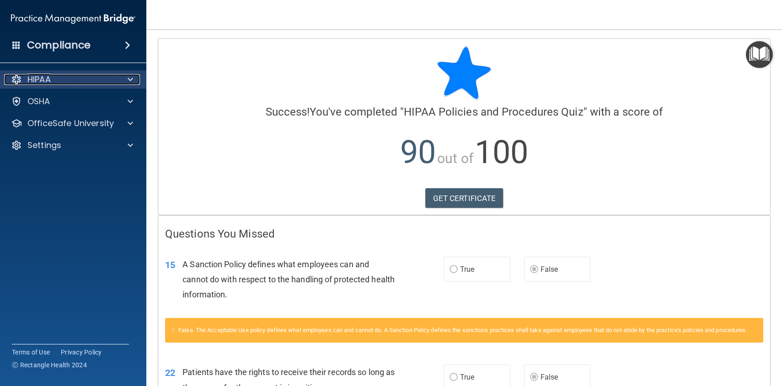
click at [37, 78] on p "HIPAA" at bounding box center [38, 79] width 23 height 11
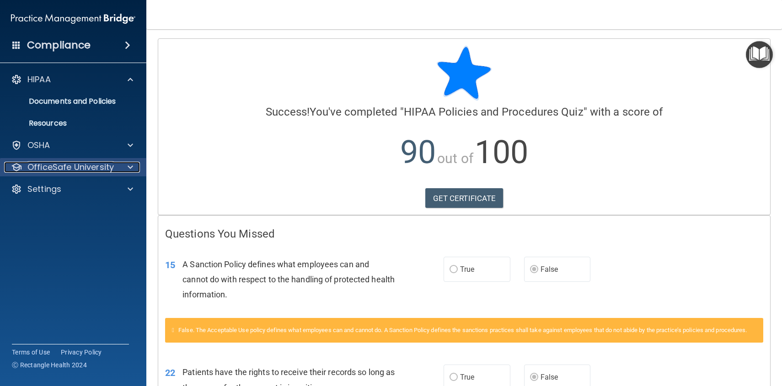
click at [60, 167] on p "OfficeSafe University" at bounding box center [70, 167] width 86 height 11
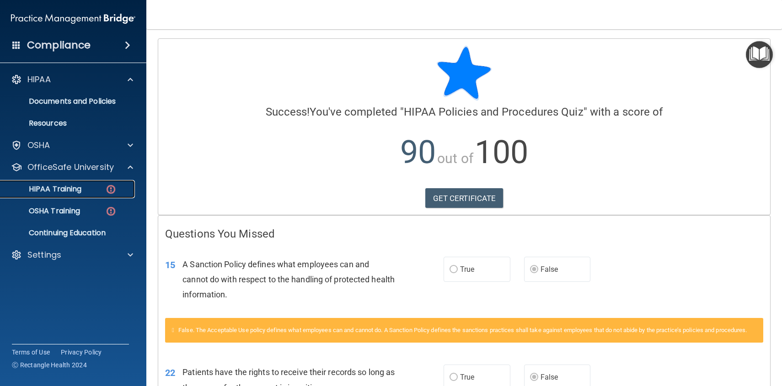
click at [52, 191] on p "HIPAA Training" at bounding box center [43, 189] width 75 height 9
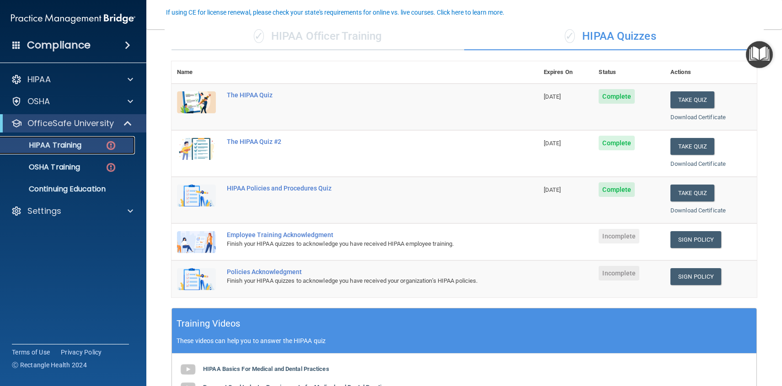
scroll to position [80, 0]
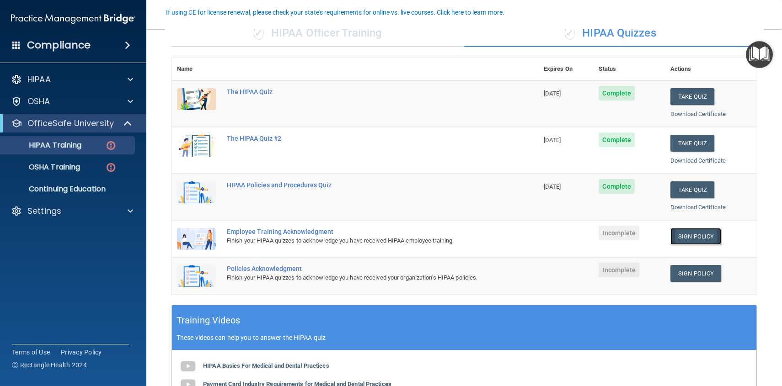
click at [684, 244] on link "Sign Policy" at bounding box center [695, 236] width 51 height 17
click at [65, 165] on p "OSHA Training" at bounding box center [43, 167] width 74 height 9
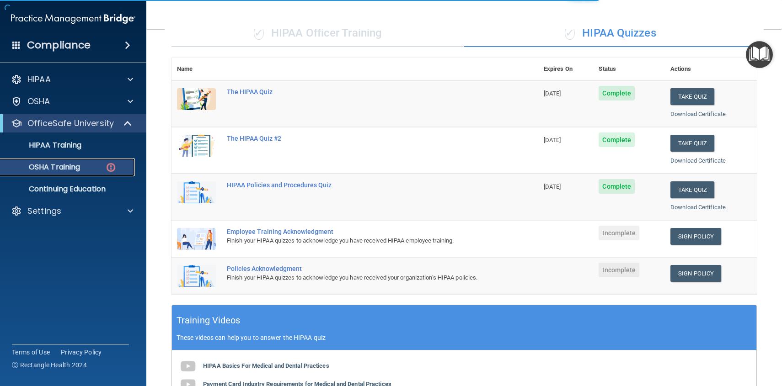
scroll to position [44, 0]
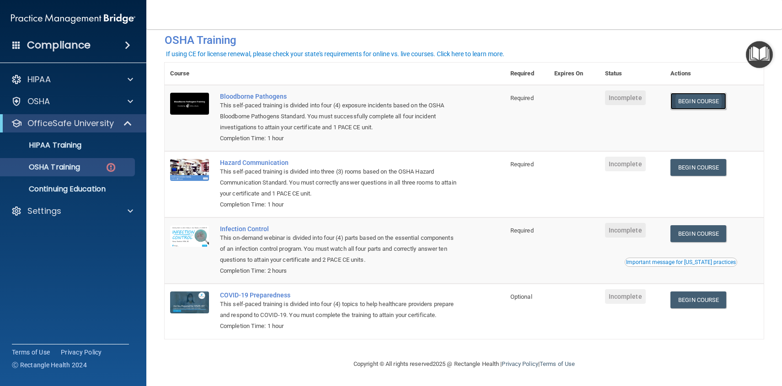
click at [703, 99] on link "Begin Course" at bounding box center [698, 101] width 56 height 17
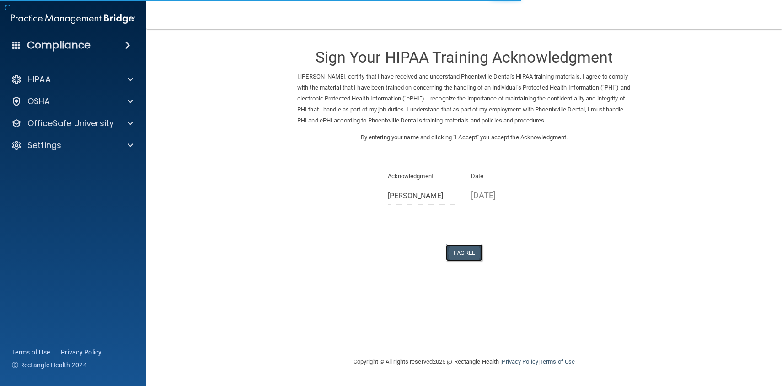
click at [464, 254] on button "I Agree" at bounding box center [464, 253] width 37 height 17
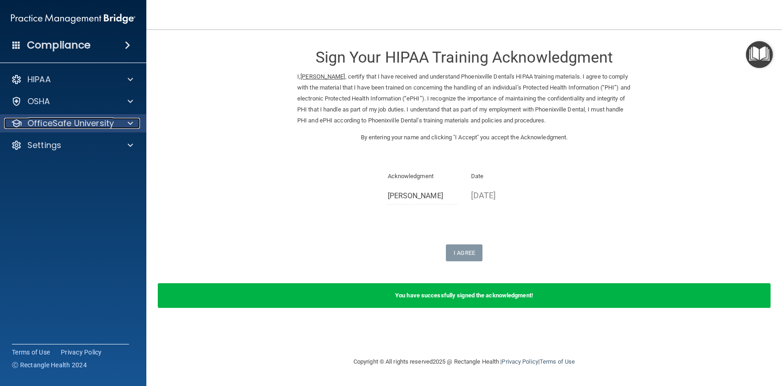
click at [75, 119] on p "OfficeSafe University" at bounding box center [70, 123] width 86 height 11
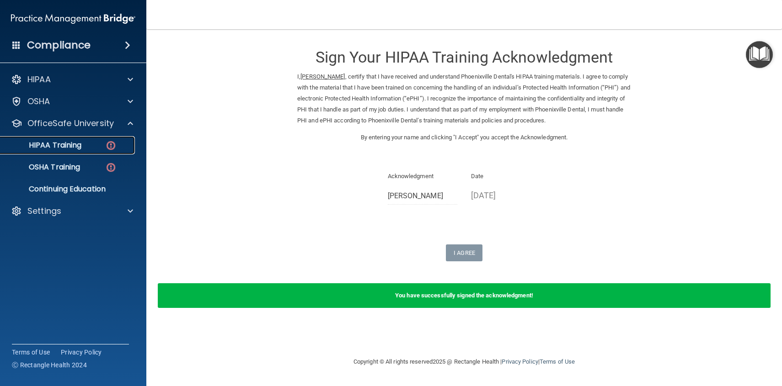
click at [51, 147] on p "HIPAA Training" at bounding box center [43, 145] width 75 height 9
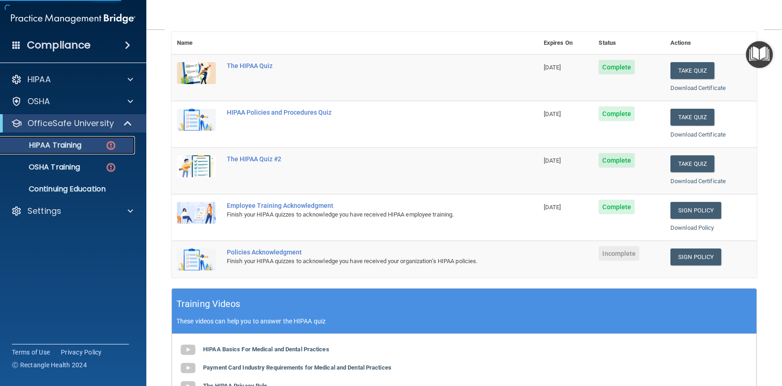
scroll to position [200, 0]
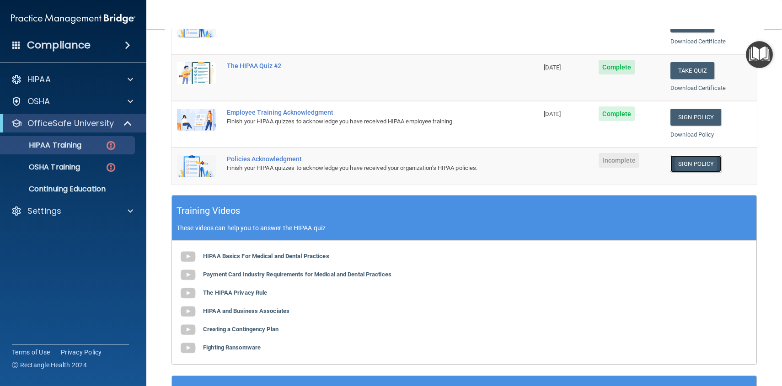
click at [694, 166] on link "Sign Policy" at bounding box center [695, 163] width 51 height 17
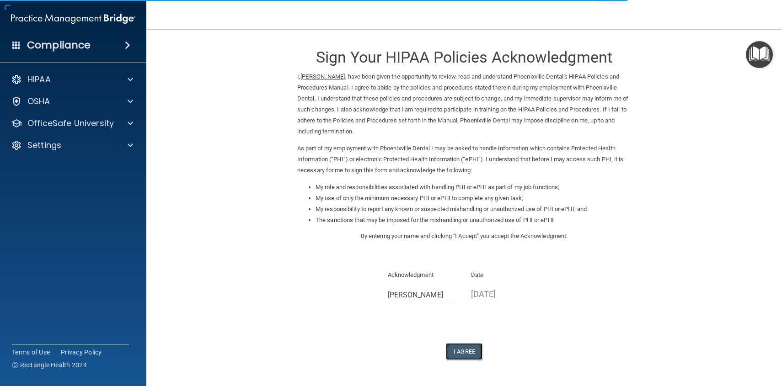
click at [468, 349] on button "I Agree" at bounding box center [464, 351] width 37 height 17
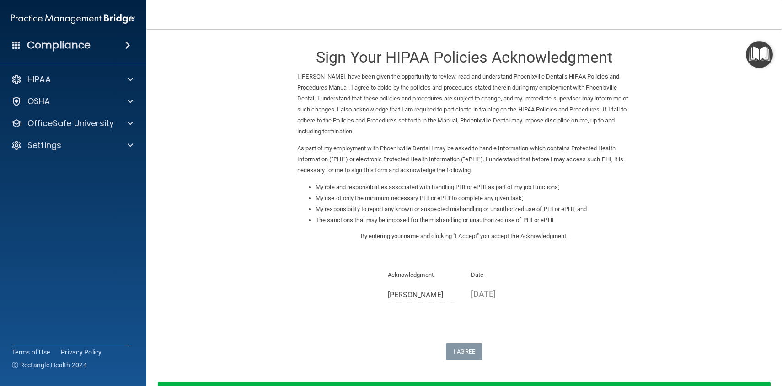
scroll to position [68, 0]
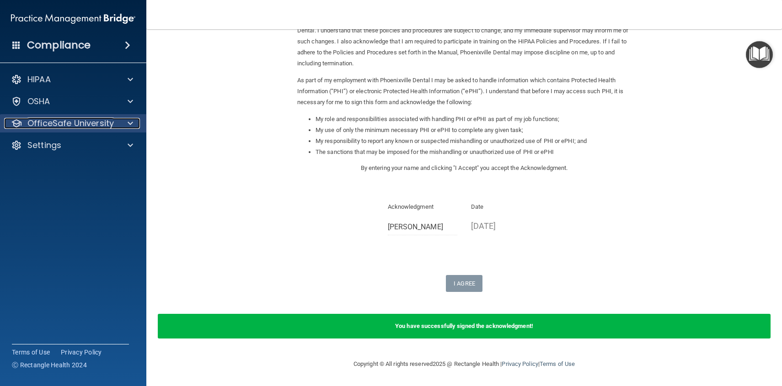
click at [60, 122] on p "OfficeSafe University" at bounding box center [70, 123] width 86 height 11
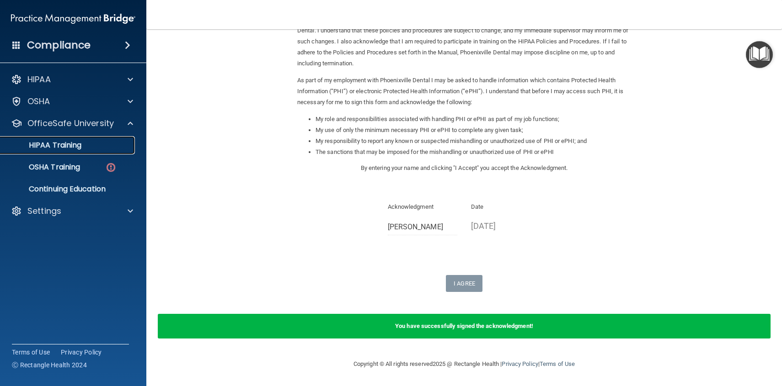
click at [57, 147] on p "HIPAA Training" at bounding box center [43, 145] width 75 height 9
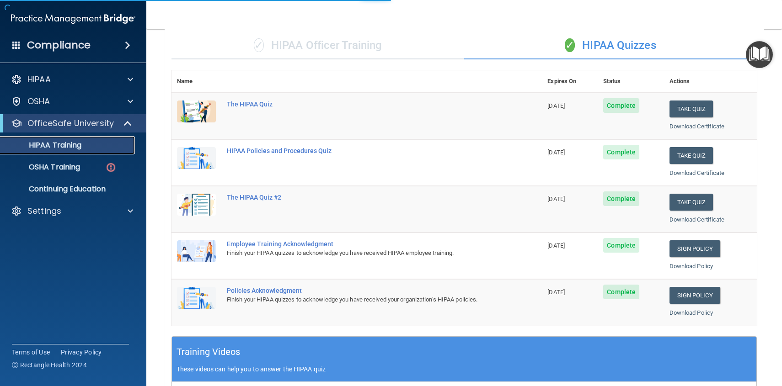
scroll to position [302, 0]
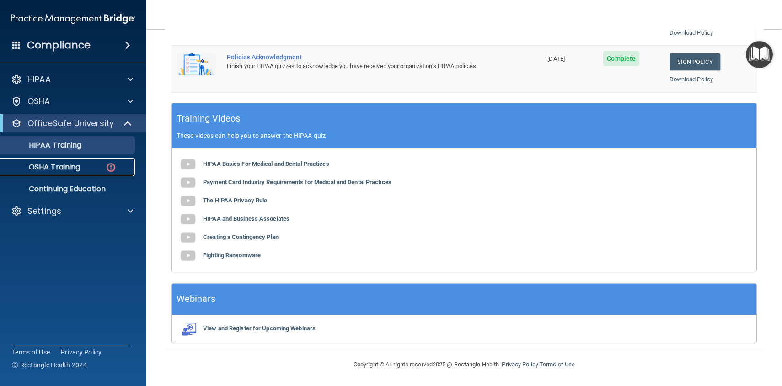
click at [72, 171] on p "OSHA Training" at bounding box center [43, 167] width 74 height 9
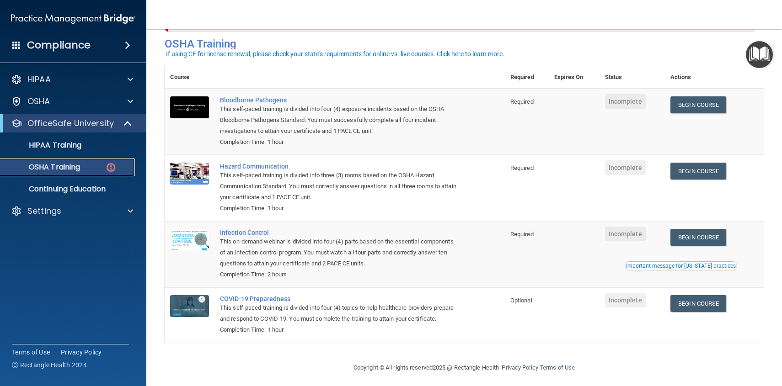
scroll to position [44, 0]
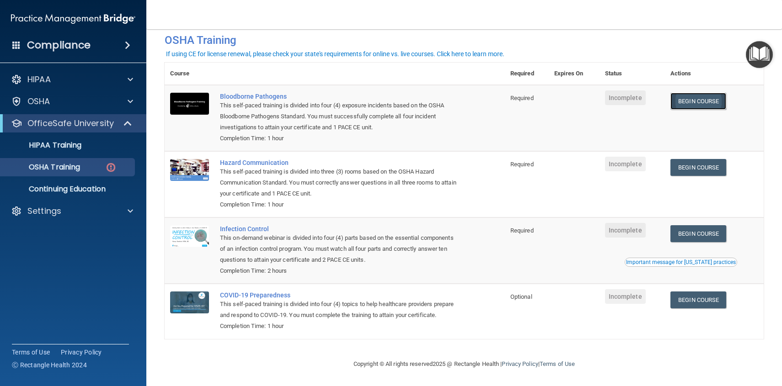
click at [708, 103] on link "Begin Course" at bounding box center [698, 101] width 56 height 17
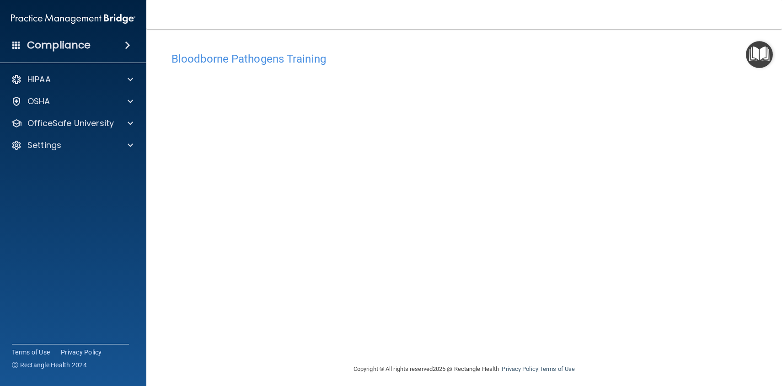
scroll to position [5, 0]
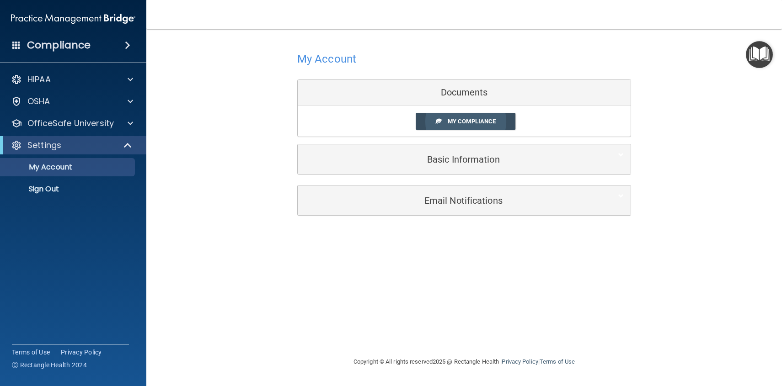
click at [452, 120] on span "My Compliance" at bounding box center [471, 121] width 48 height 7
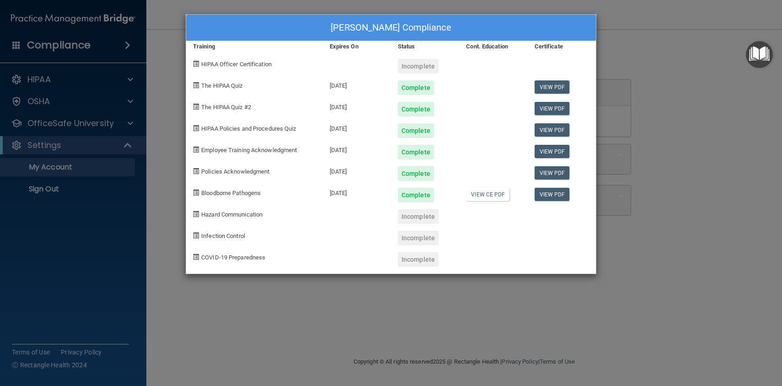
click at [218, 132] on span "HIPAA Policies and Procedures Quiz" at bounding box center [248, 128] width 95 height 7
click at [727, 125] on div "Elizabeth Ramos's Compliance Training Expires On Status Cont. Education Certifi…" at bounding box center [391, 193] width 782 height 386
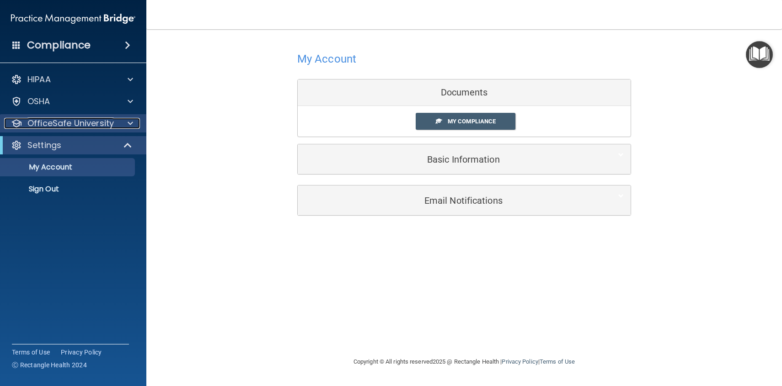
click at [96, 120] on p "OfficeSafe University" at bounding box center [70, 123] width 86 height 11
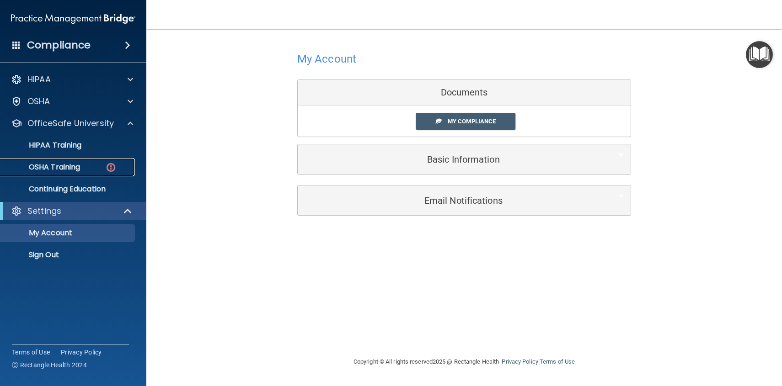
click at [66, 168] on p "OSHA Training" at bounding box center [43, 167] width 74 height 9
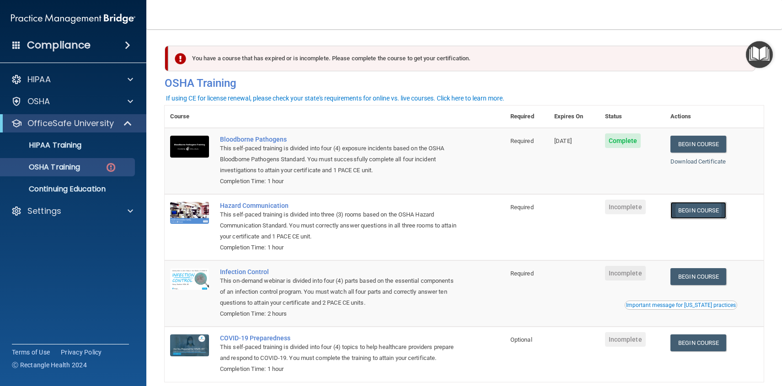
click at [707, 215] on link "Begin Course" at bounding box center [698, 210] width 56 height 17
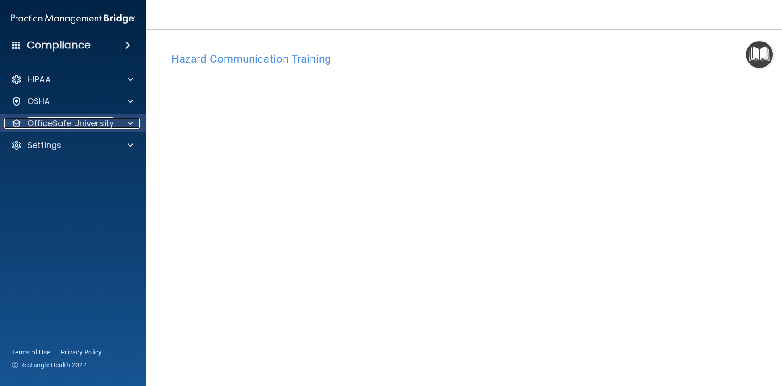
click at [96, 128] on p "OfficeSafe University" at bounding box center [70, 123] width 86 height 11
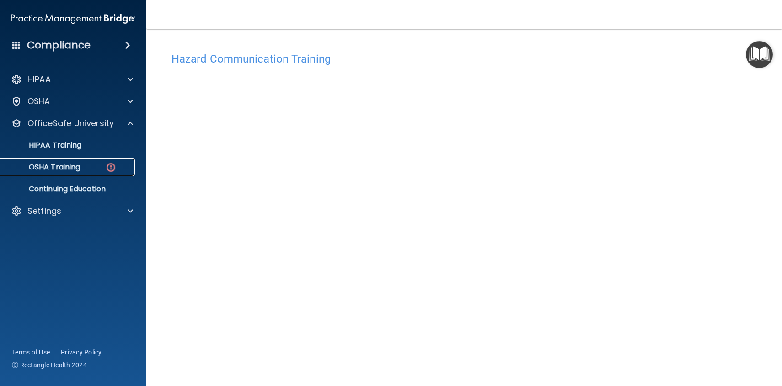
click at [70, 170] on p "OSHA Training" at bounding box center [43, 167] width 74 height 9
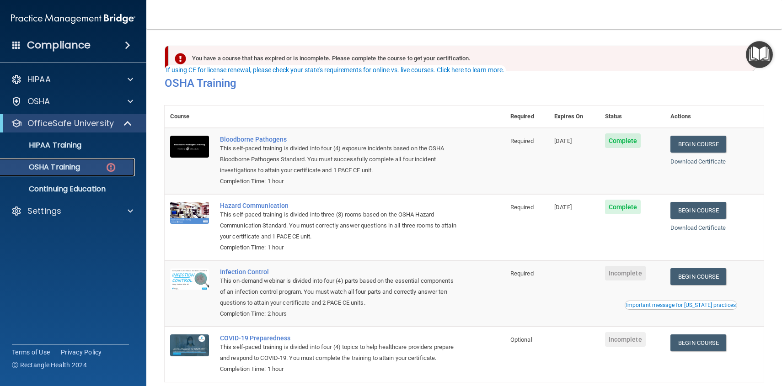
scroll to position [44, 0]
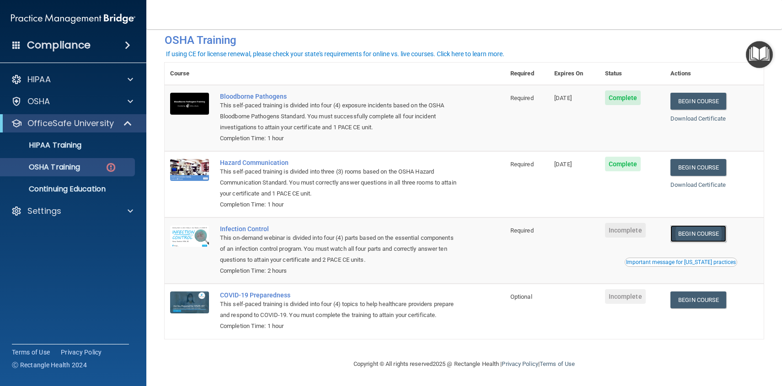
click at [705, 233] on link "Begin Course" at bounding box center [698, 233] width 56 height 17
click at [78, 49] on h4 "Compliance" at bounding box center [59, 45] width 64 height 13
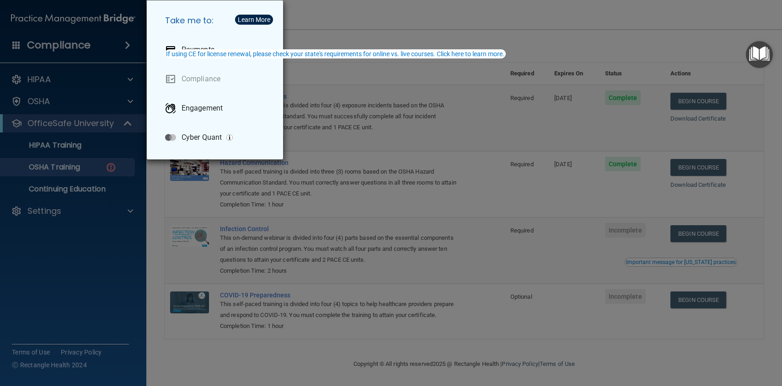
click at [72, 89] on div "Take me to: Payments Compliance Engagement Cyber Quant" at bounding box center [391, 193] width 782 height 386
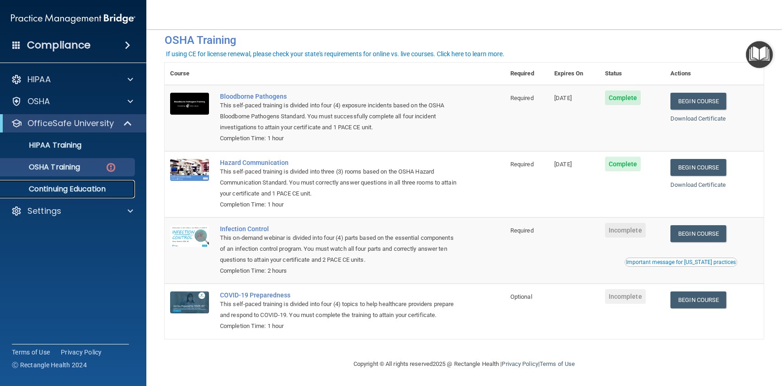
click at [73, 194] on link "Continuing Education" at bounding box center [63, 189] width 144 height 18
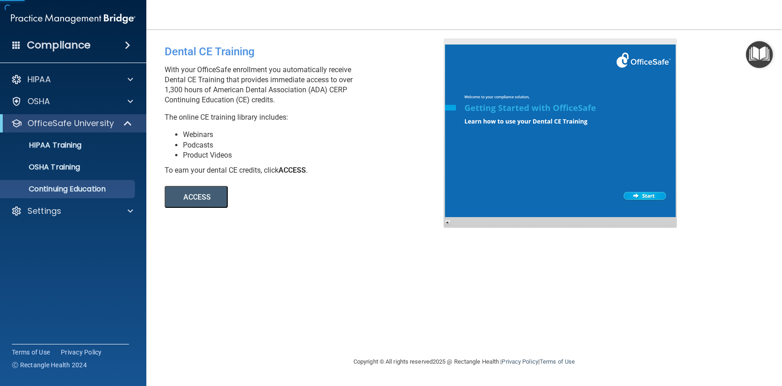
click at [60, 221] on div "HIPAA Documents and Policies Report an Incident Business Associates Emergency P…" at bounding box center [73, 147] width 147 height 161
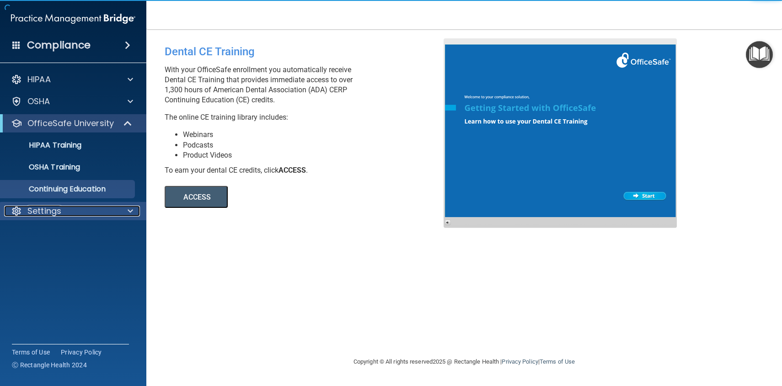
click at [58, 214] on p "Settings" at bounding box center [44, 211] width 34 height 11
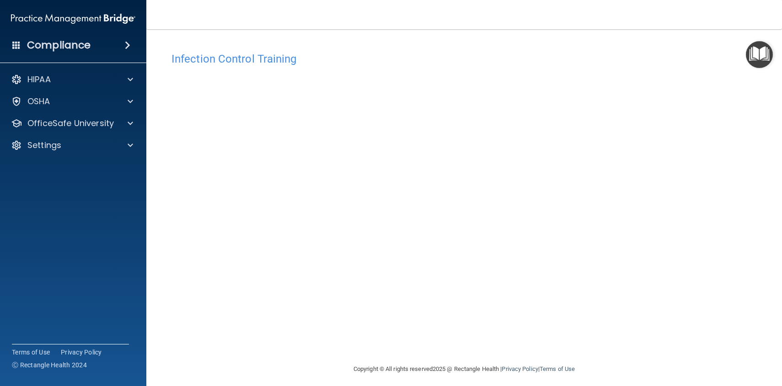
scroll to position [5, 0]
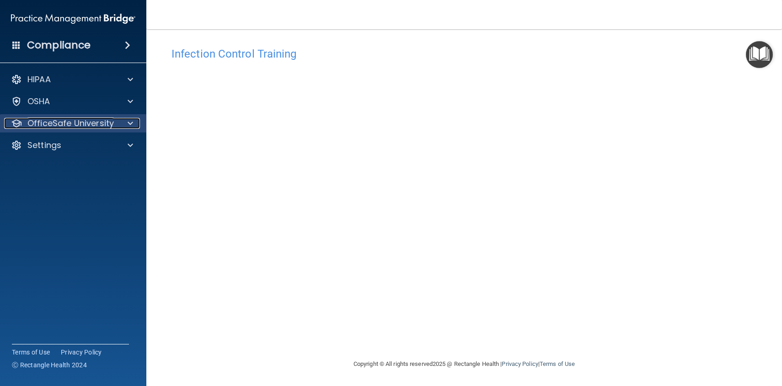
click at [87, 128] on p "OfficeSafe University" at bounding box center [70, 123] width 86 height 11
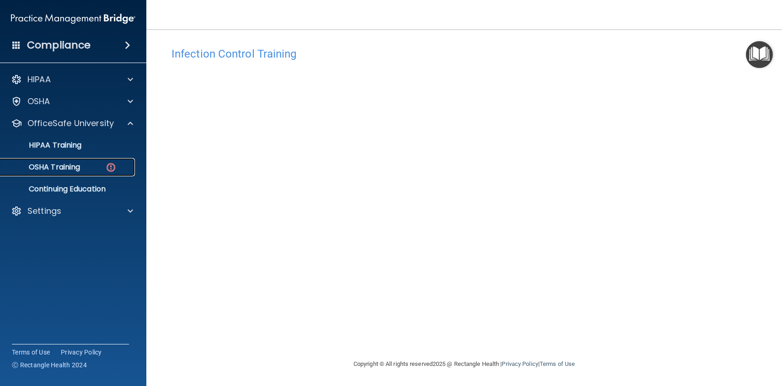
click at [68, 166] on p "OSHA Training" at bounding box center [43, 167] width 74 height 9
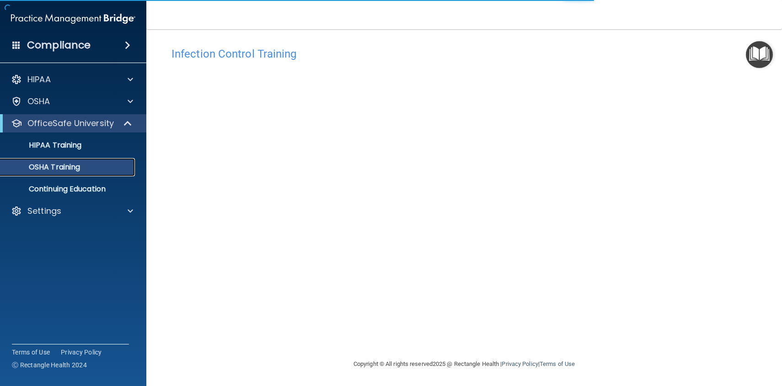
scroll to position [18, 0]
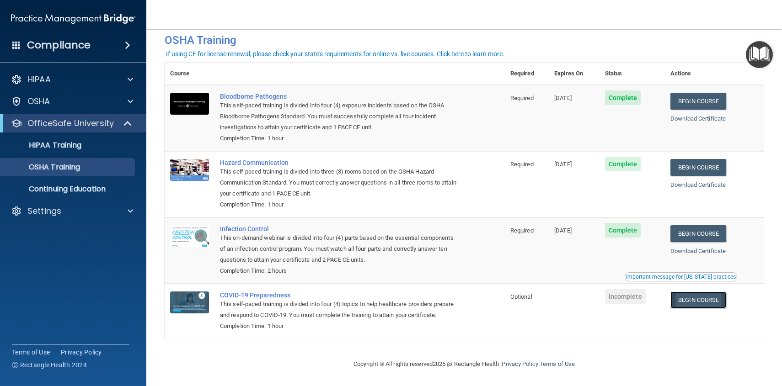
click at [702, 307] on link "Begin Course" at bounding box center [698, 300] width 56 height 17
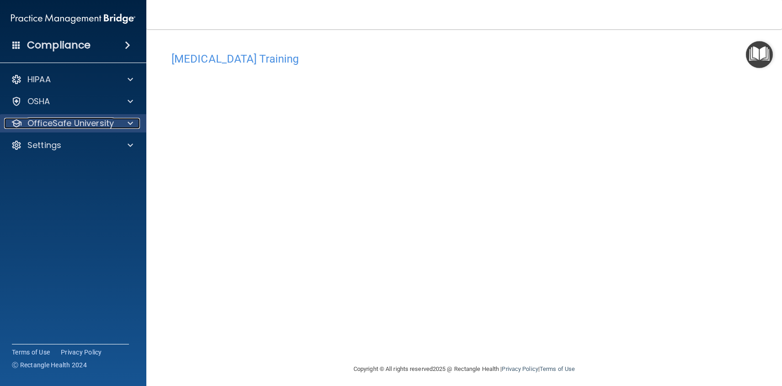
click at [44, 120] on p "OfficeSafe University" at bounding box center [70, 123] width 86 height 11
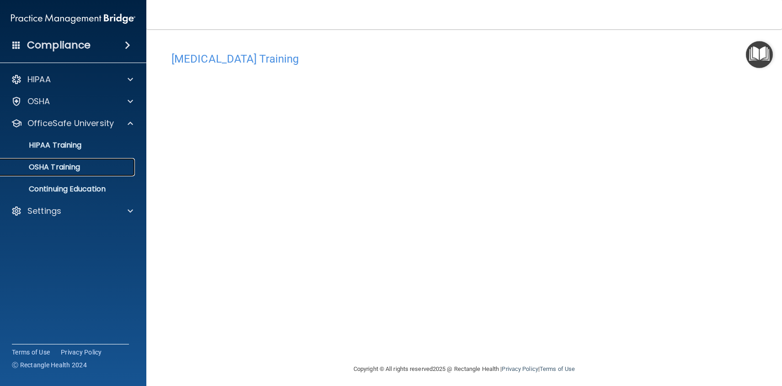
click at [58, 171] on p "OSHA Training" at bounding box center [43, 167] width 74 height 9
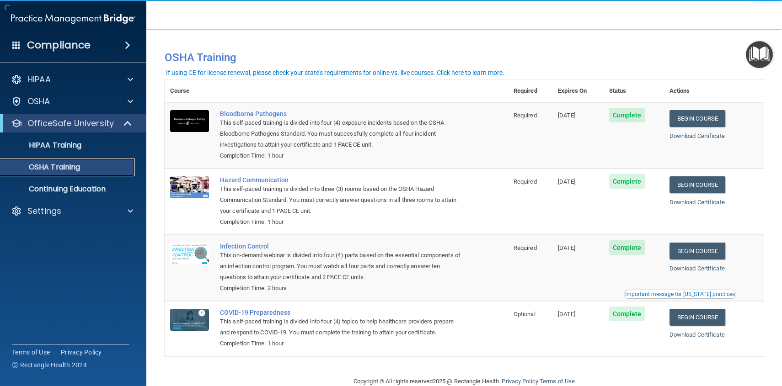
scroll to position [18, 0]
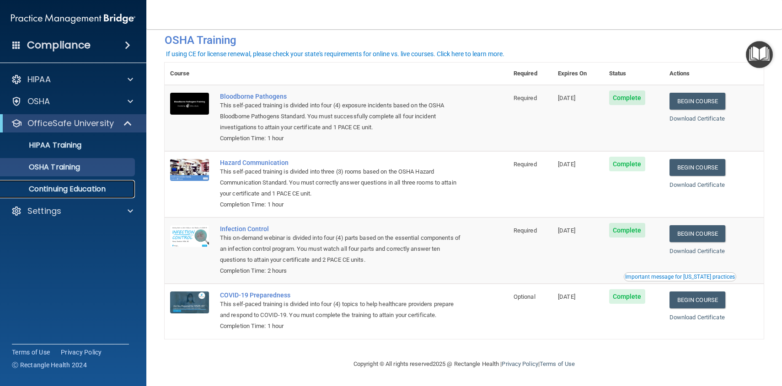
click at [68, 190] on p "Continuing Education" at bounding box center [68, 189] width 125 height 9
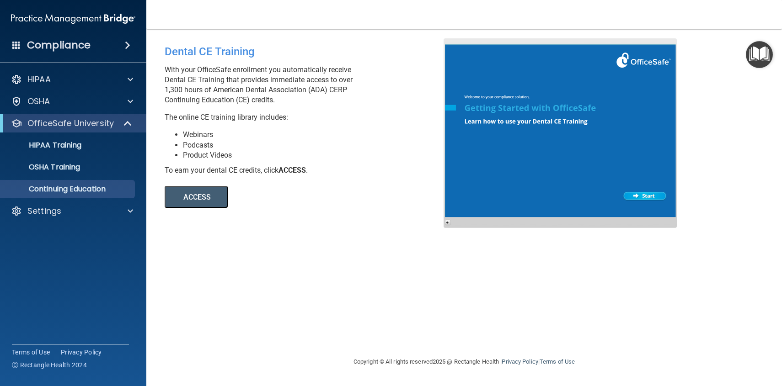
click at [213, 189] on button "ACCESS" at bounding box center [196, 197] width 63 height 22
click at [77, 104] on div "OSHA" at bounding box center [60, 101] width 113 height 11
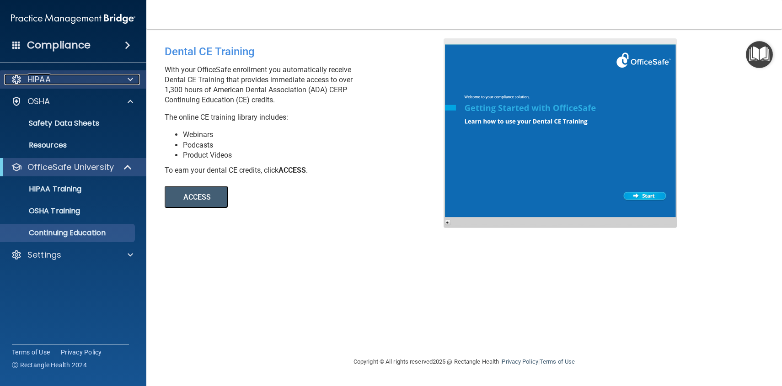
click at [71, 84] on div "HIPAA" at bounding box center [60, 79] width 113 height 11
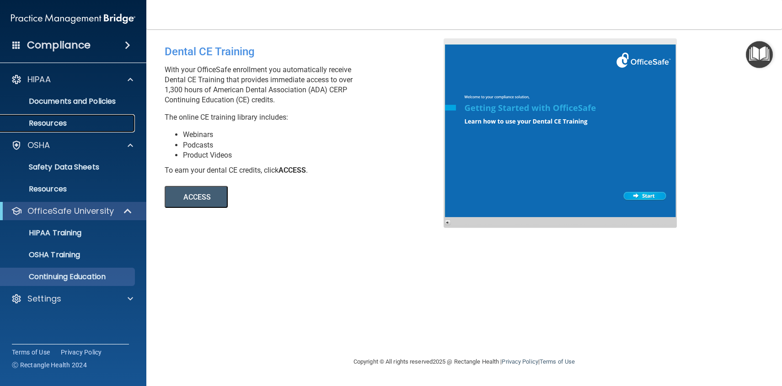
click at [64, 122] on p "Resources" at bounding box center [68, 123] width 125 height 9
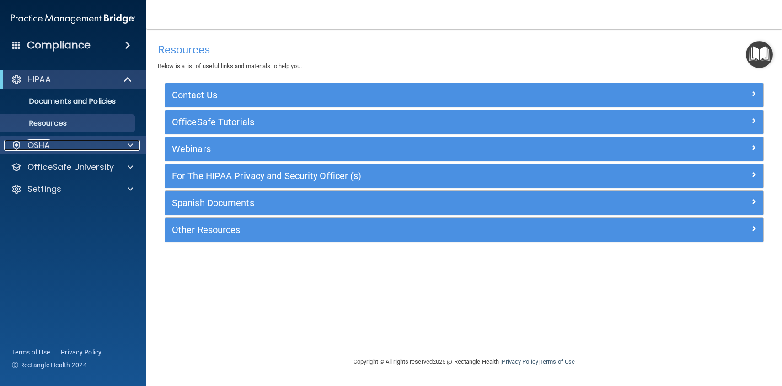
click at [75, 147] on div "OSHA" at bounding box center [60, 145] width 113 height 11
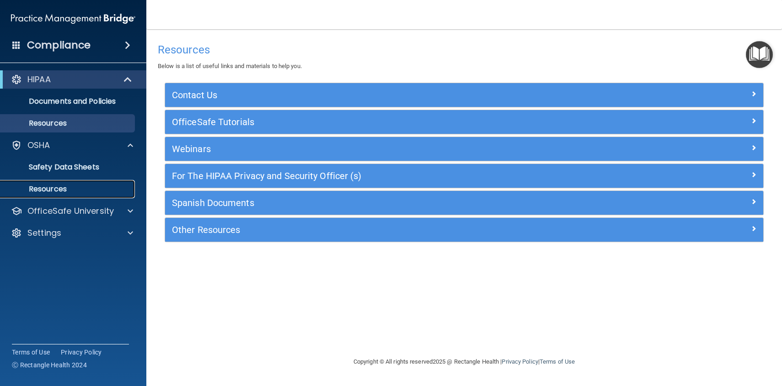
click at [56, 183] on link "Resources" at bounding box center [63, 189] width 144 height 18
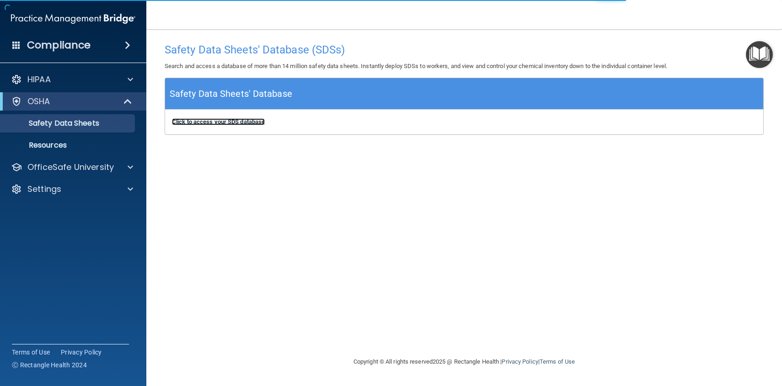
click at [219, 121] on b "Click to access your SDS database" at bounding box center [218, 121] width 93 height 7
